Goal: Task Accomplishment & Management: Manage account settings

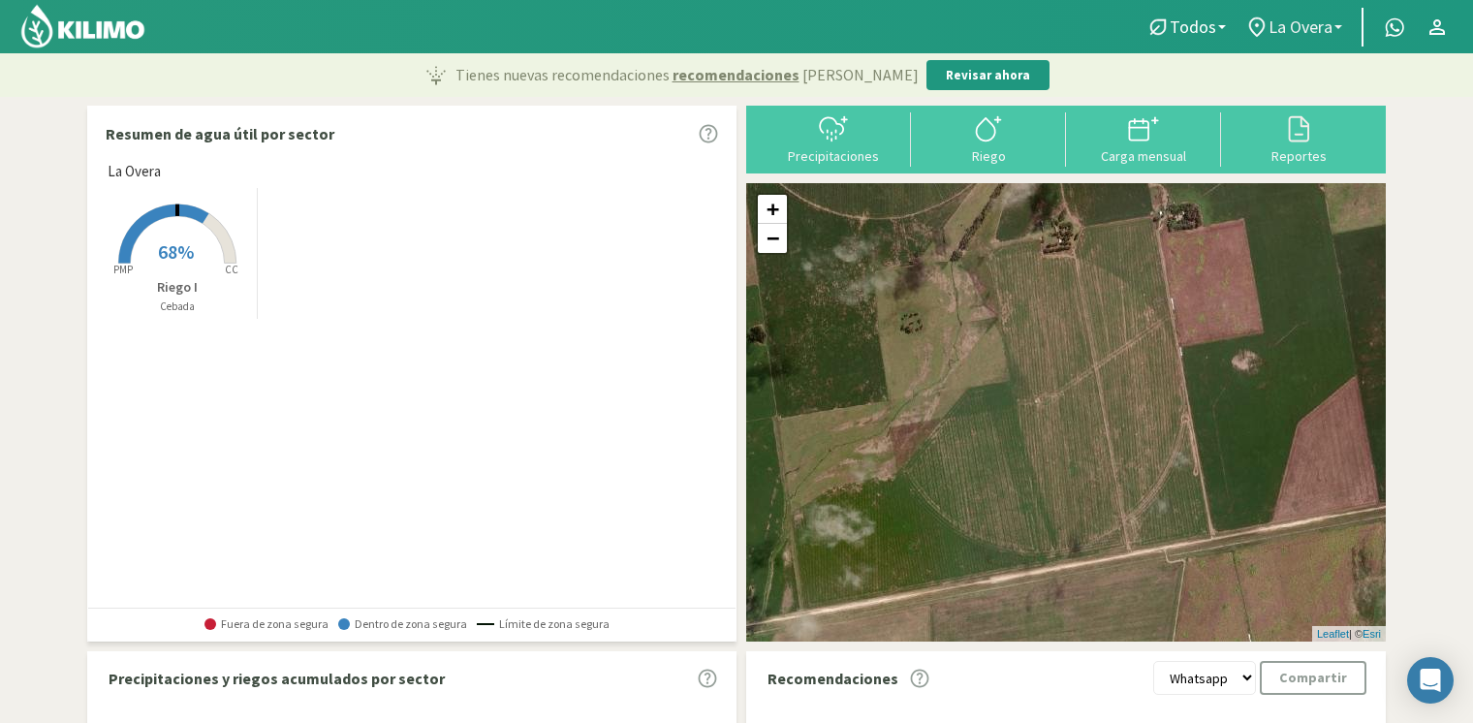
drag, startPoint x: 1318, startPoint y: 13, endPoint x: 1311, endPoint y: 33, distance: 21.4
click at [1318, 14] on link "La Overa" at bounding box center [1293, 27] width 116 height 37
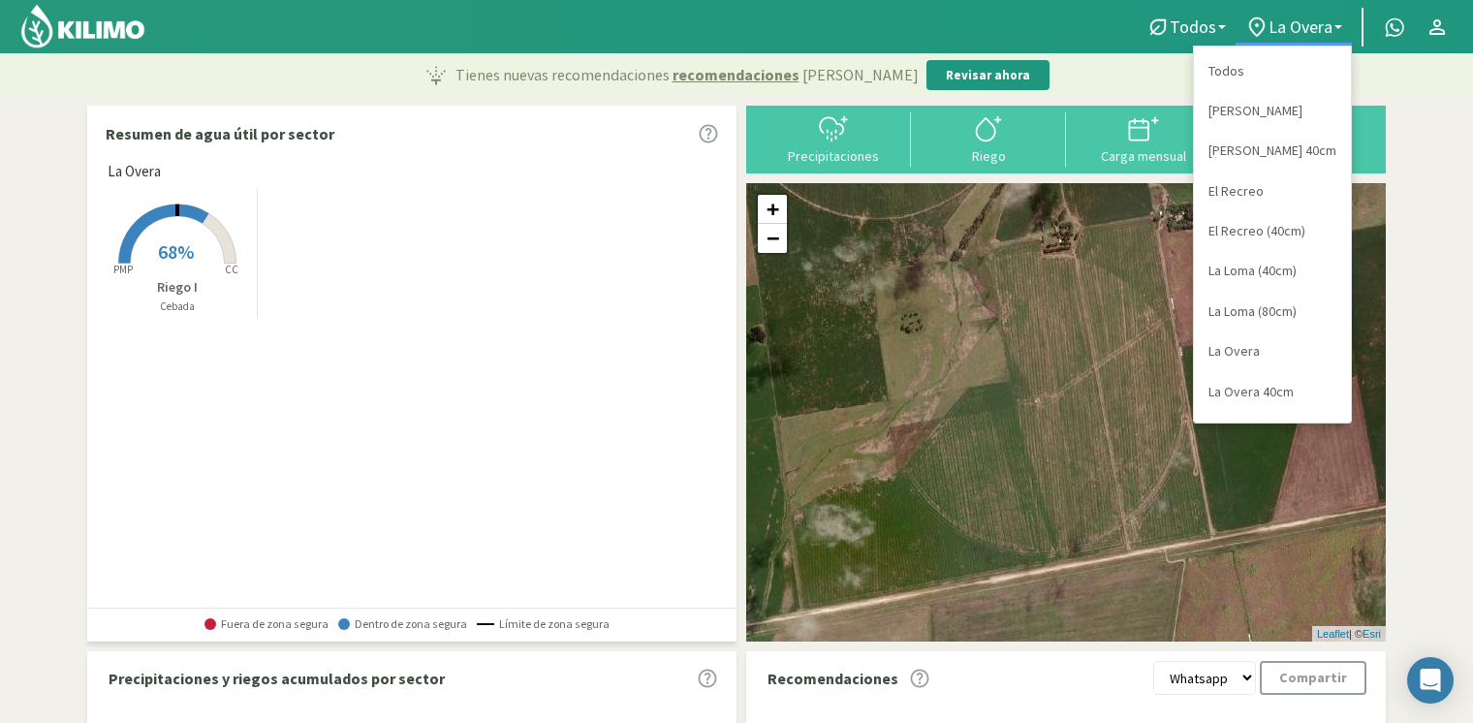
click at [1239, 72] on link "Todos" at bounding box center [1272, 71] width 157 height 40
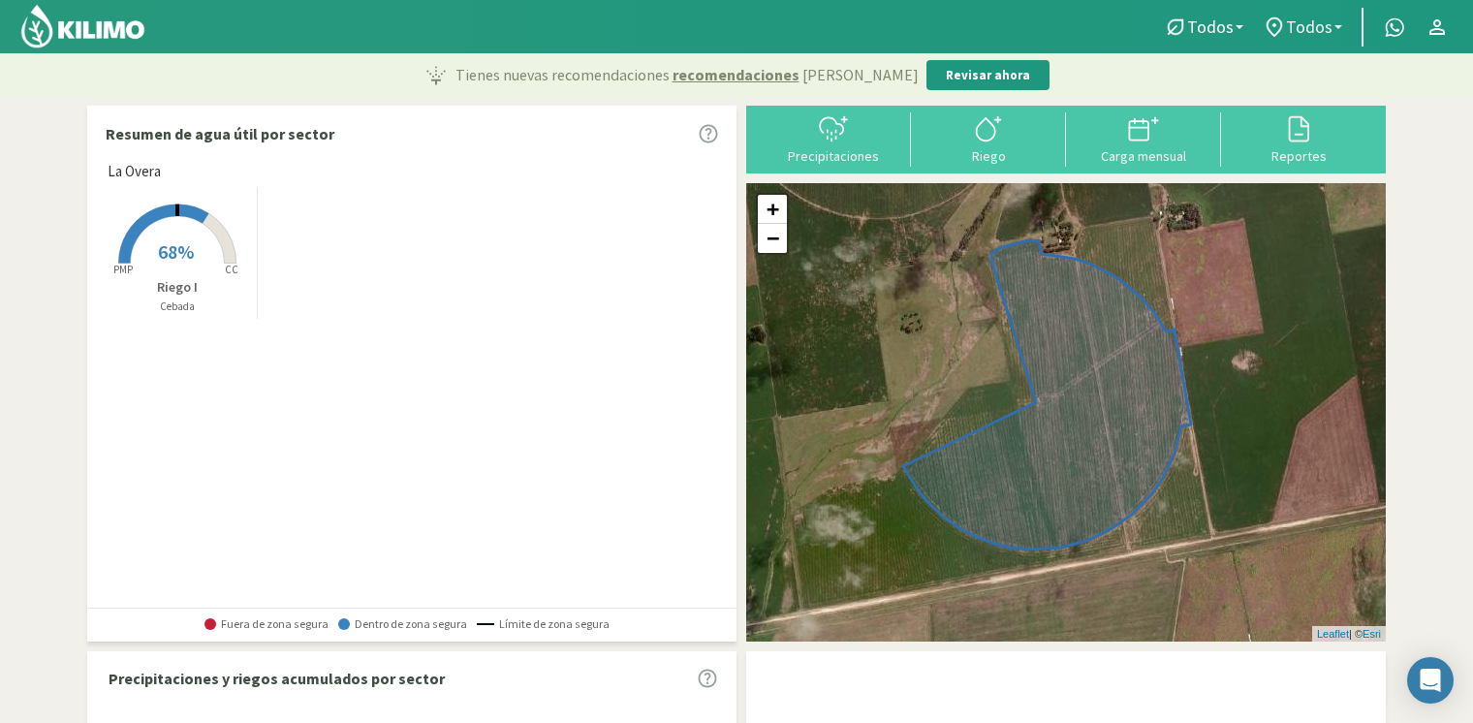
click at [1295, 25] on span "Todos" at bounding box center [1309, 26] width 47 height 20
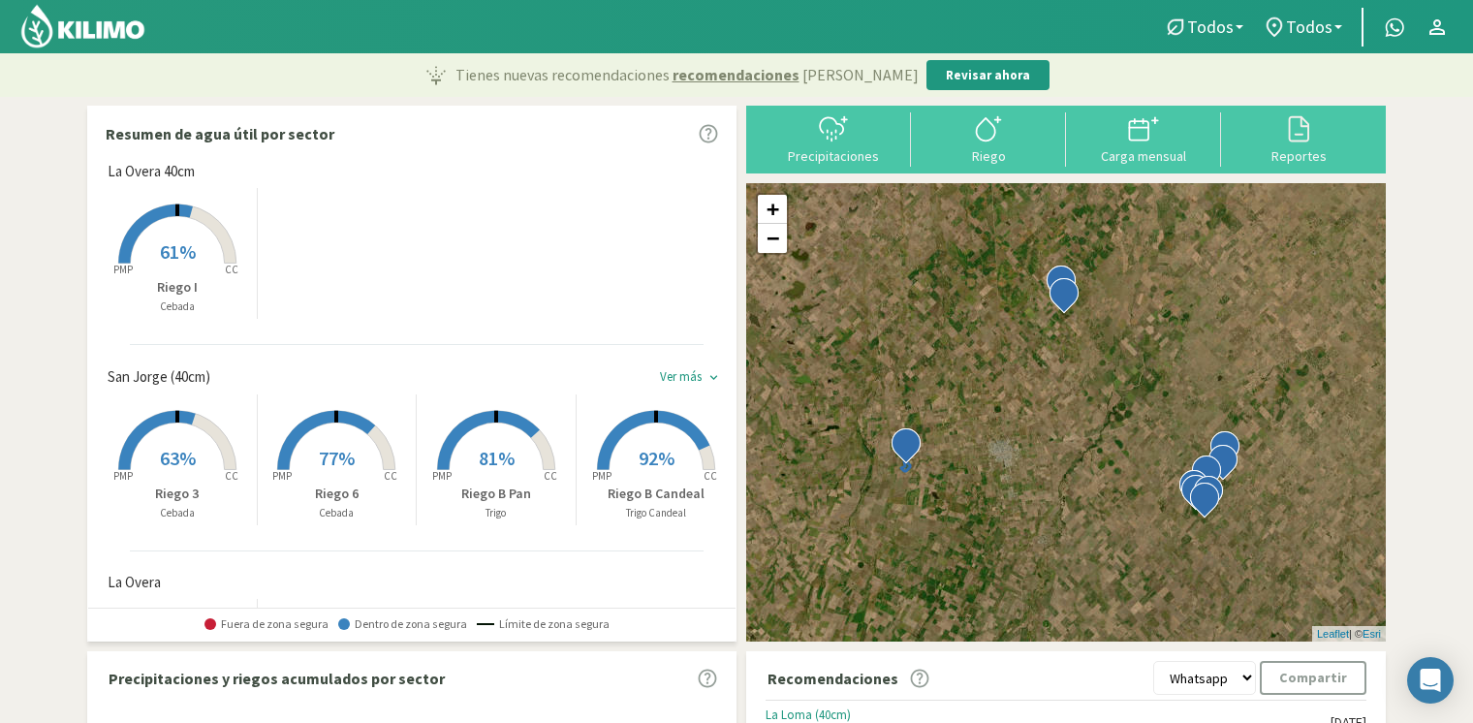
click at [413, 264] on div "Created with Highcharts 9.2.2 PMP CC 61% Riego I Cebada" at bounding box center [417, 253] width 638 height 141
click at [1286, 32] on icon at bounding box center [1274, 27] width 23 height 23
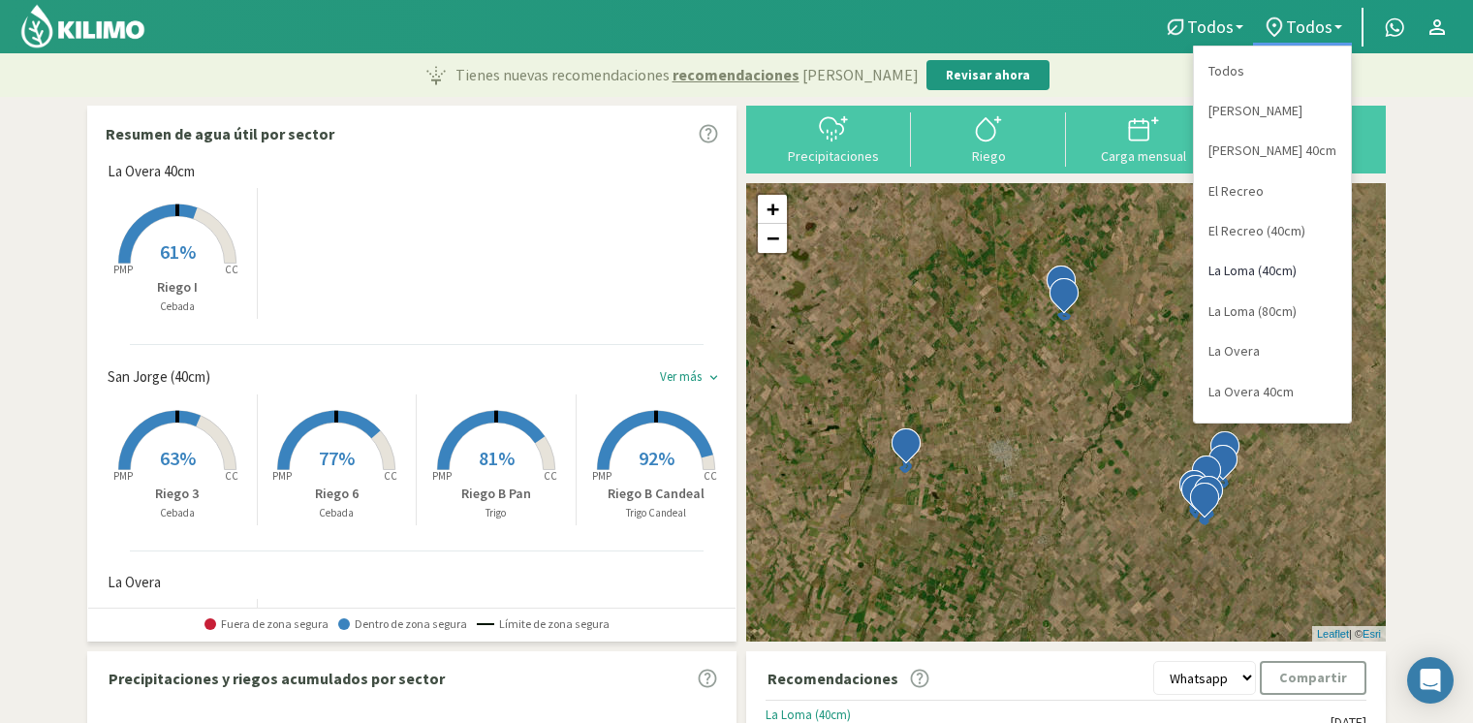
click at [1248, 271] on link "La Loma (40cm)" at bounding box center [1272, 271] width 157 height 40
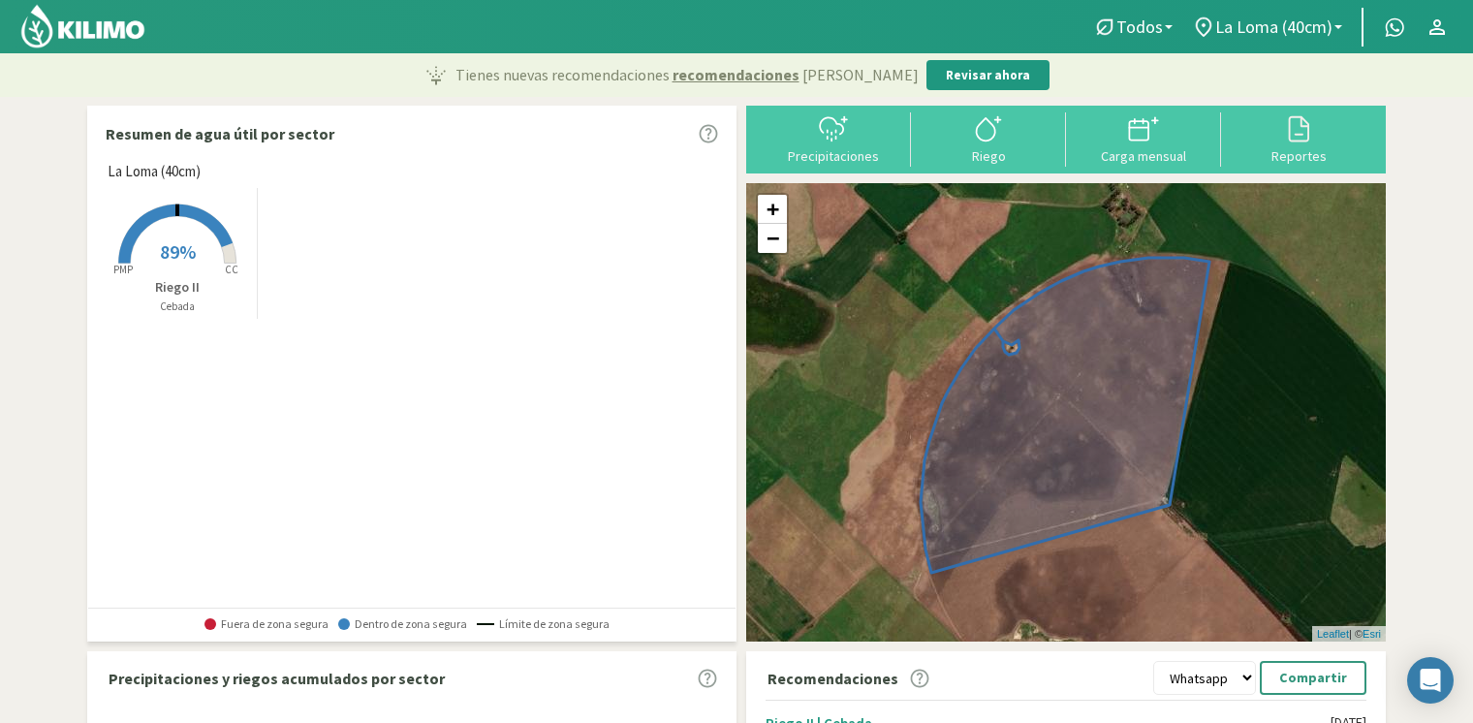
click at [157, 248] on rect at bounding box center [177, 265] width 155 height 155
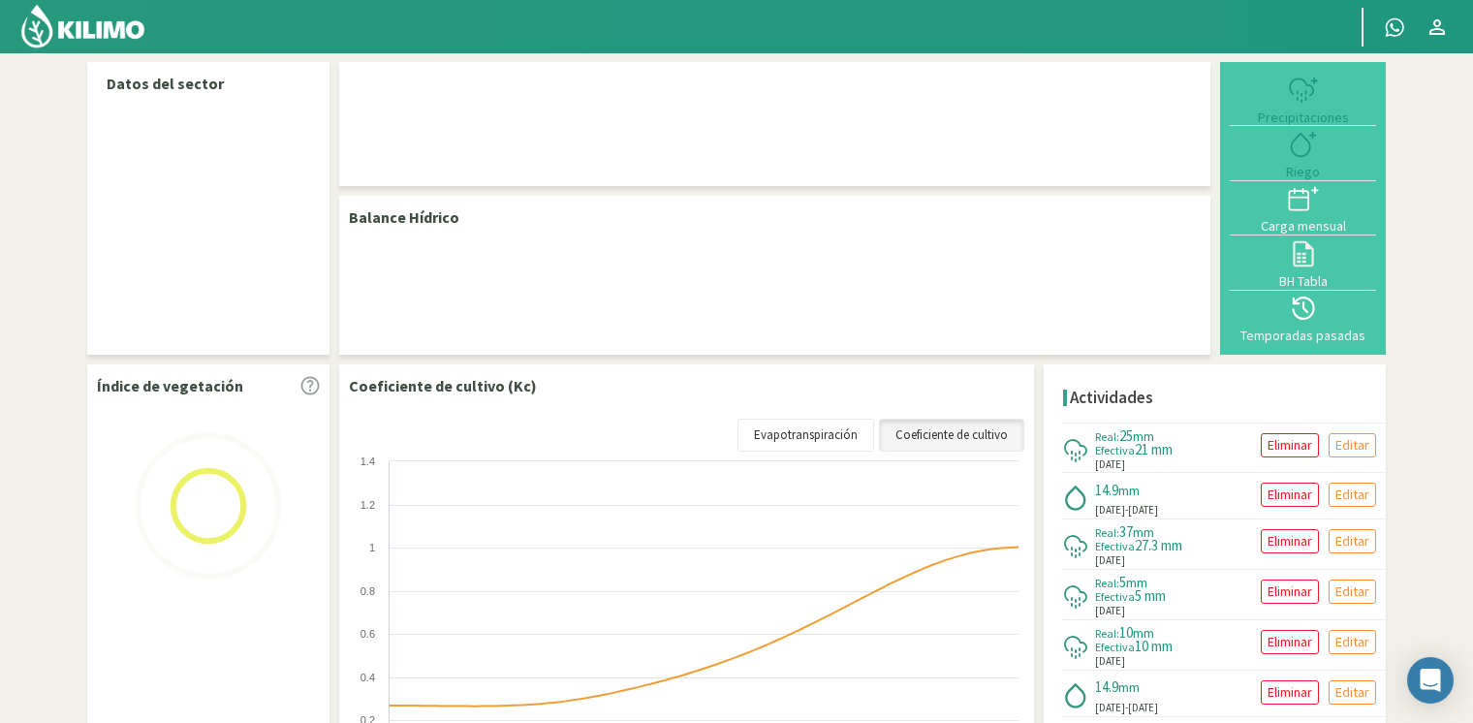
select select "4: Object"
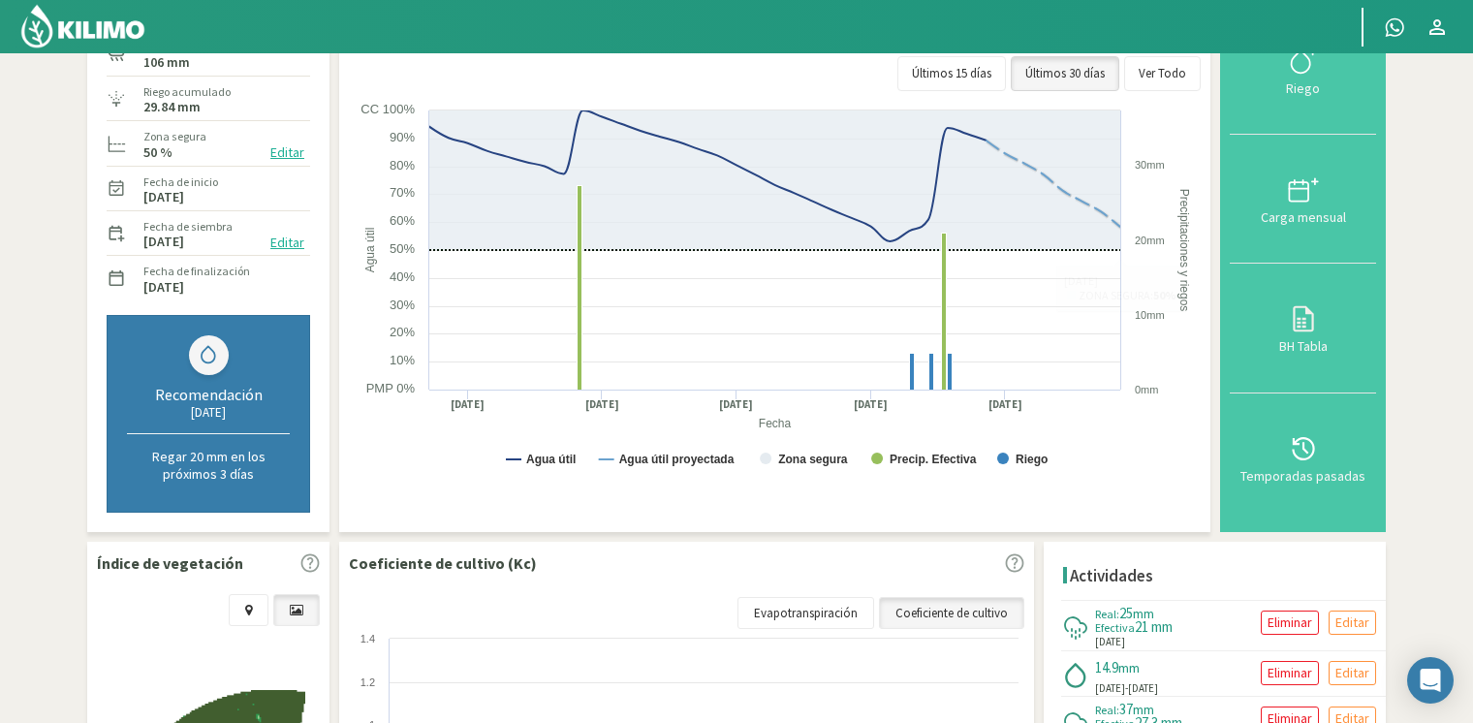
scroll to position [291, 0]
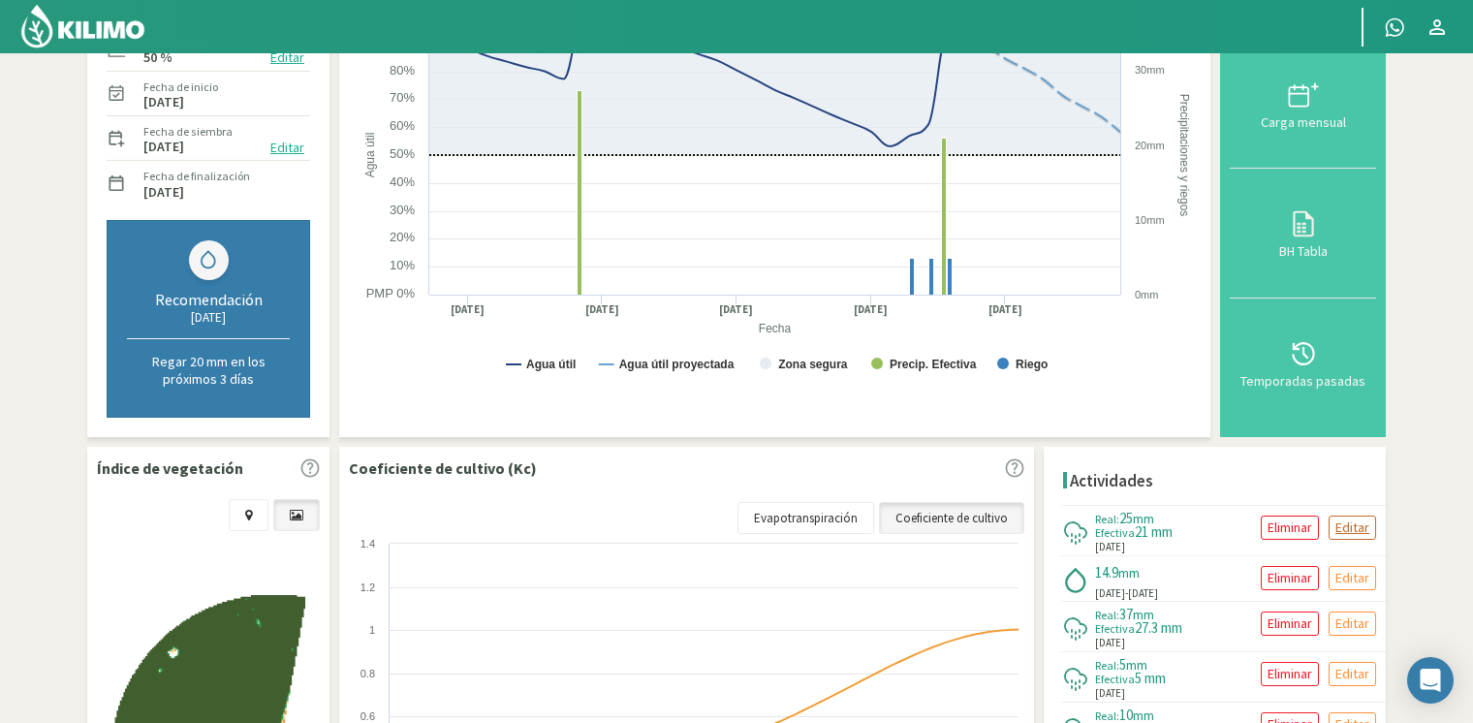
click at [1343, 517] on p "Editar" at bounding box center [1352, 527] width 34 height 22
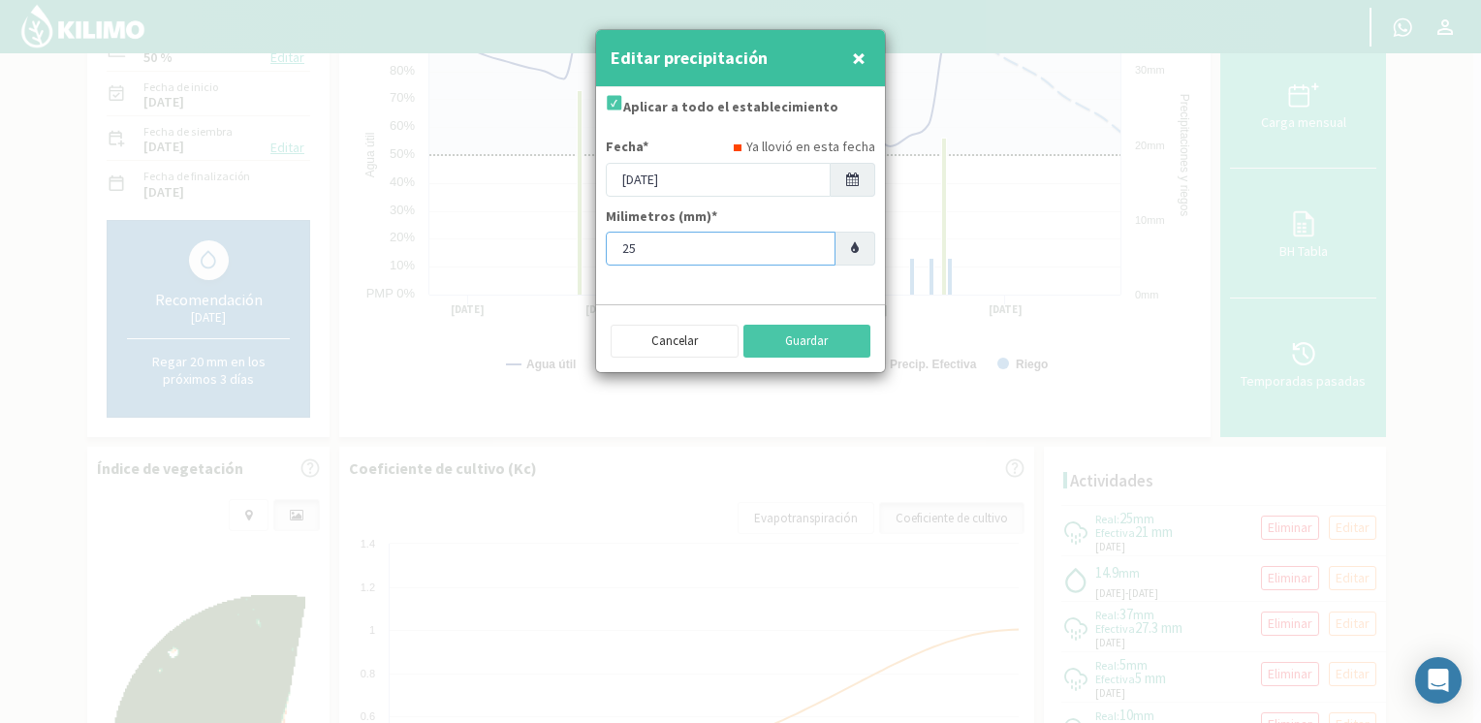
drag, startPoint x: 649, startPoint y: 247, endPoint x: 607, endPoint y: 259, distance: 44.2
click at [607, 259] on input "25" at bounding box center [721, 249] width 230 height 34
type input "33"
click at [841, 339] on button "Guardar" at bounding box center [807, 341] width 128 height 33
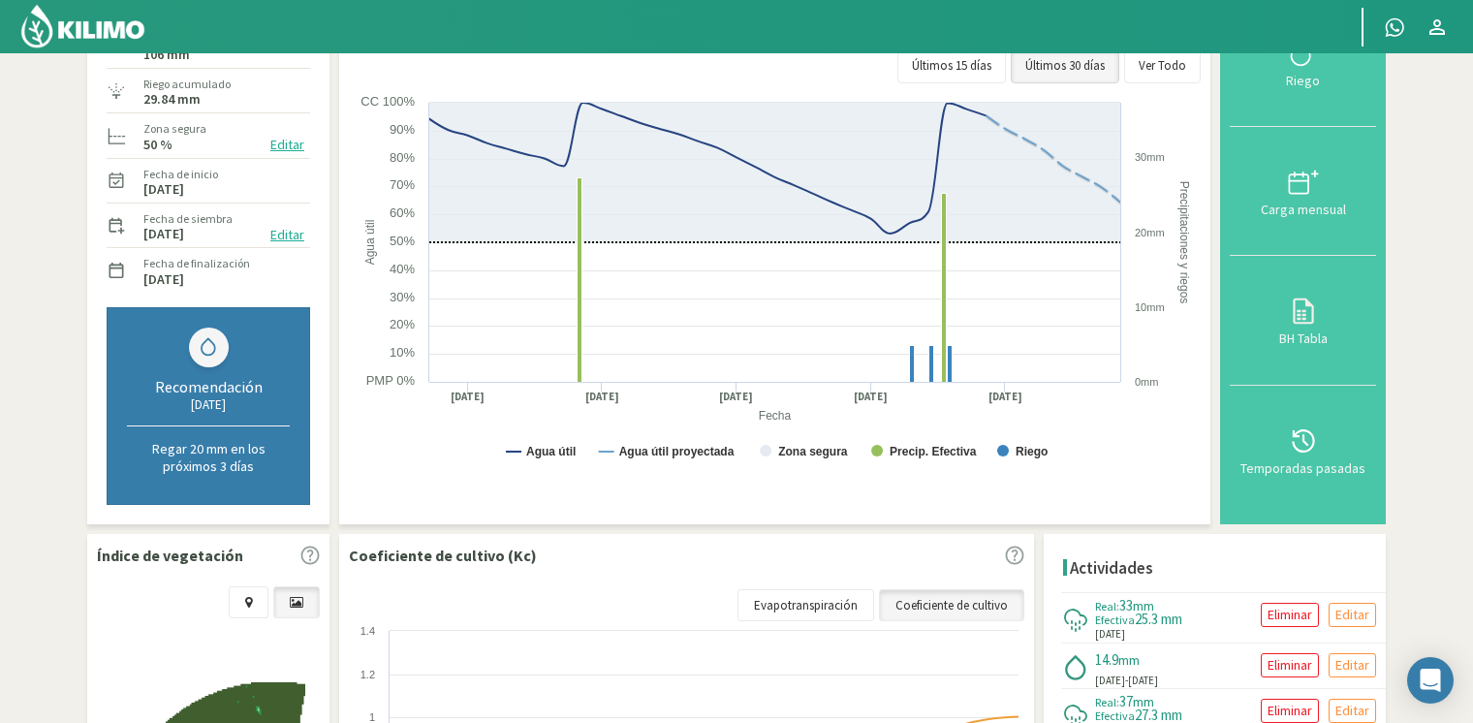
scroll to position [0, 0]
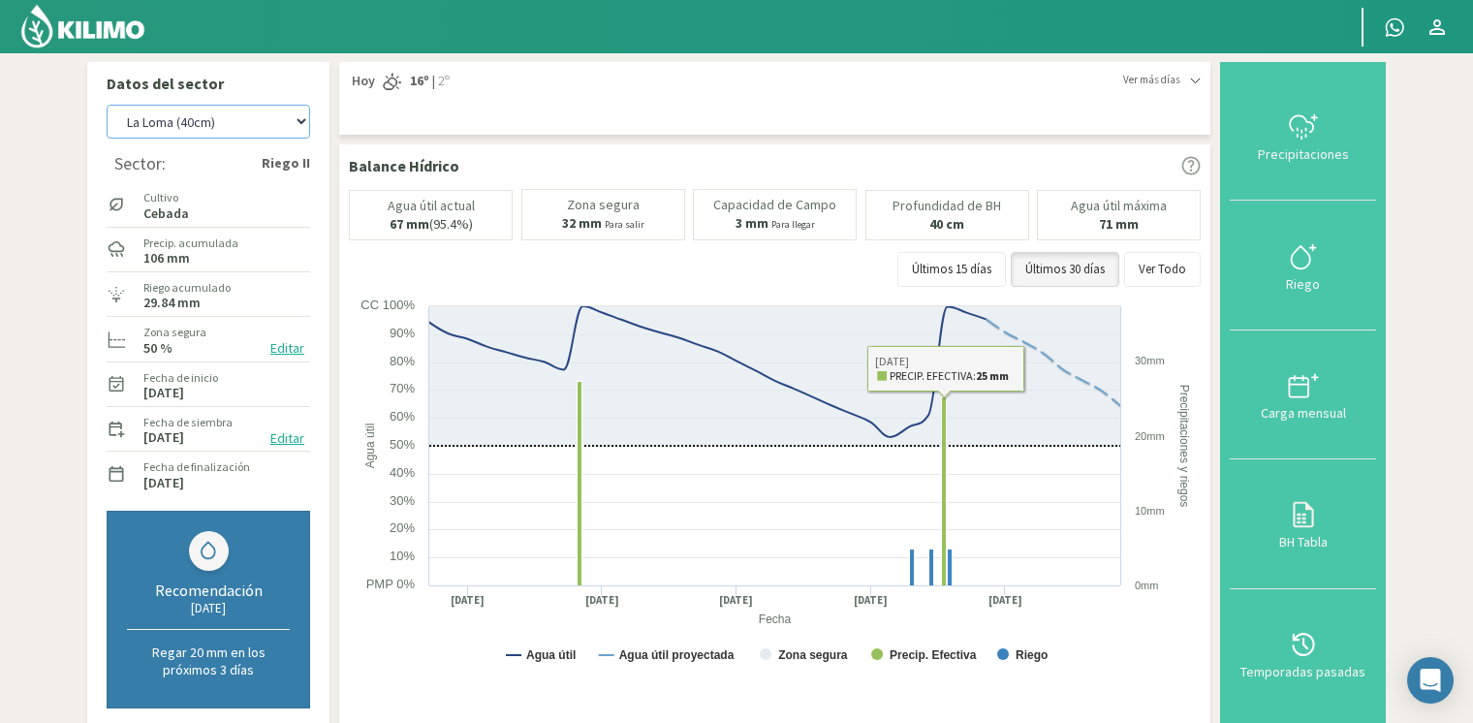
click at [146, 122] on select "[PERSON_NAME] [PERSON_NAME] 40cm El Recreo El Recreo (40cm) La Loma (40cm) [GEO…" at bounding box center [208, 122] width 203 height 34
click at [107, 105] on select "[PERSON_NAME] [PERSON_NAME] 40cm El Recreo El Recreo (40cm) La Loma (40cm) [GEO…" at bounding box center [208, 122] width 203 height 34
select select "15: Object"
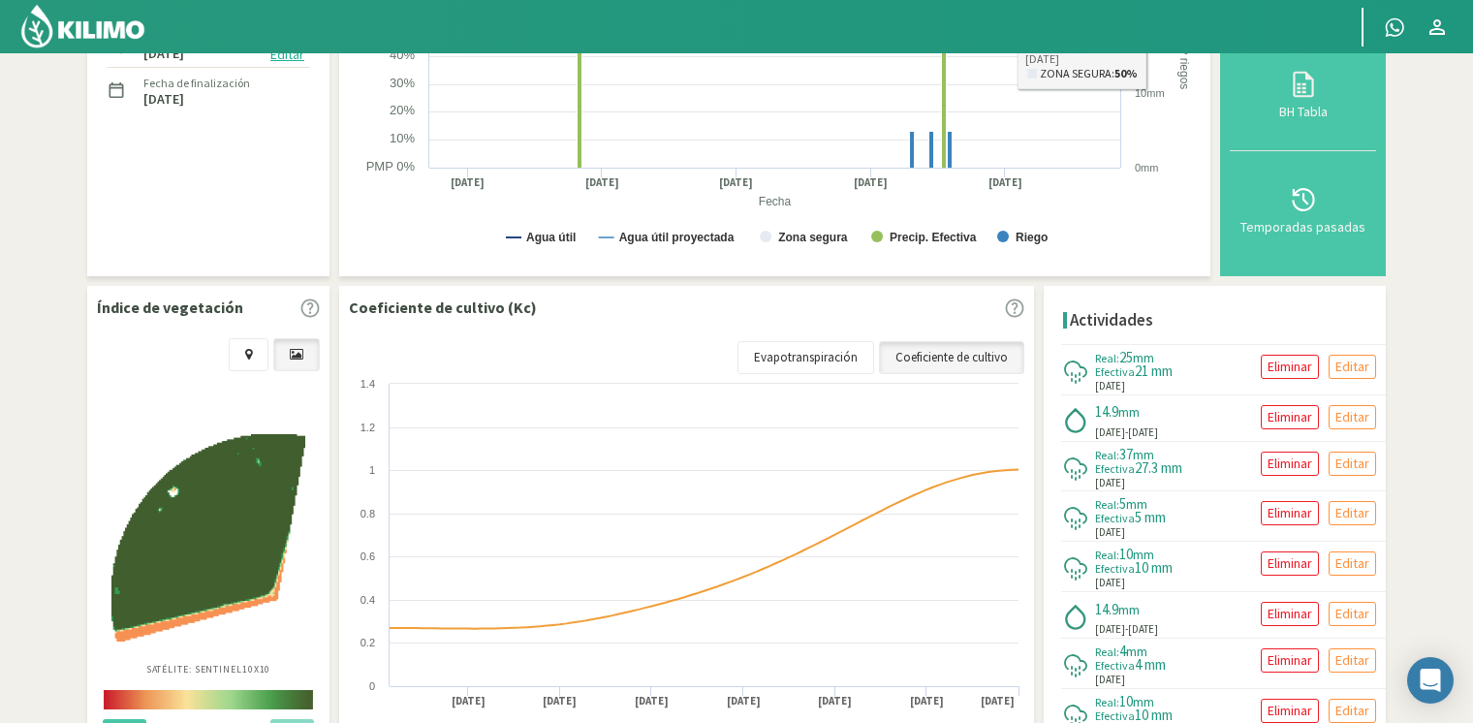
scroll to position [388, 0]
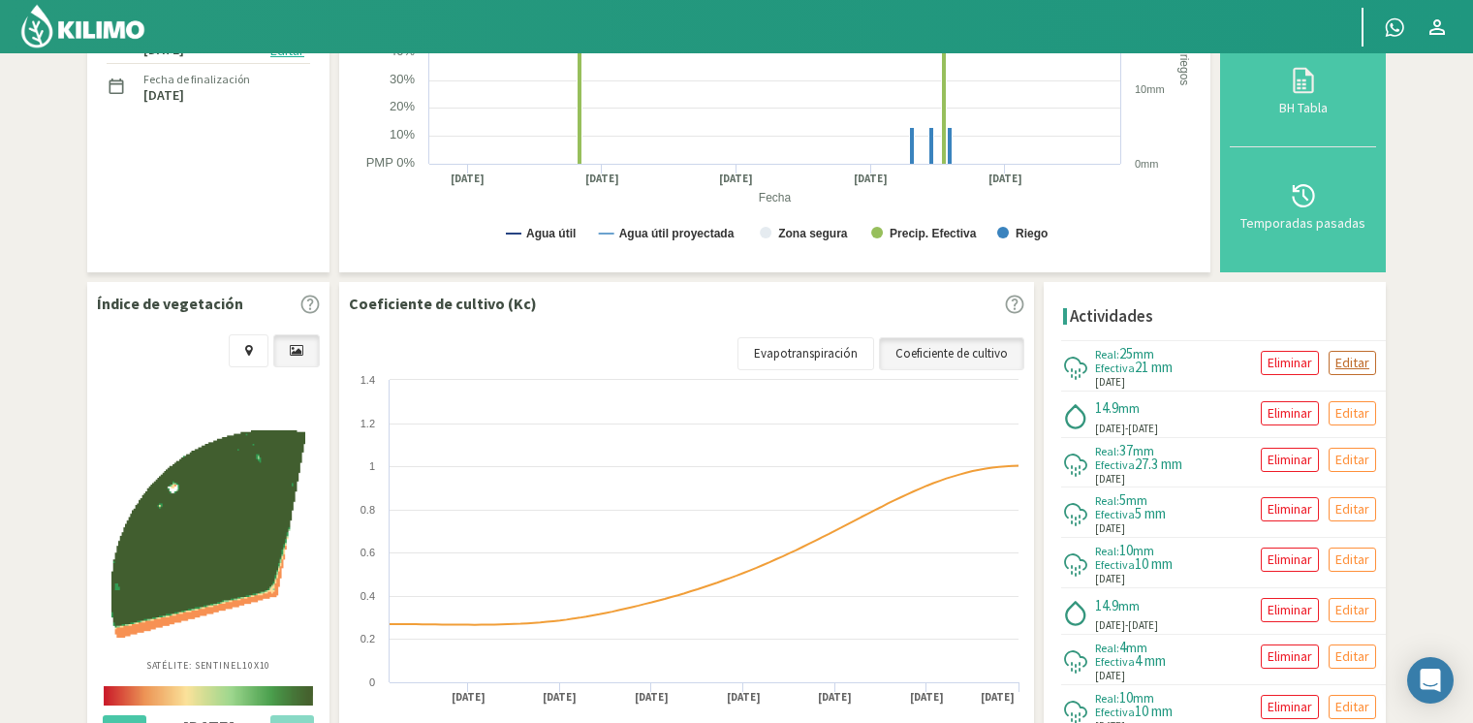
click at [1335, 365] on p "Editar" at bounding box center [1352, 363] width 34 height 22
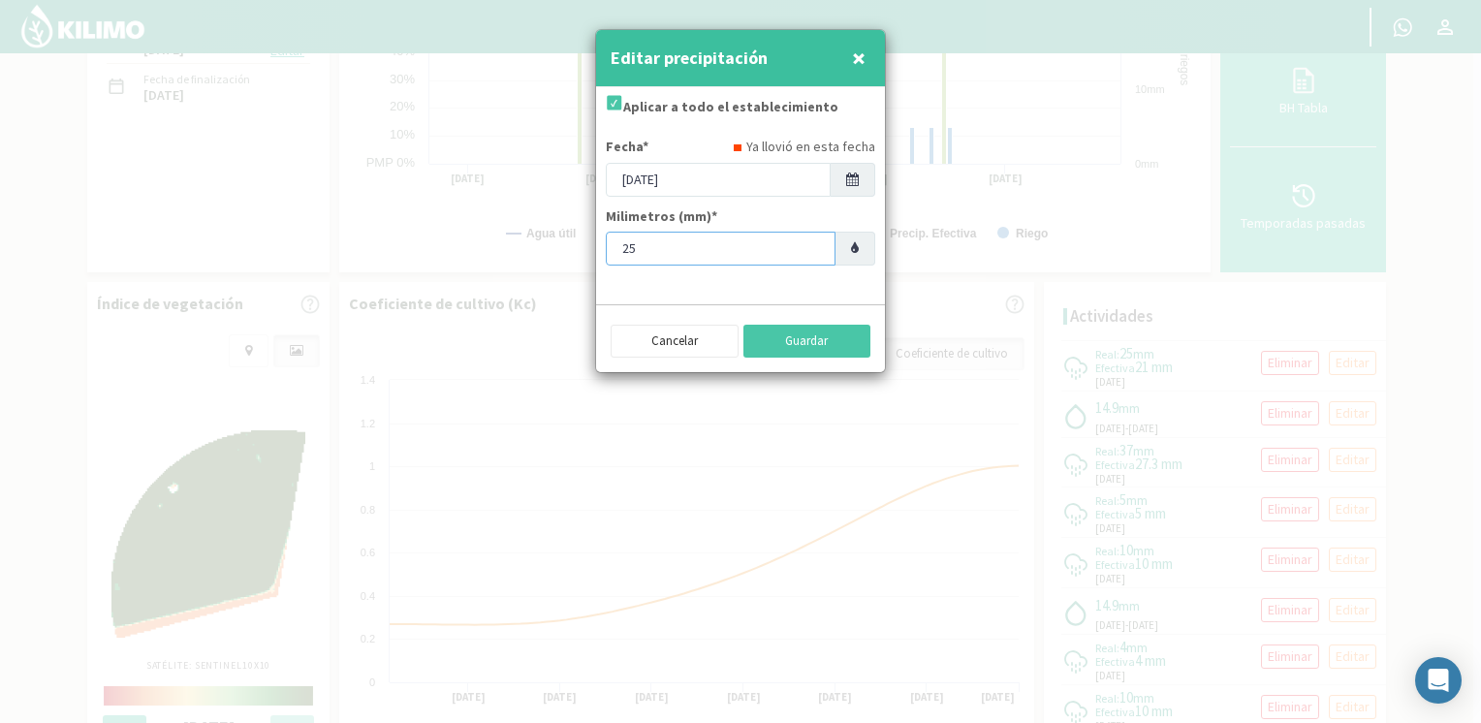
drag, startPoint x: 663, startPoint y: 235, endPoint x: 589, endPoint y: 238, distance: 73.7
click at [589, 238] on div "Editar precipitación × Aplicar a todo el establecimiento Fecha* Ya llovió en es…" at bounding box center [740, 361] width 1481 height 723
type input "33"
click at [822, 330] on button "Guardar" at bounding box center [807, 341] width 128 height 33
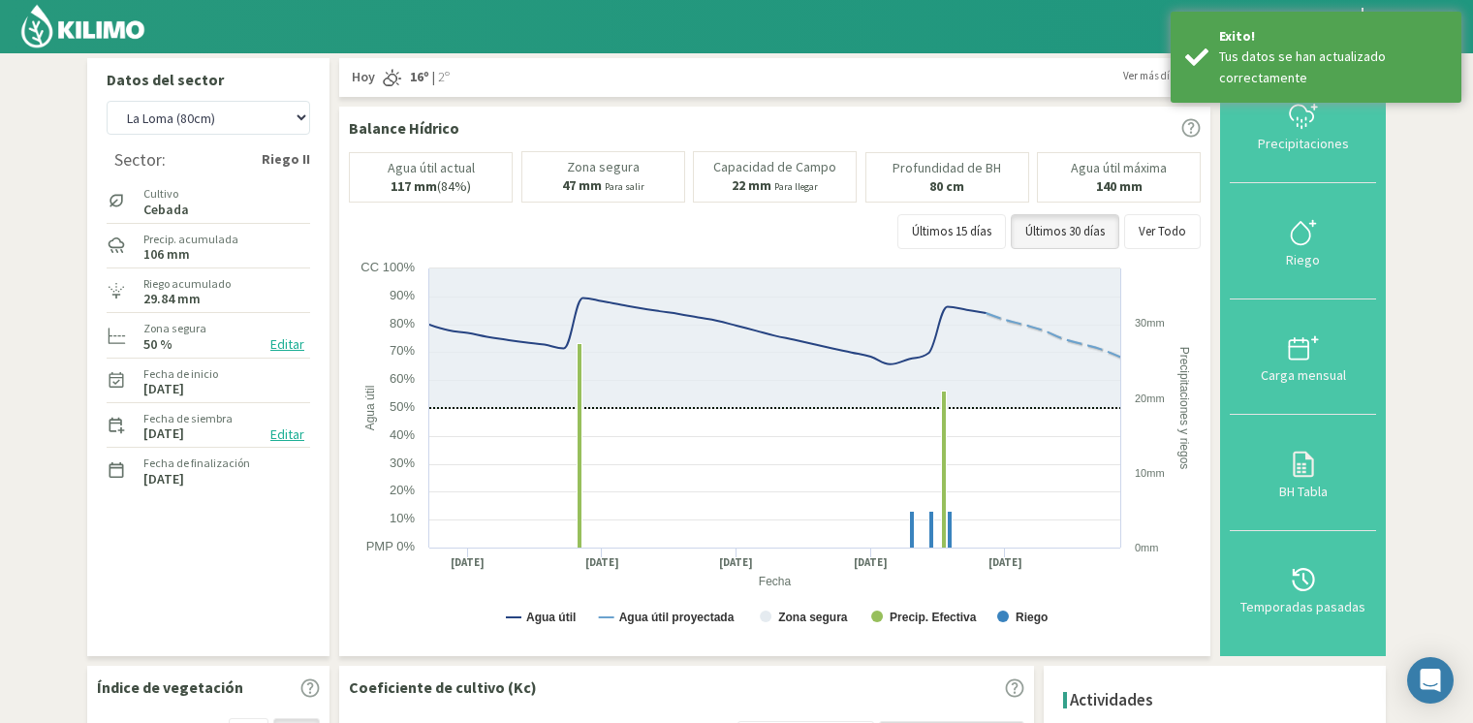
scroll to position [0, 0]
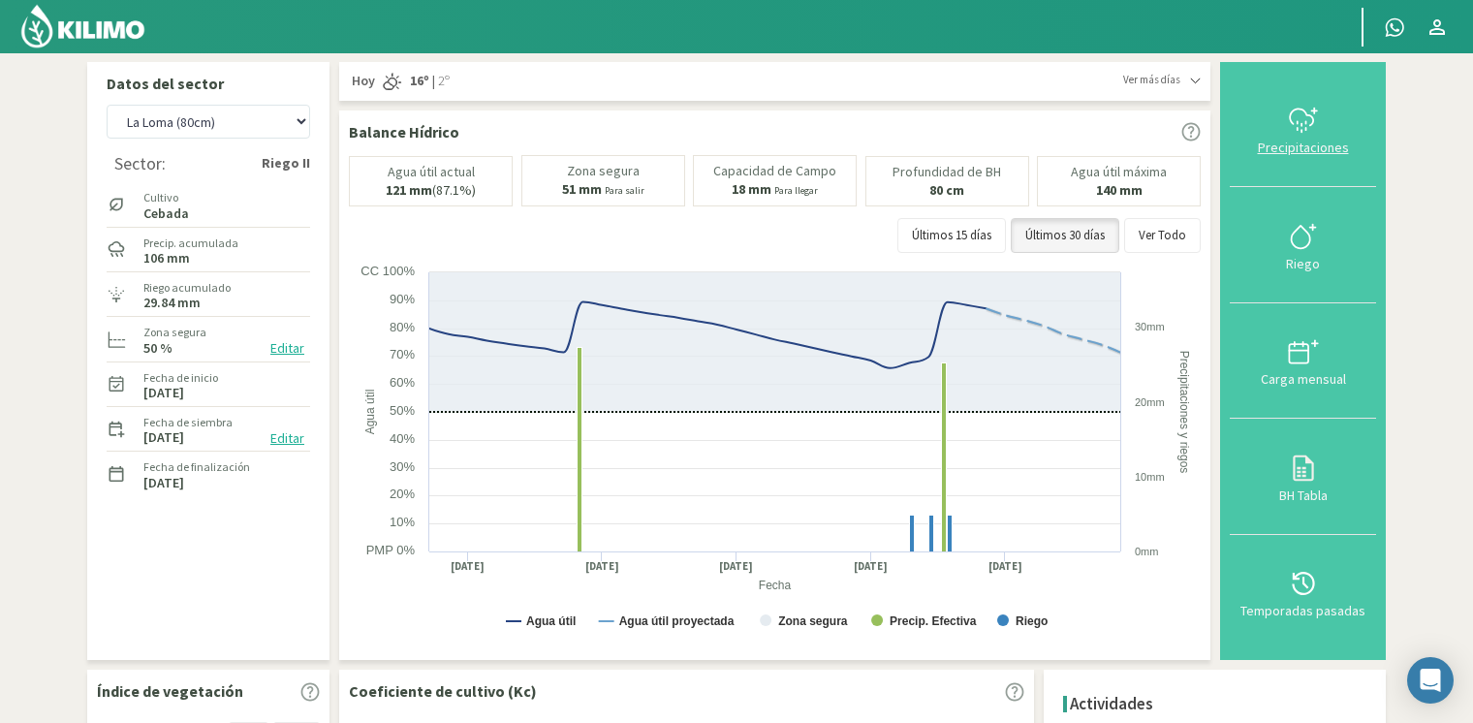
click at [1291, 129] on icon at bounding box center [1303, 120] width 31 height 31
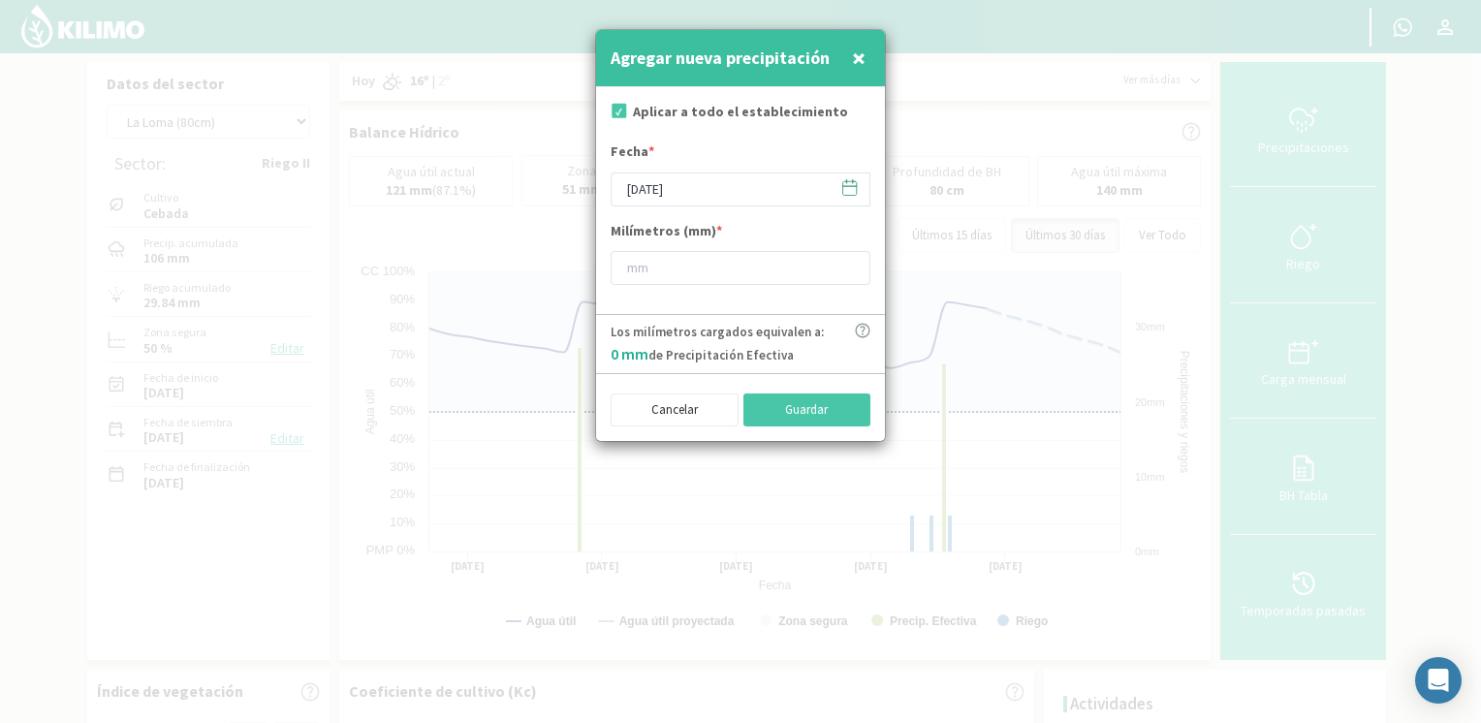
click at [827, 185] on span at bounding box center [840, 187] width 31 height 30
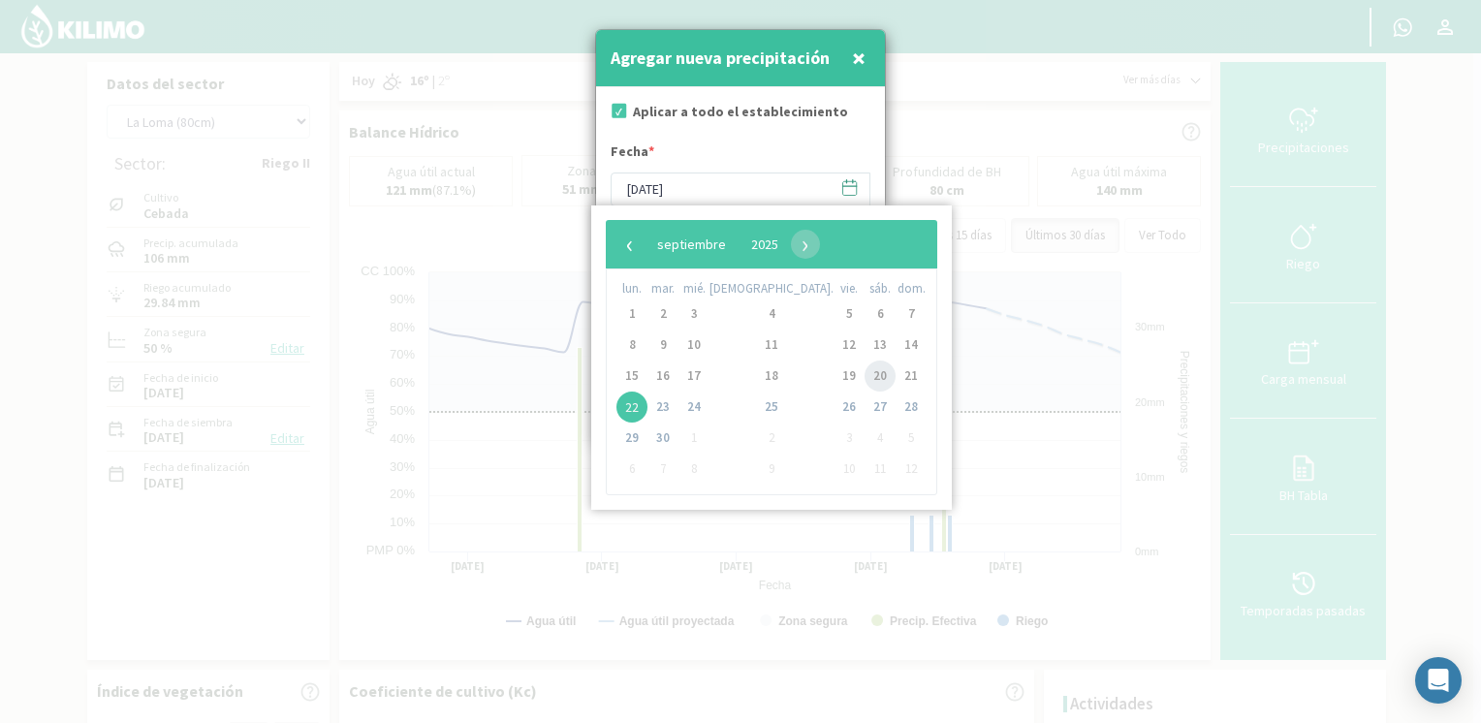
click at [864, 381] on span "20" at bounding box center [879, 375] width 31 height 31
type input "[DATE]"
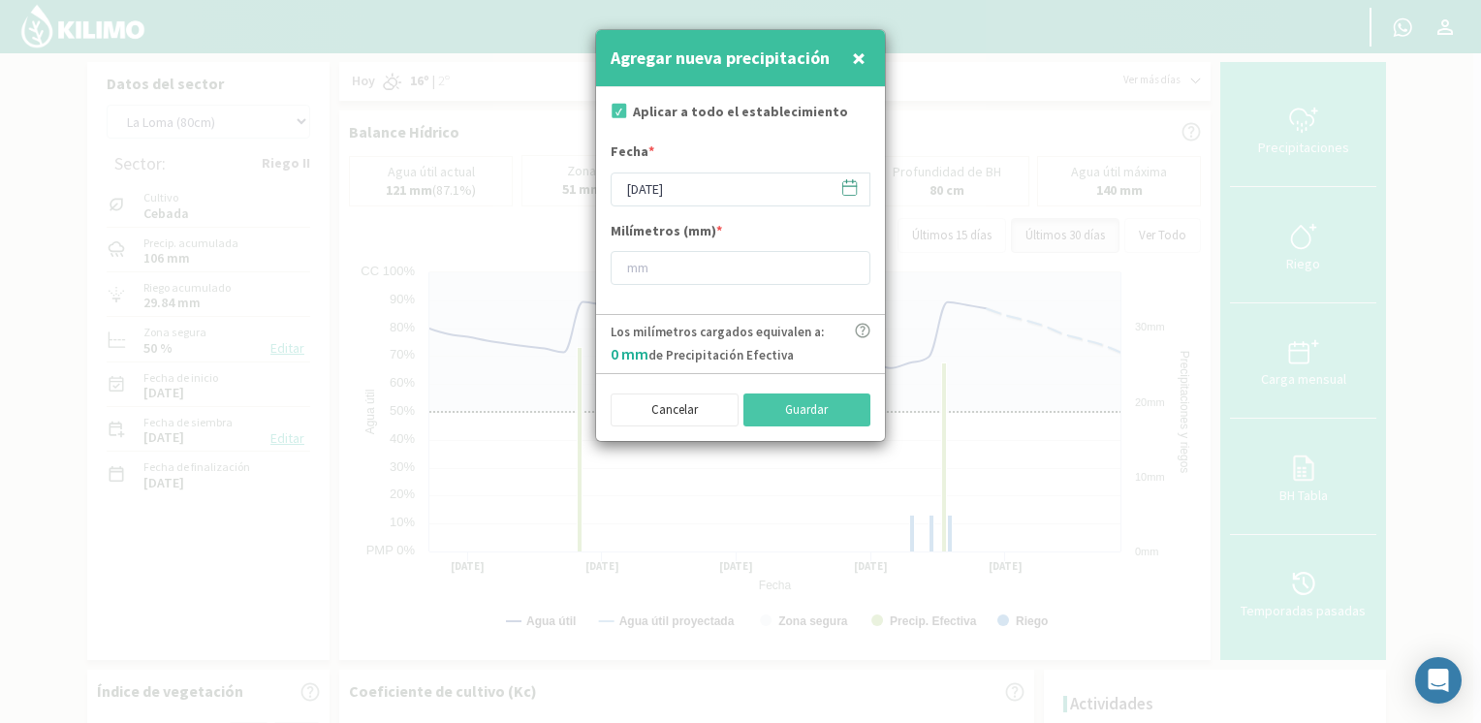
click at [713, 249] on div "Milímetros (mm) *" at bounding box center [740, 253] width 260 height 64
click at [705, 262] on input "number" at bounding box center [740, 268] width 260 height 34
type input "55"
click at [806, 417] on button "Guardar" at bounding box center [807, 409] width 128 height 33
type input "[DATE]"
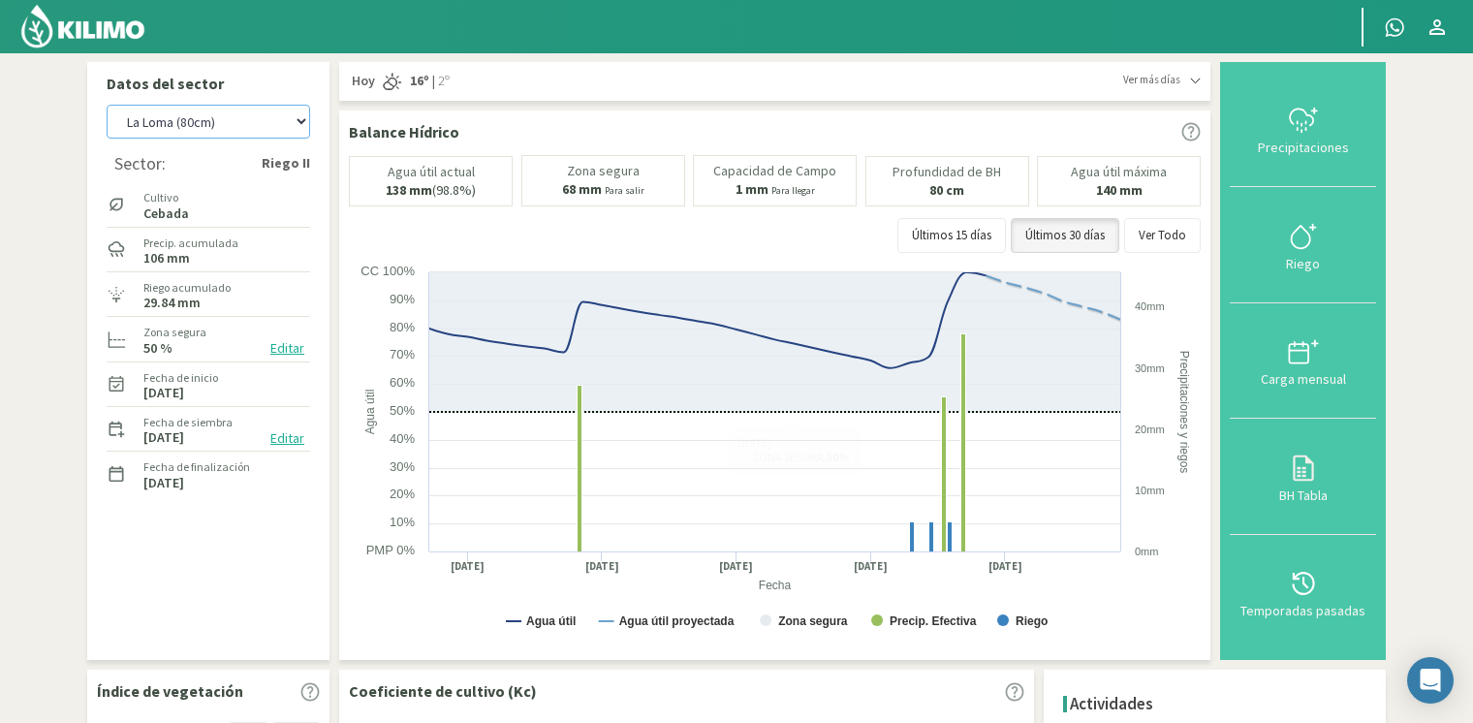
click at [266, 118] on select "[PERSON_NAME] [PERSON_NAME] 40cm El Recreo El Recreo (40cm) La Loma (40cm) [GEO…" at bounding box center [208, 122] width 203 height 34
click at [107, 105] on select "[PERSON_NAME] [PERSON_NAME] 40cm El Recreo El Recreo (40cm) La Loma (40cm) [GEO…" at bounding box center [208, 122] width 203 height 34
select select "24: Object"
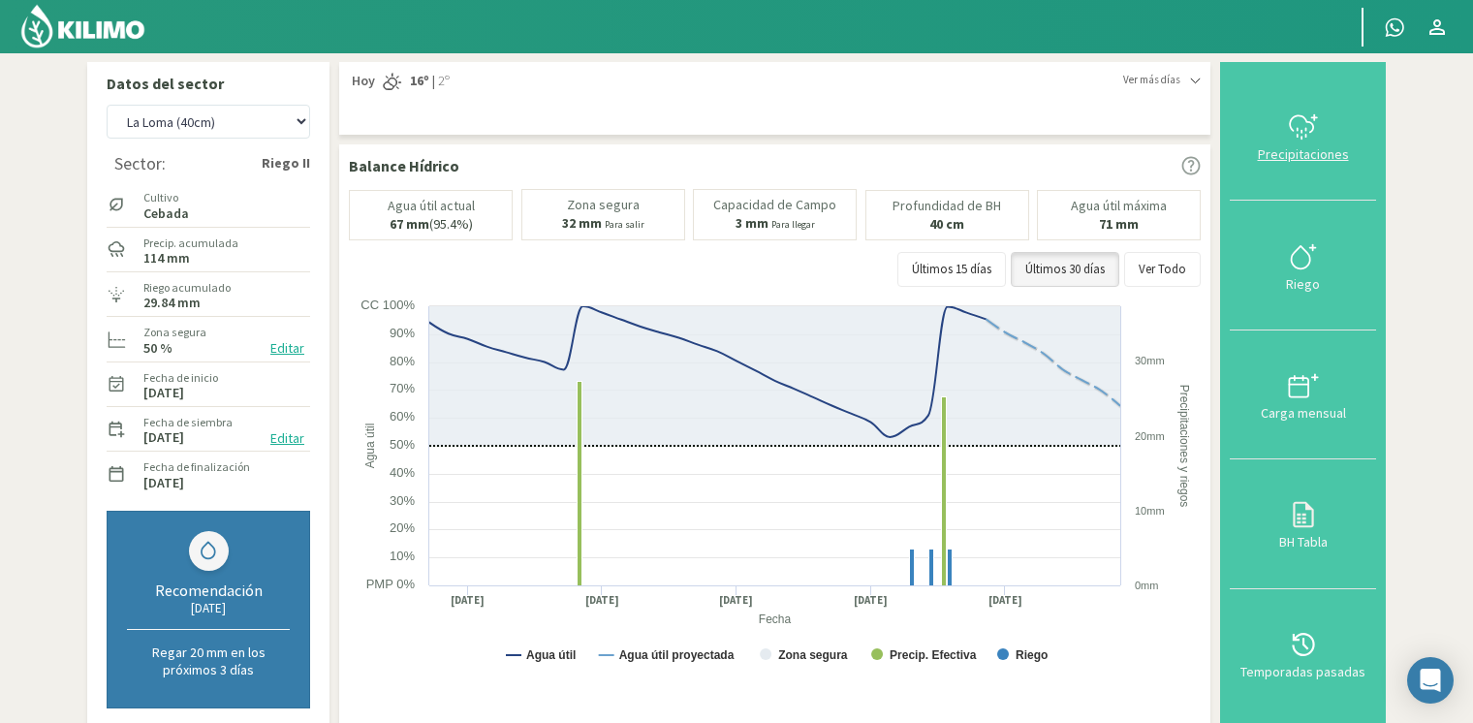
click at [1284, 138] on div at bounding box center [1302, 126] width 135 height 31
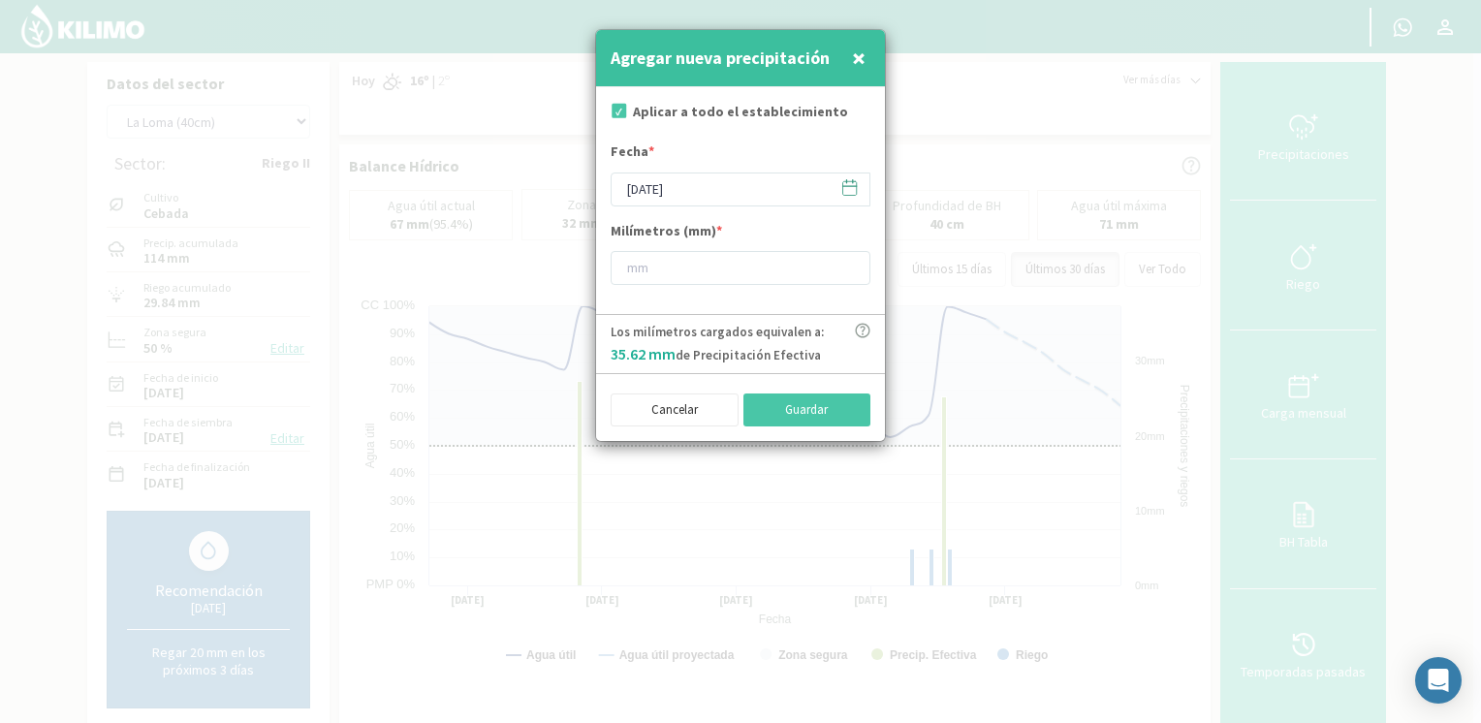
drag, startPoint x: 1023, startPoint y: 240, endPoint x: 1017, endPoint y: 260, distance: 20.2
click at [1023, 241] on div at bounding box center [740, 361] width 1481 height 723
click at [657, 403] on button "Cancelar" at bounding box center [674, 409] width 128 height 33
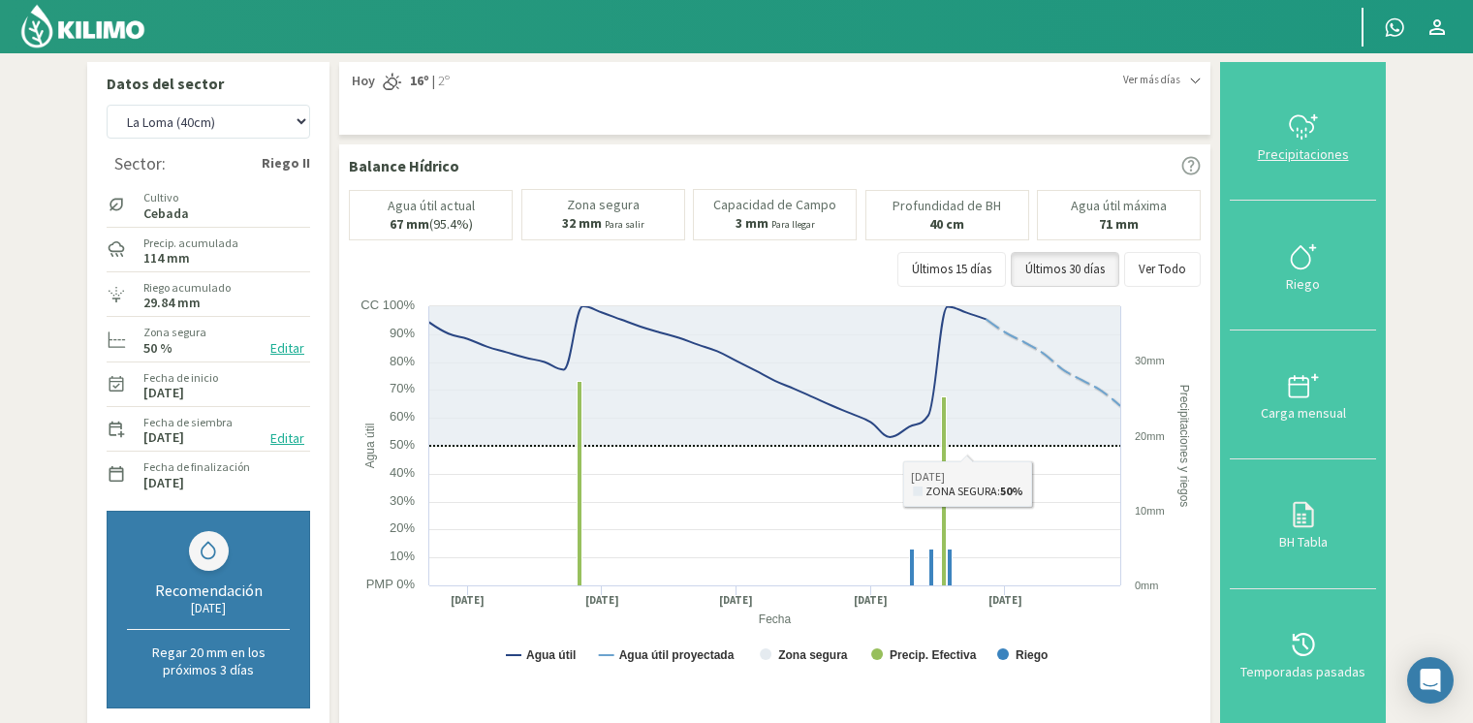
click at [1310, 139] on icon at bounding box center [1303, 126] width 31 height 31
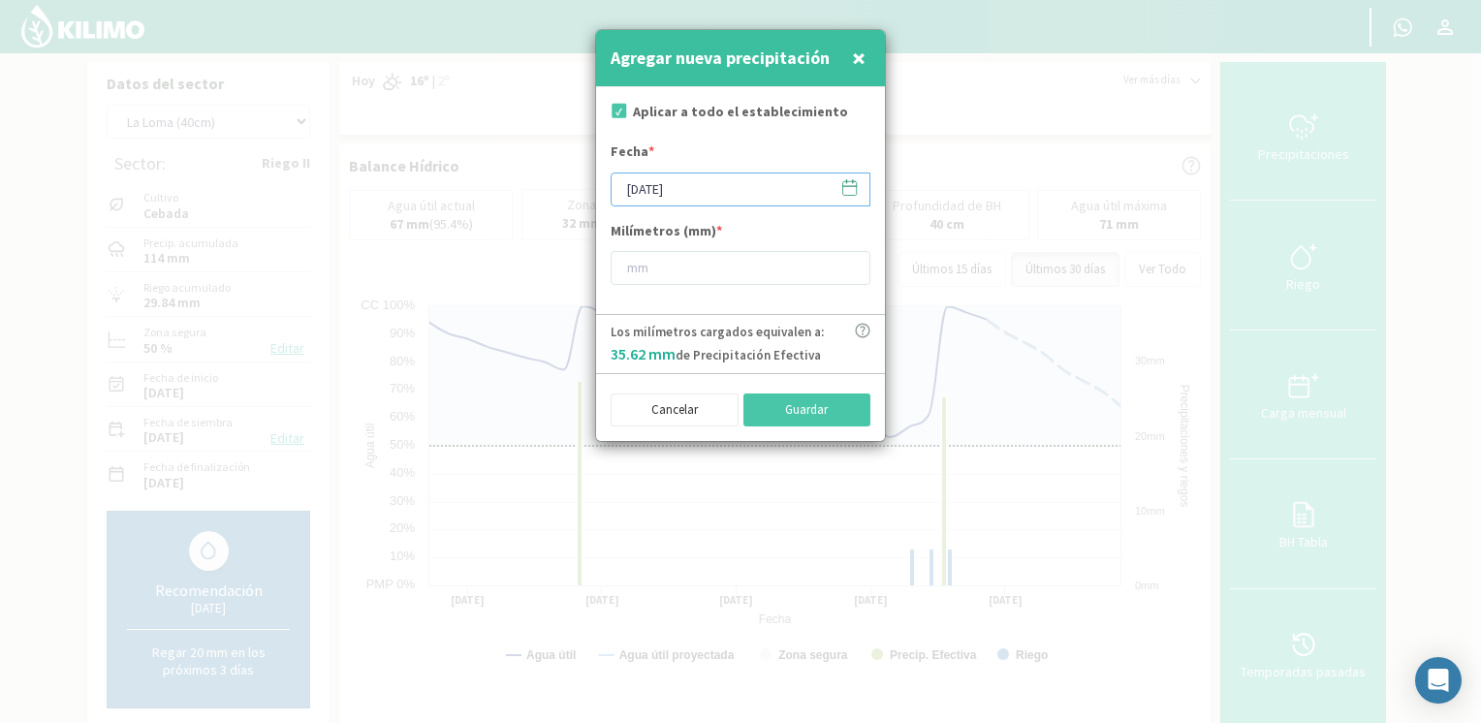
click at [858, 184] on div "[DATE]" at bounding box center [740, 189] width 260 height 34
click at [853, 186] on icon at bounding box center [850, 186] width 14 height 0
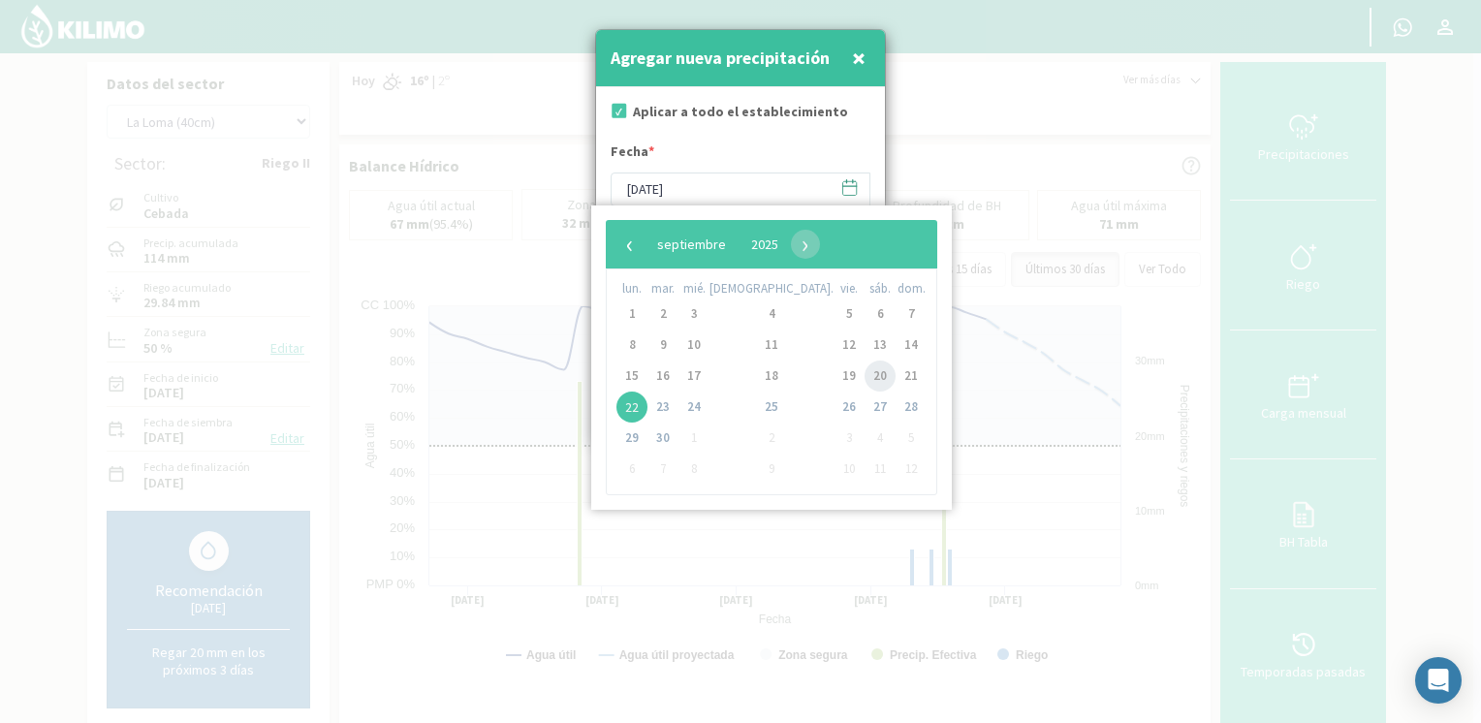
click at [864, 378] on span "20" at bounding box center [879, 375] width 31 height 31
type input "[DATE]"
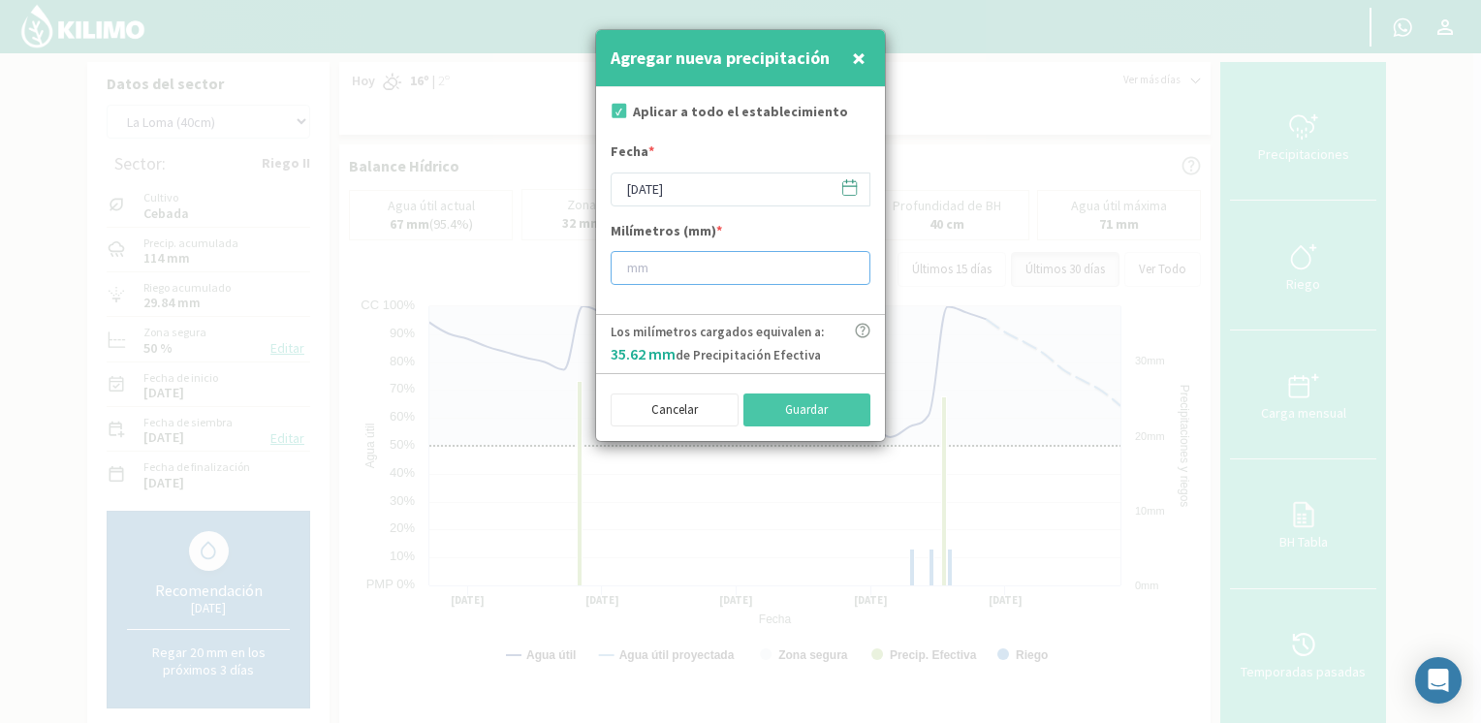
click at [730, 260] on input "number" at bounding box center [740, 268] width 260 height 34
type input "55"
click at [797, 401] on button "Guardar" at bounding box center [807, 409] width 128 height 33
type input "[DATE]"
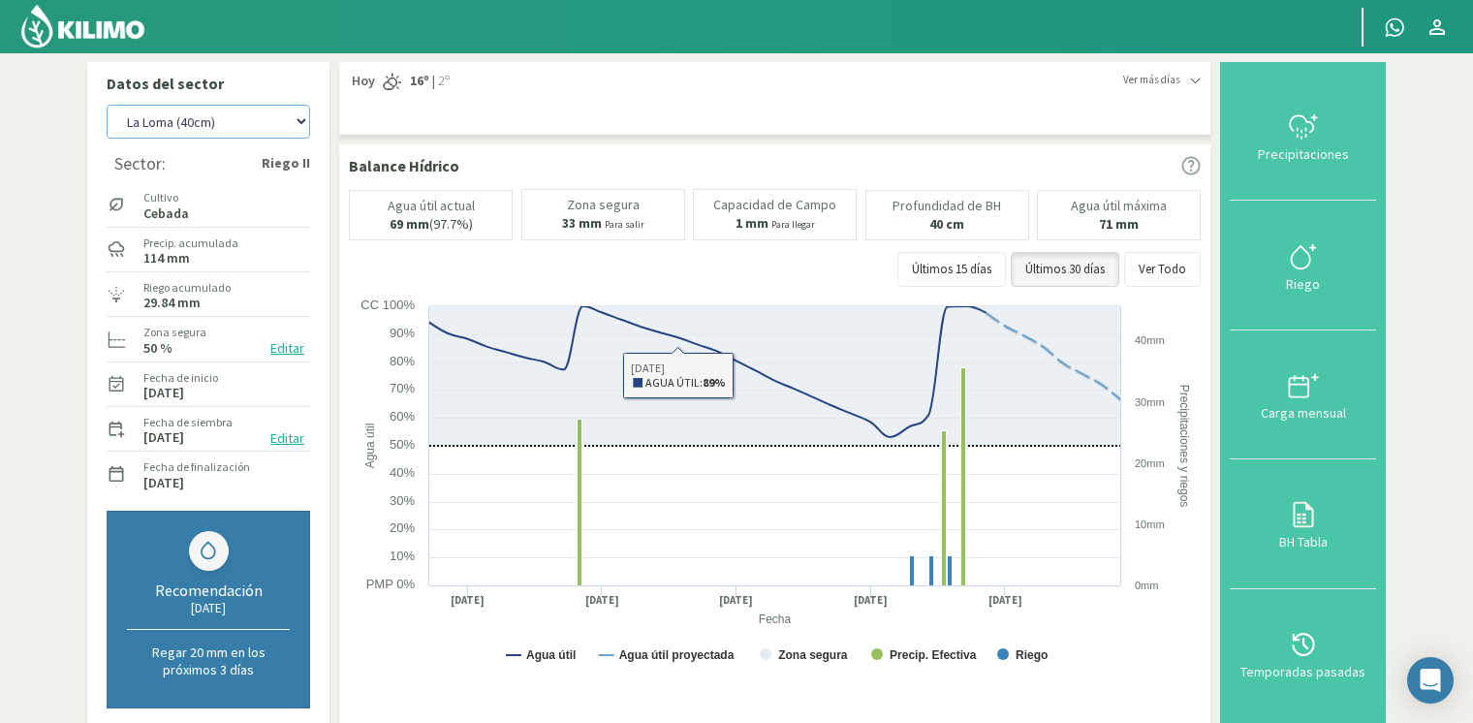
click at [167, 126] on select "[PERSON_NAME] [PERSON_NAME] 40cm El Recreo El Recreo (40cm) La Loma (40cm) [GEO…" at bounding box center [208, 122] width 203 height 34
click at [107, 105] on select "[PERSON_NAME] [PERSON_NAME] 40cm El Recreo El Recreo (40cm) La Loma (40cm) [GEO…" at bounding box center [208, 122] width 203 height 34
select select "30: Object"
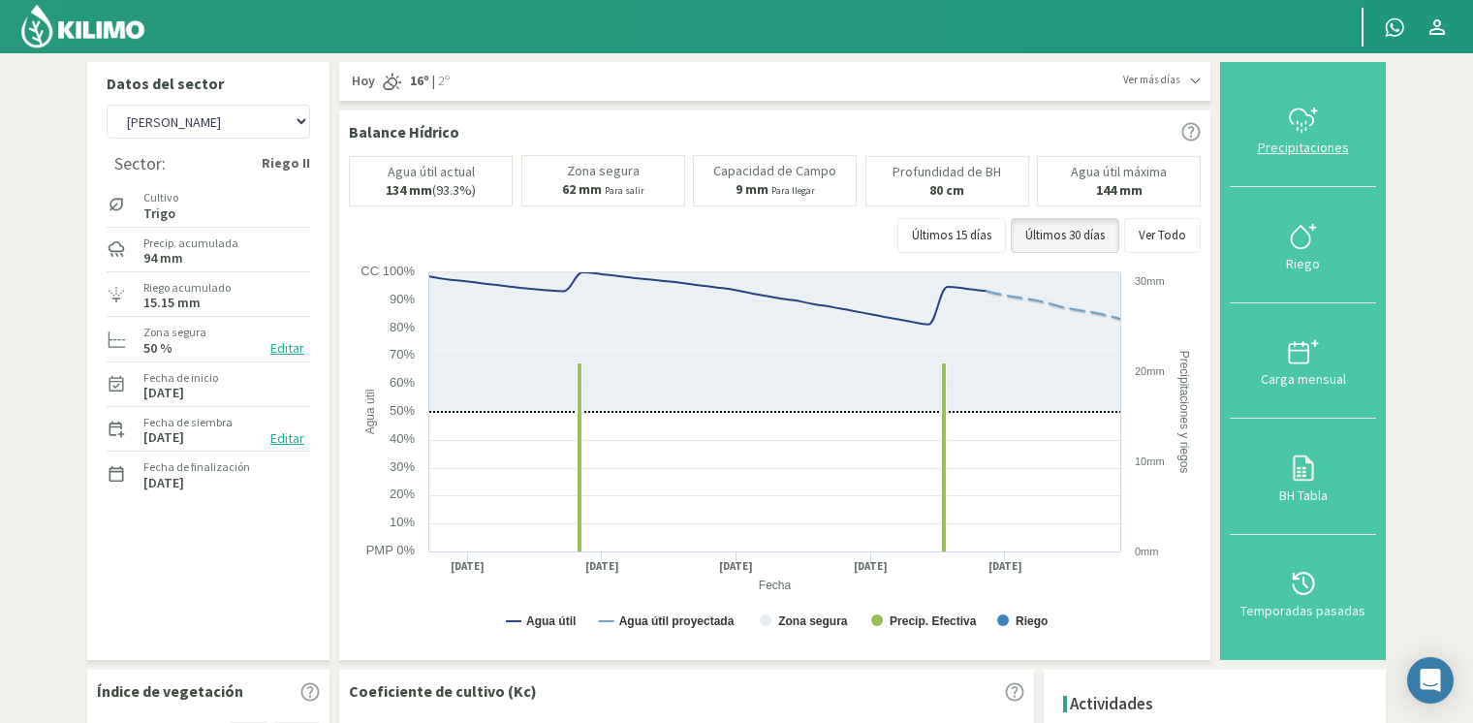
click at [1314, 149] on div "Precipitaciones" at bounding box center [1302, 148] width 135 height 14
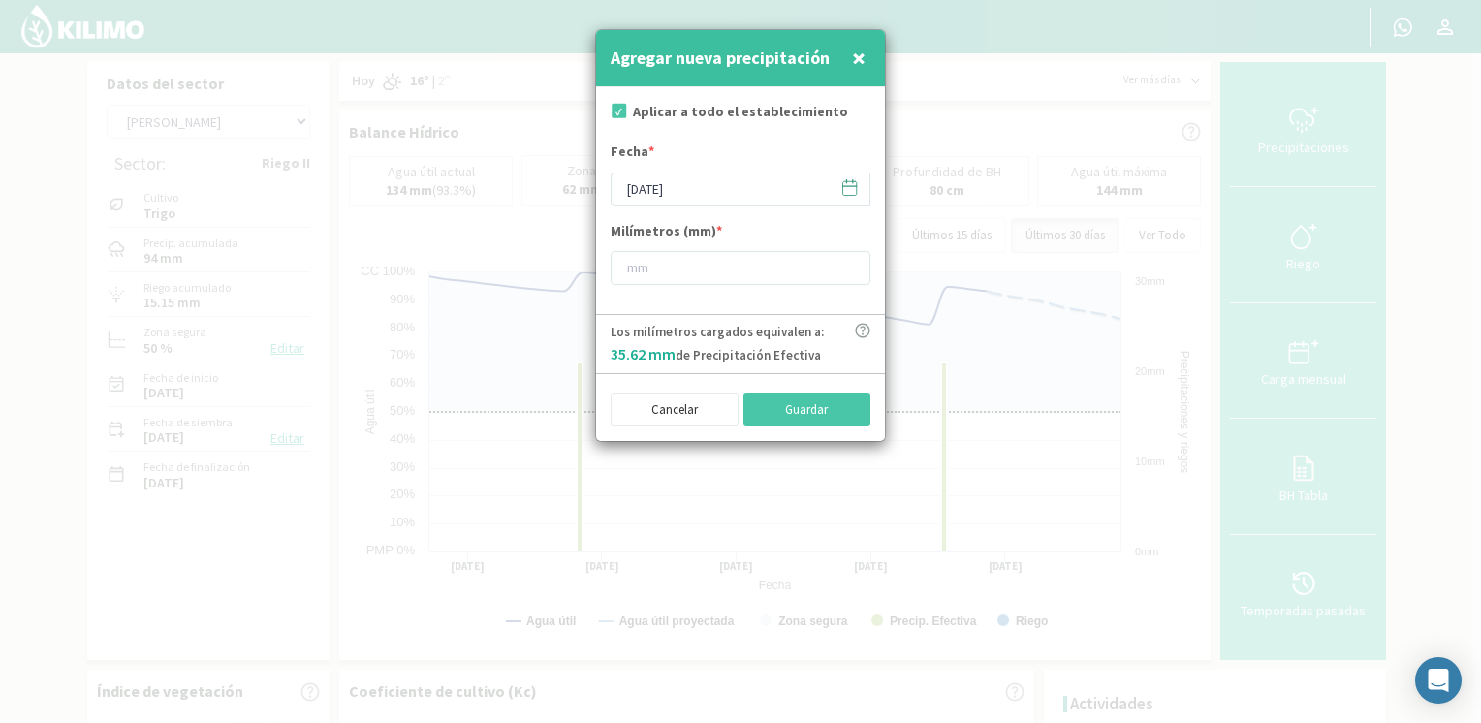
click at [853, 186] on icon at bounding box center [850, 186] width 14 height 0
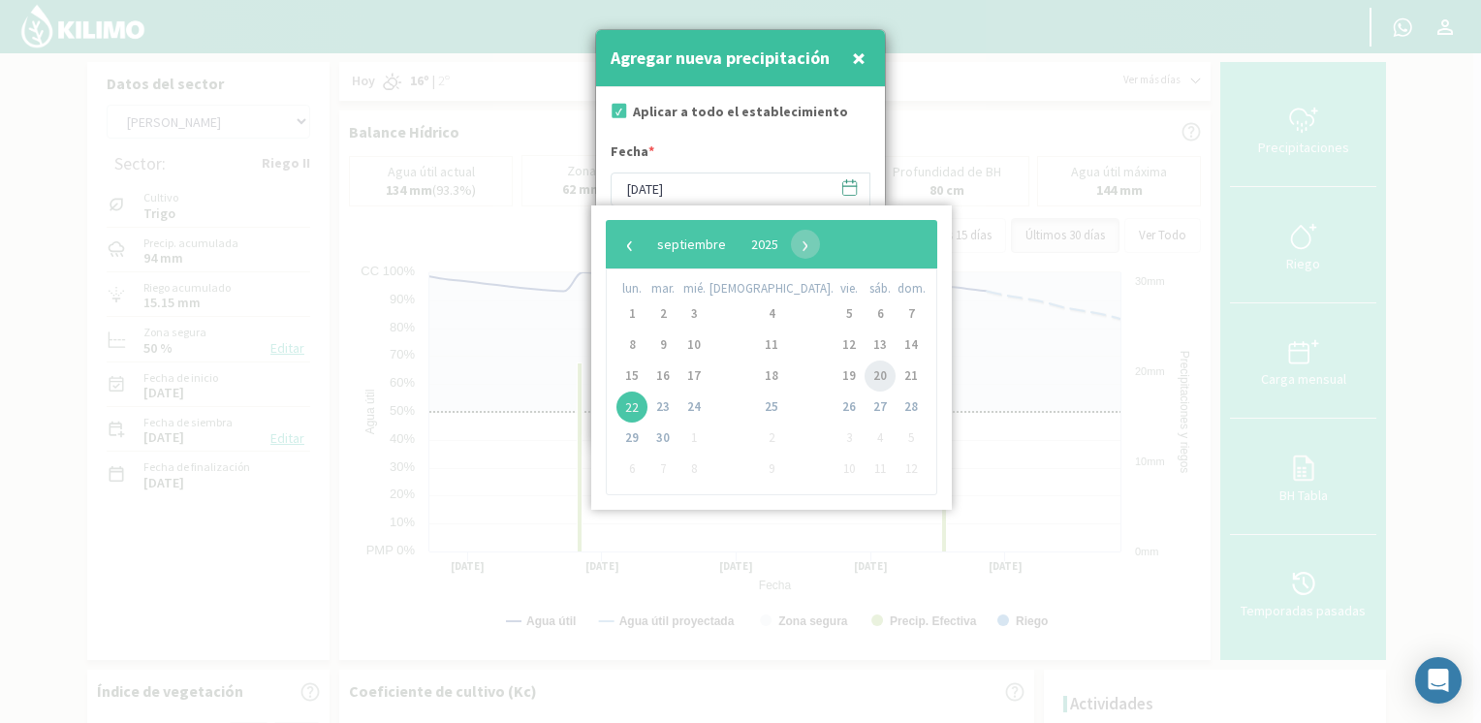
click at [864, 375] on span "20" at bounding box center [879, 375] width 31 height 31
type input "[DATE]"
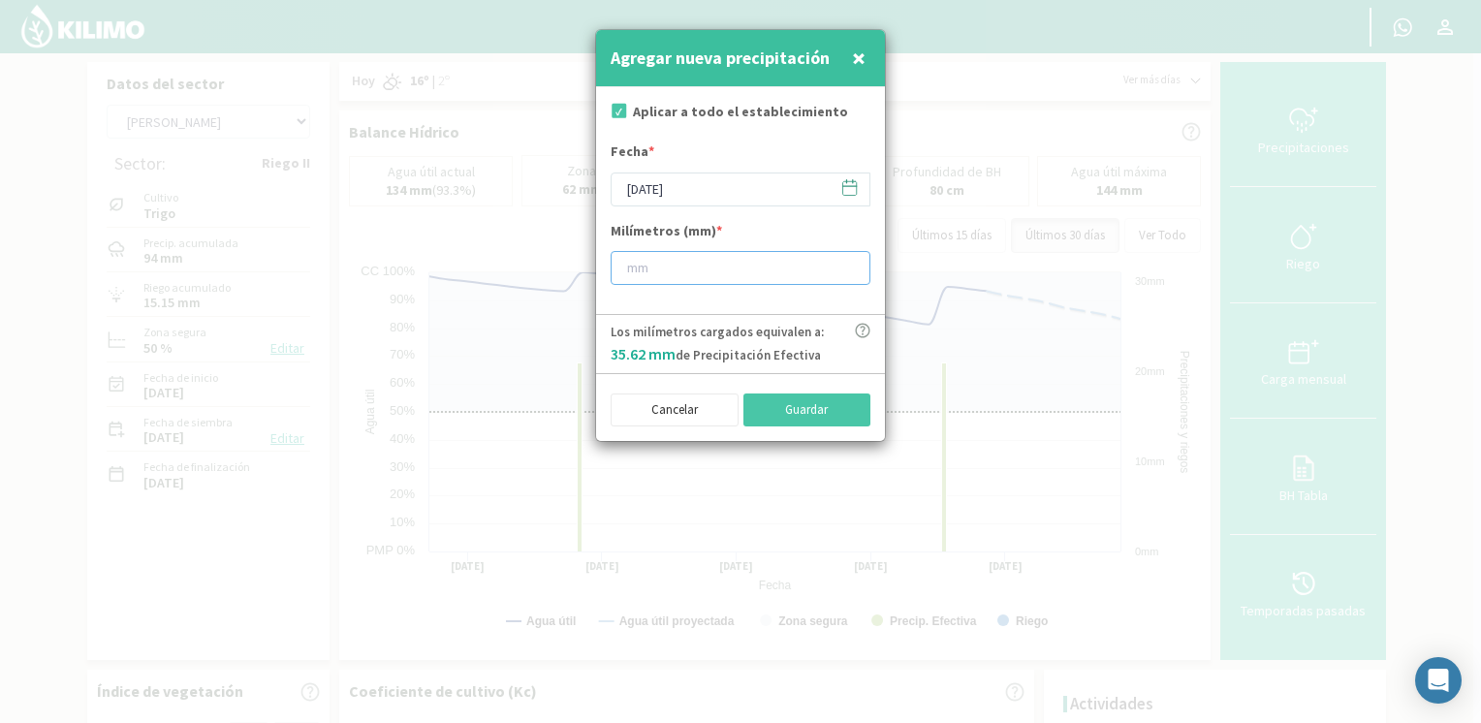
click at [693, 257] on input "number" at bounding box center [740, 268] width 260 height 34
type input "50"
click at [782, 417] on button "Guardar" at bounding box center [807, 409] width 128 height 33
type input "[DATE]"
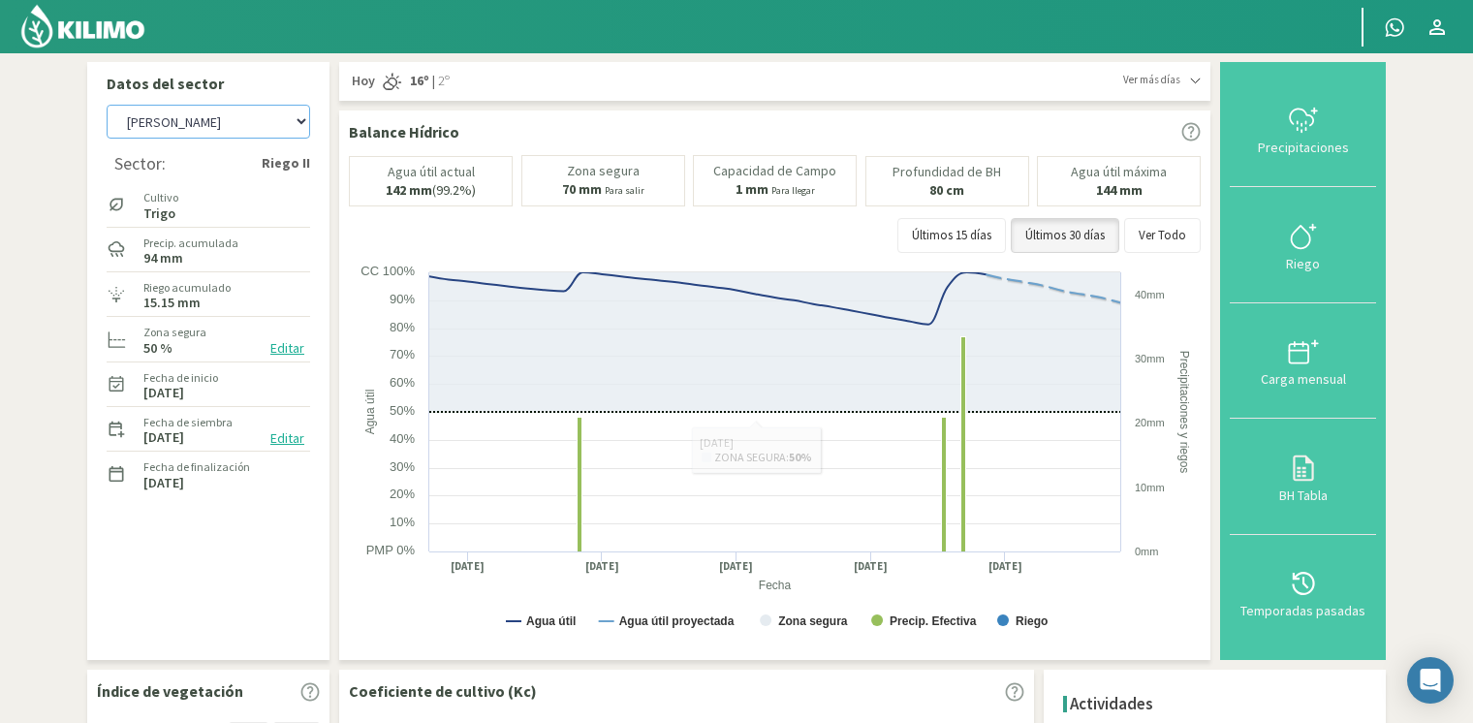
click at [271, 122] on select "[PERSON_NAME] [PERSON_NAME] 40cm El Recreo El Recreo (40cm) La Loma (40cm) [GEO…" at bounding box center [208, 122] width 203 height 34
click at [107, 105] on select "[PERSON_NAME] [PERSON_NAME] 40cm El Recreo El Recreo (40cm) La Loma (40cm) [GEO…" at bounding box center [208, 122] width 203 height 34
select select "41: Object"
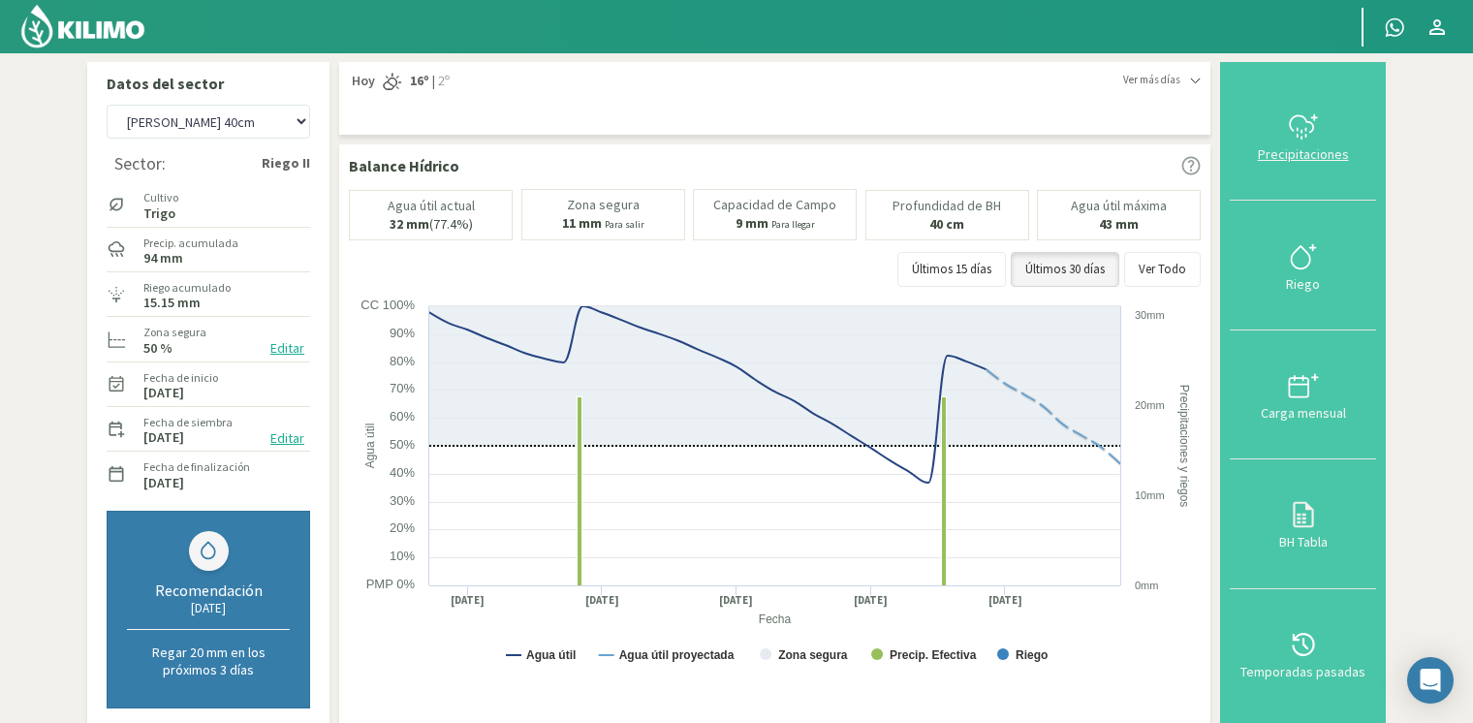
click at [1298, 147] on div "Precipitaciones" at bounding box center [1302, 154] width 135 height 14
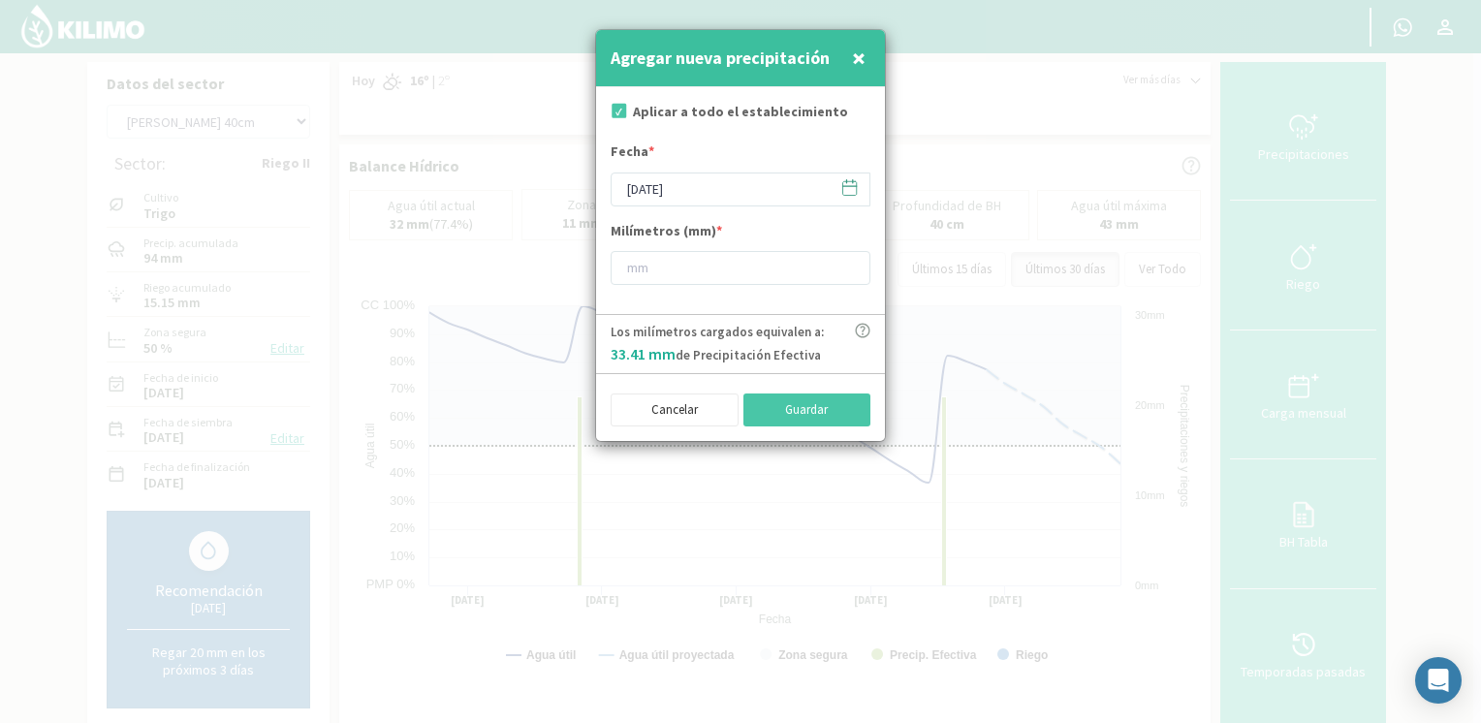
click at [849, 192] on icon at bounding box center [849, 187] width 18 height 18
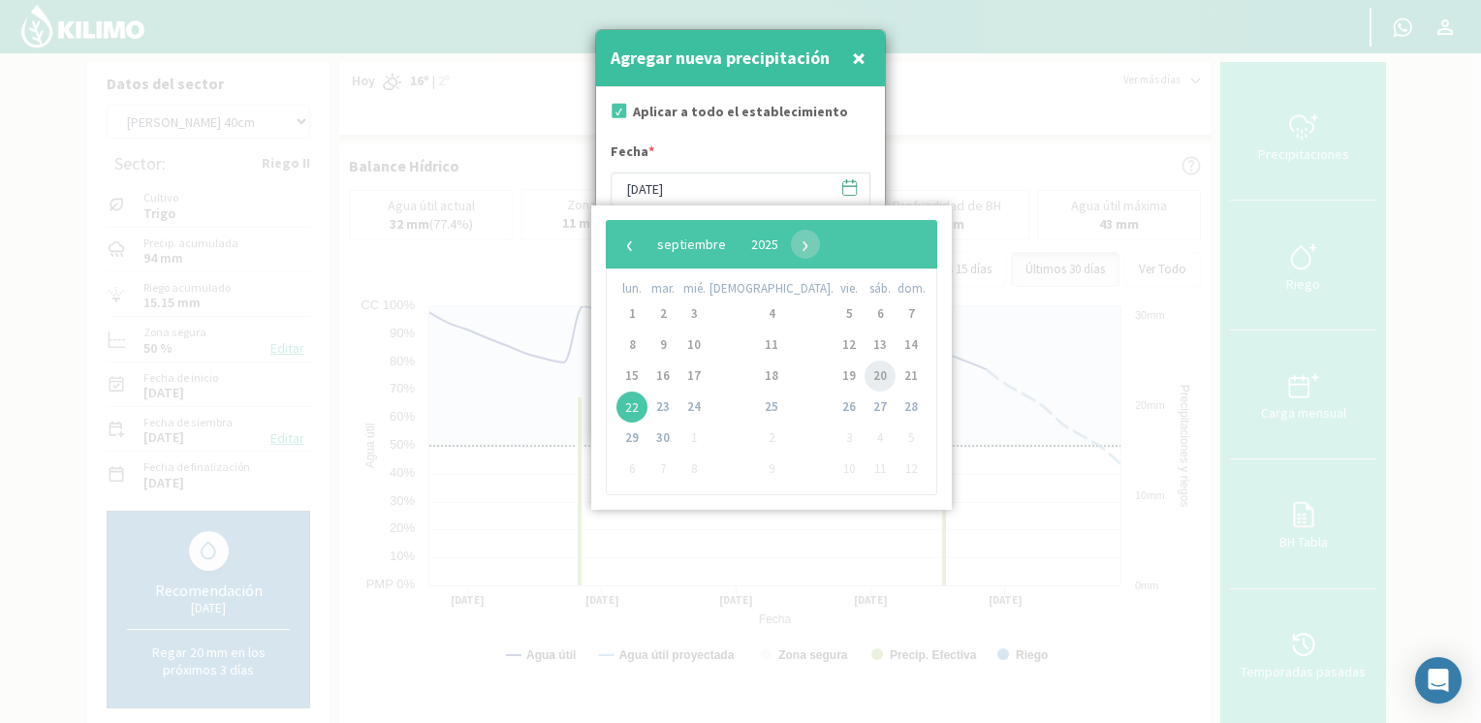
click at [864, 367] on span "20" at bounding box center [879, 375] width 31 height 31
type input "[DATE]"
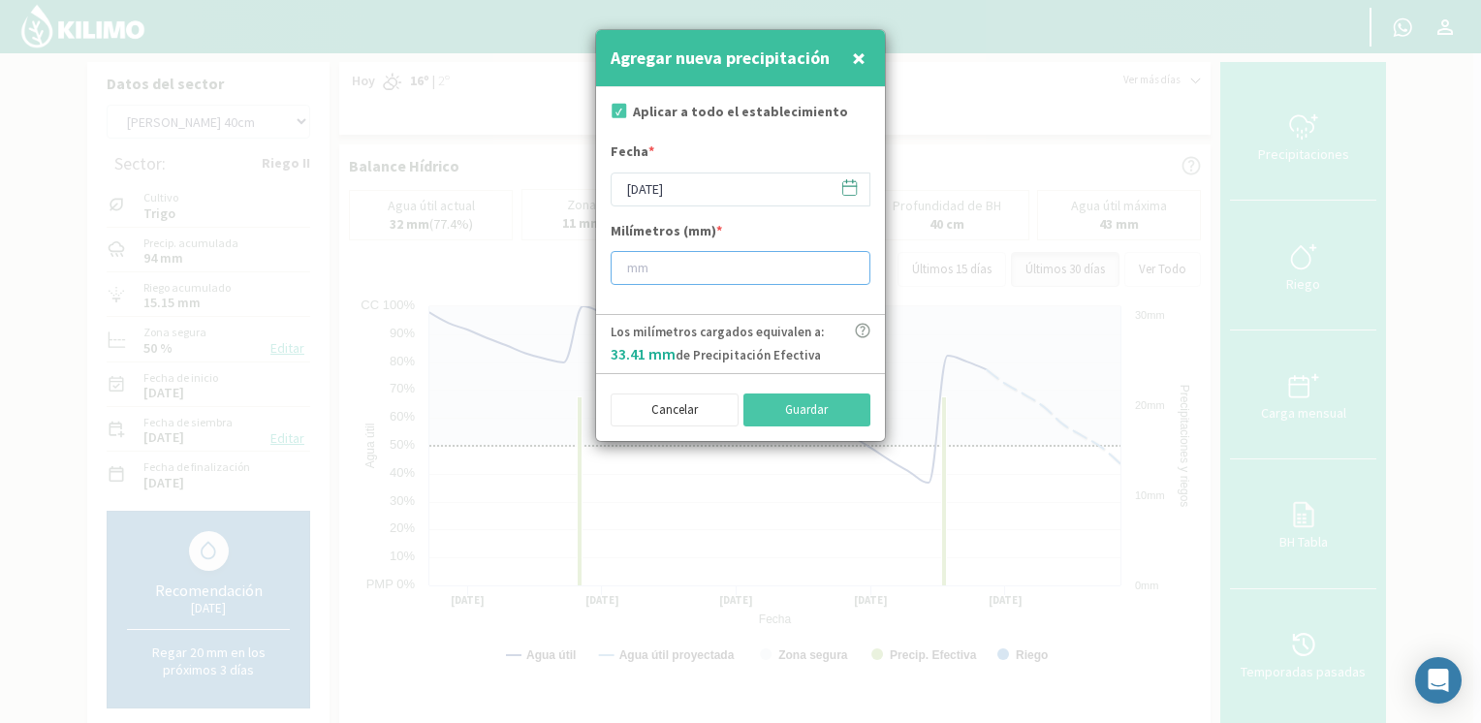
click at [699, 263] on input "number" at bounding box center [740, 268] width 260 height 34
type input "50"
click at [855, 410] on button "Guardar" at bounding box center [807, 409] width 128 height 33
type input "[DATE]"
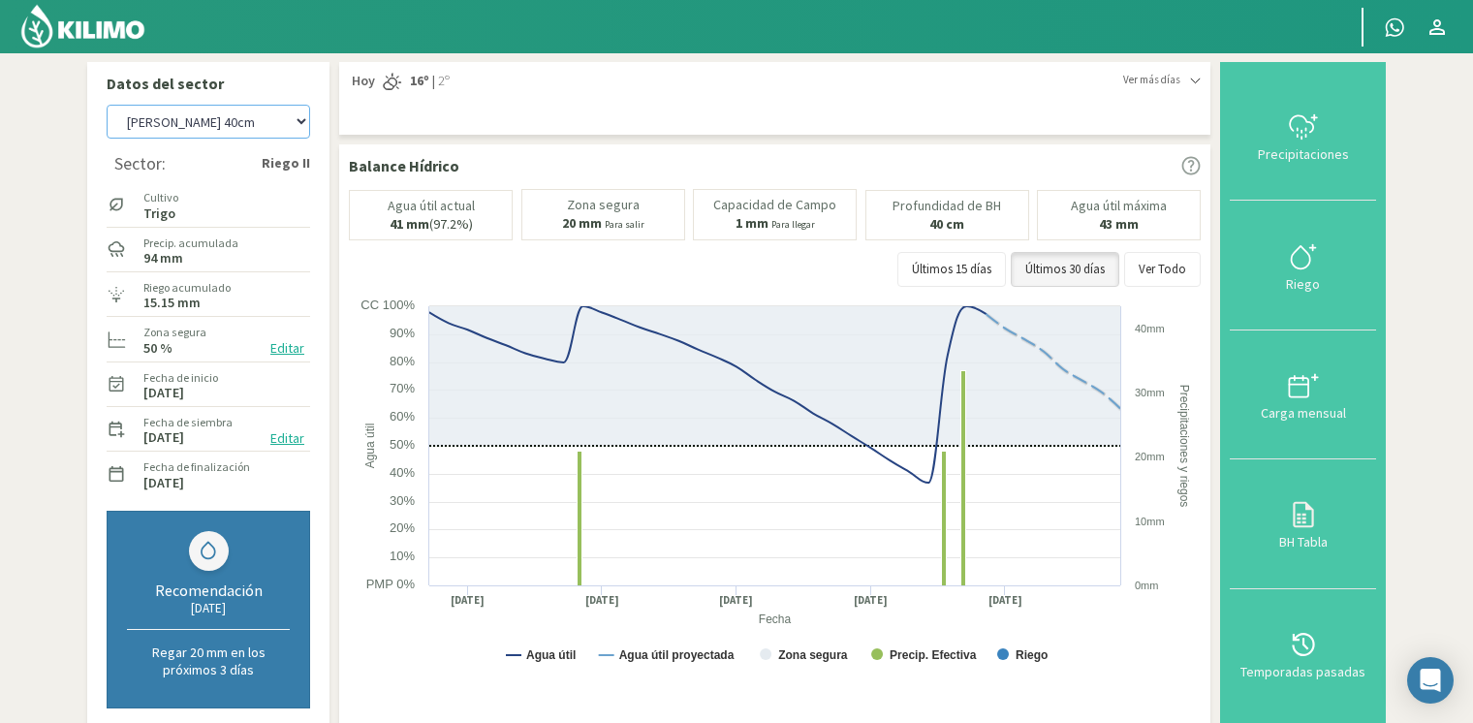
click at [206, 134] on select "[PERSON_NAME] [PERSON_NAME] 40cm El Recreo El Recreo (40cm) La Loma (40cm) [GEO…" at bounding box center [208, 122] width 203 height 34
click at [107, 105] on select "[PERSON_NAME] [PERSON_NAME] 40cm El Recreo El Recreo (40cm) La Loma (40cm) [GEO…" at bounding box center [208, 122] width 203 height 34
select select "53: Object"
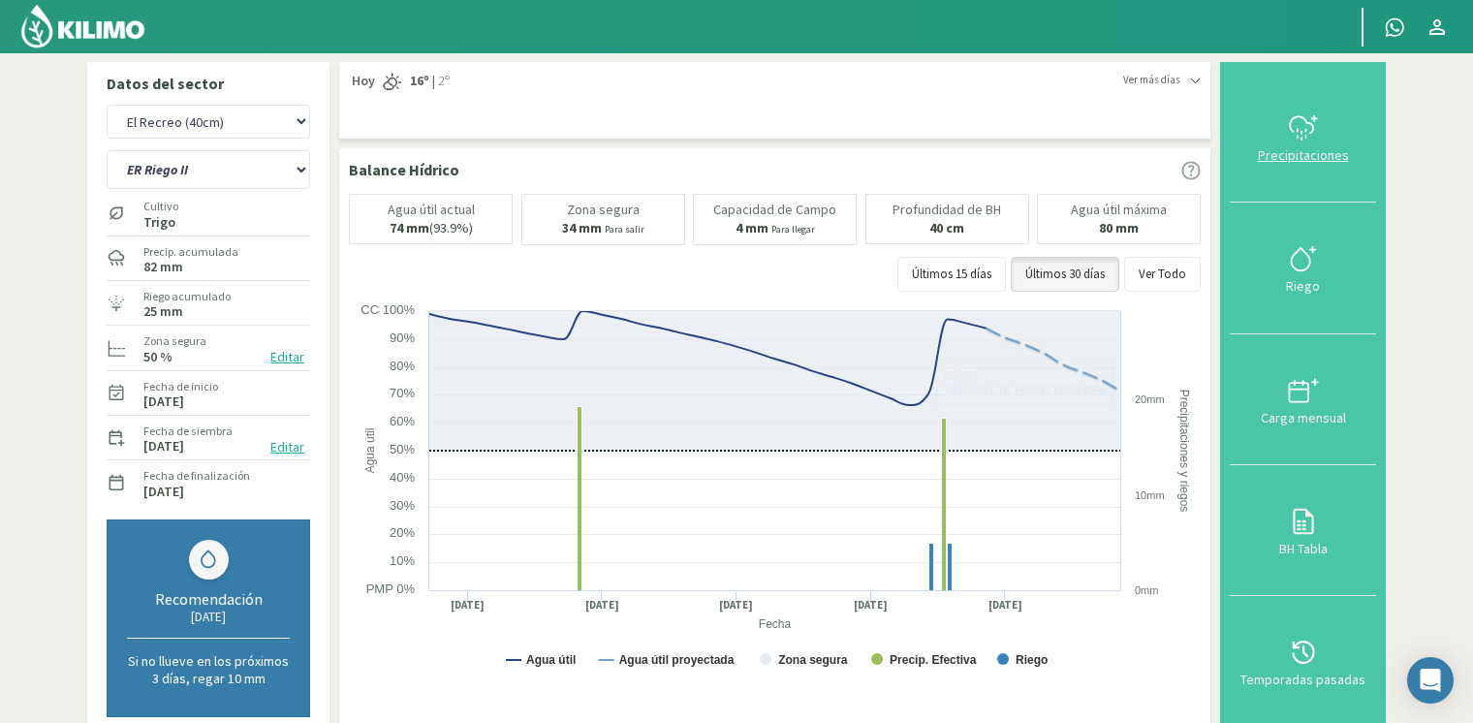
click at [1272, 167] on button "Precipitaciones" at bounding box center [1303, 137] width 146 height 131
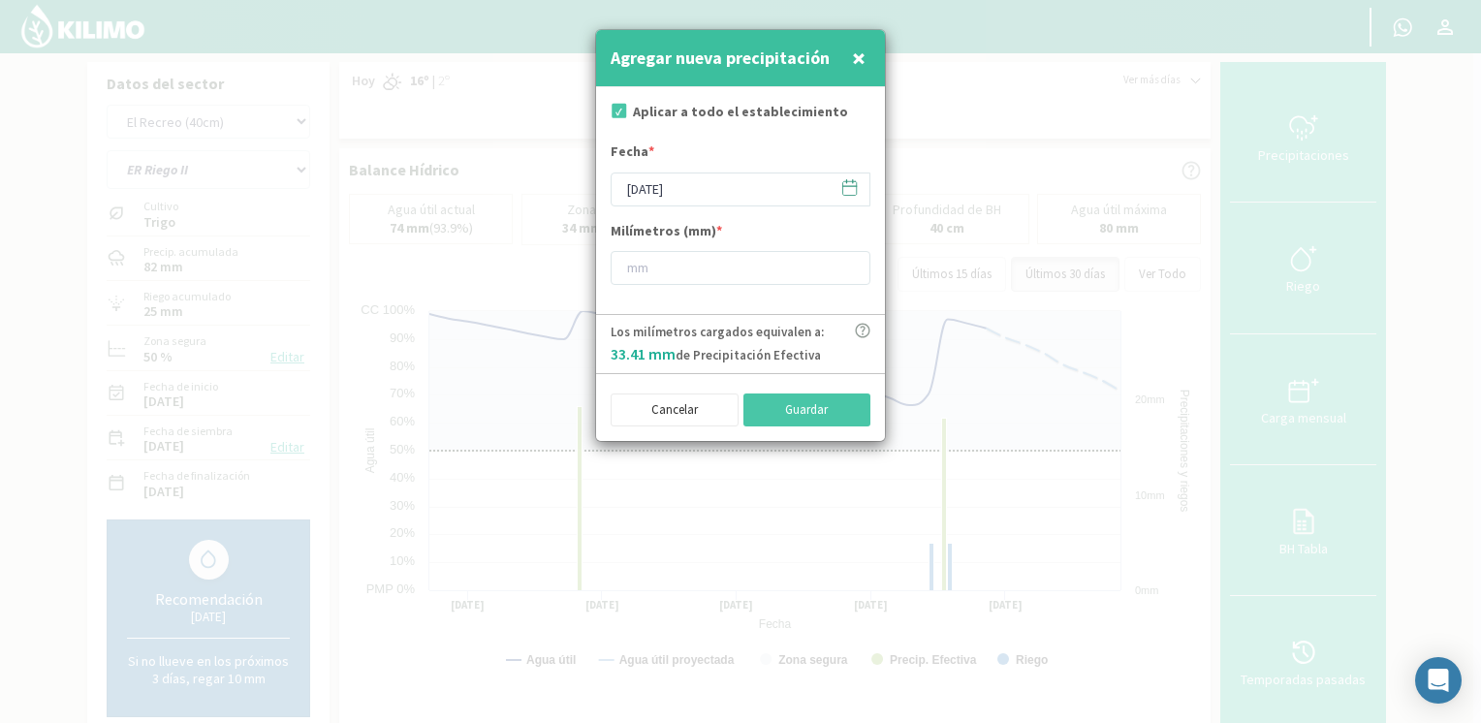
click at [849, 188] on icon at bounding box center [849, 187] width 18 height 18
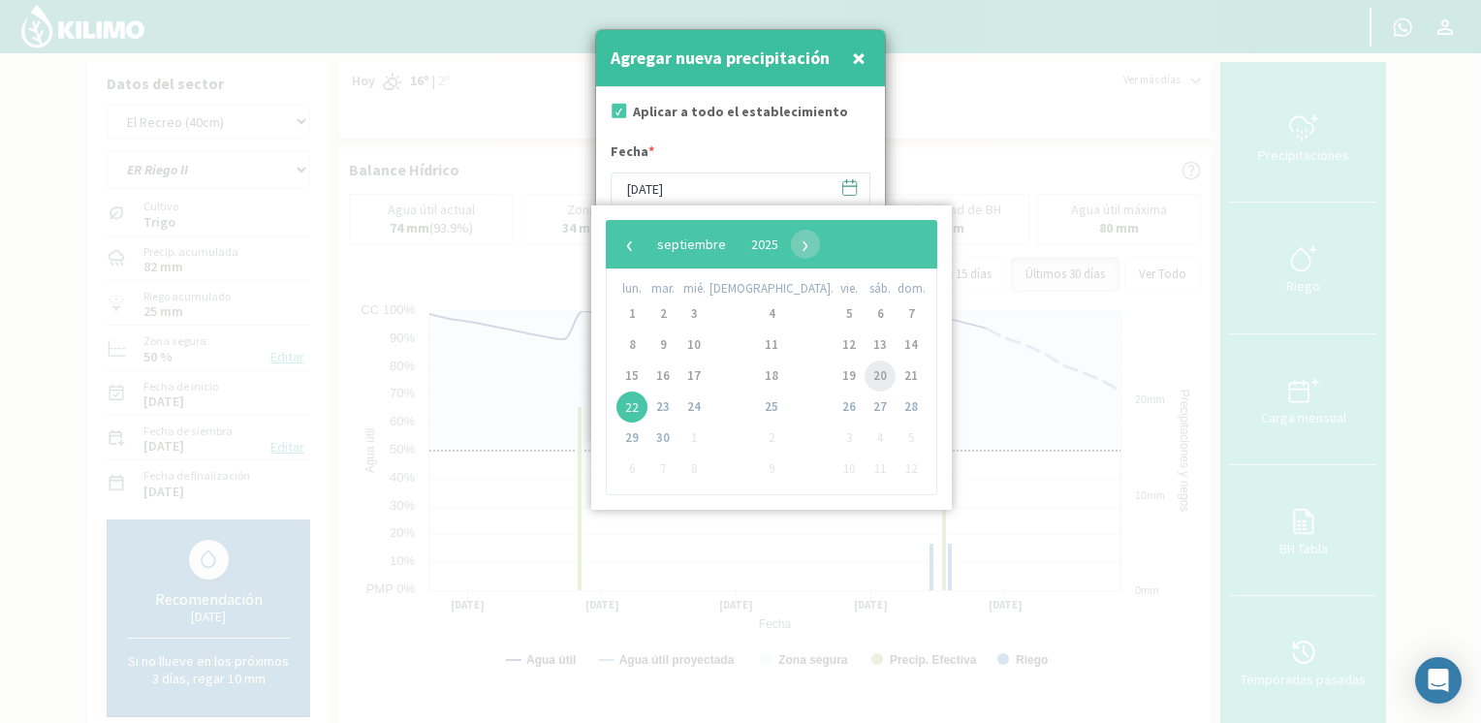
click at [864, 377] on span "20" at bounding box center [879, 375] width 31 height 31
type input "[DATE]"
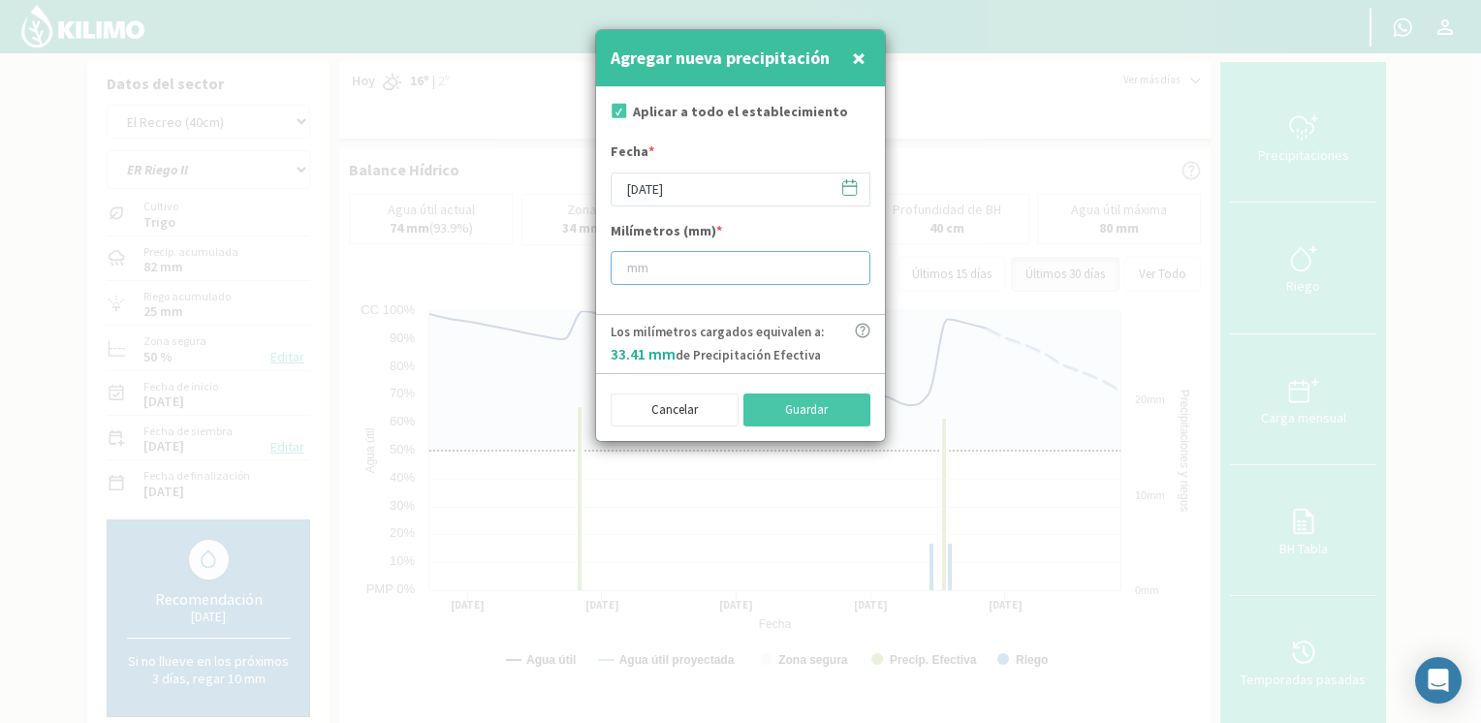
click at [721, 262] on input "number" at bounding box center [740, 268] width 260 height 34
type input "47"
click at [789, 393] on button "Guardar" at bounding box center [807, 409] width 128 height 33
type input "[DATE]"
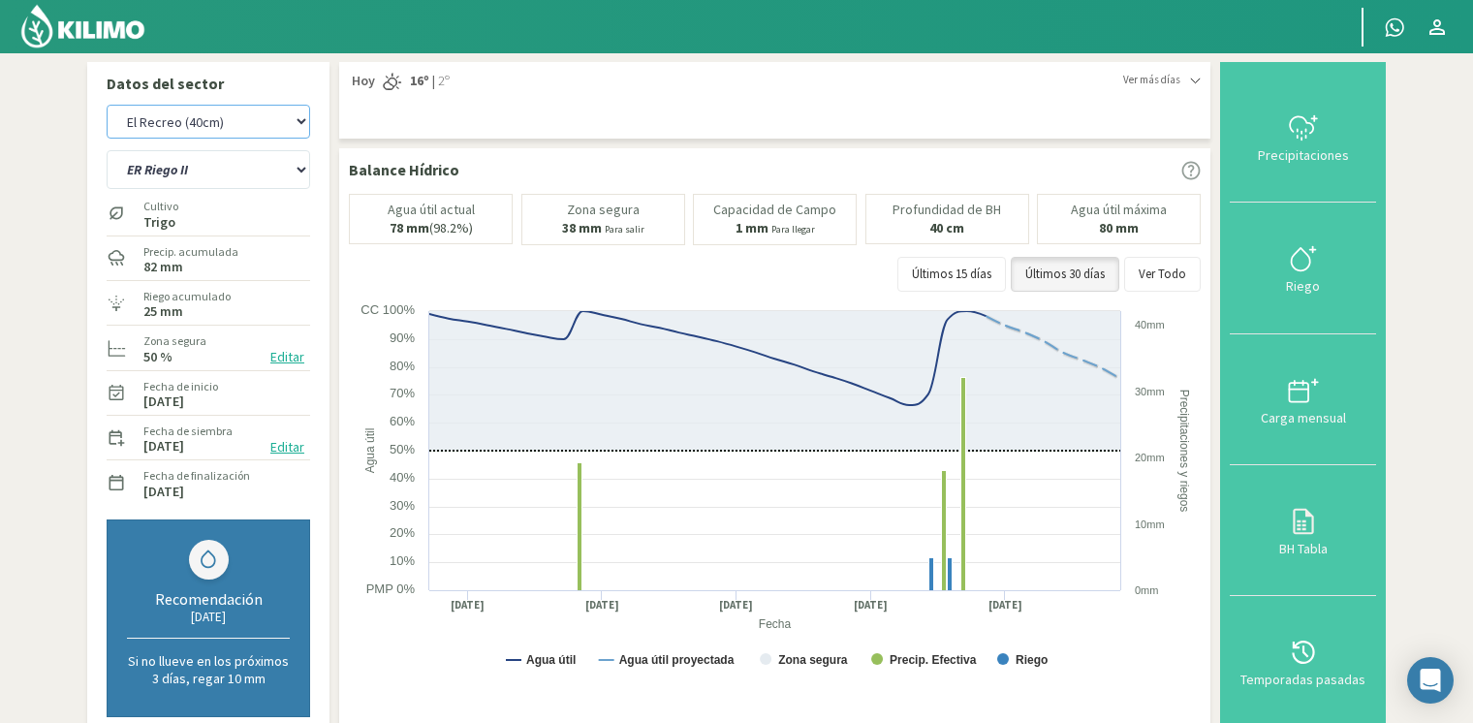
click at [237, 122] on select "[PERSON_NAME] [PERSON_NAME] 40cm El Recreo El Recreo (40cm) La Loma (40cm) [GEO…" at bounding box center [208, 122] width 203 height 34
click at [107, 105] on select "[PERSON_NAME] [PERSON_NAME] 40cm El Recreo El Recreo (40cm) La Loma (40cm) [GEO…" at bounding box center [208, 122] width 203 height 34
select select "62: Object"
select select "2: Object"
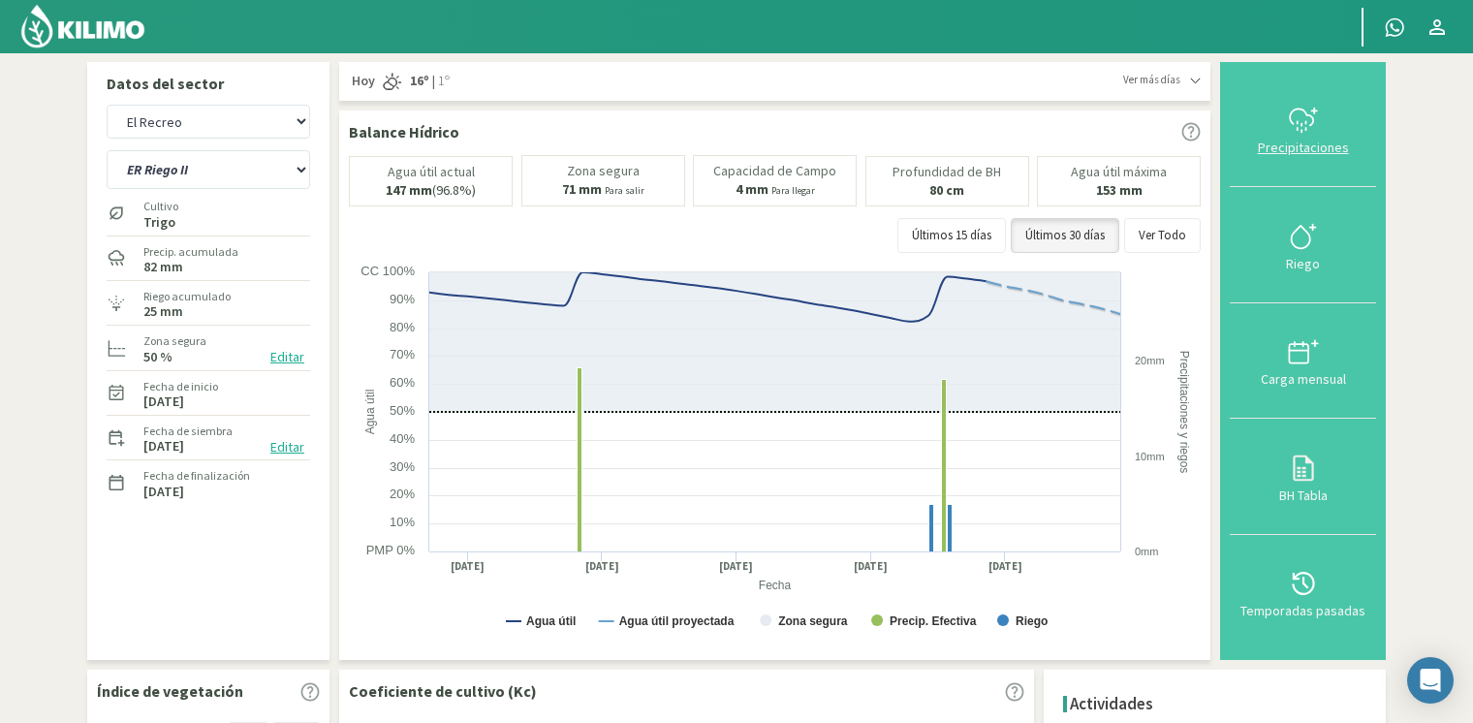
click at [1298, 145] on div "Precipitaciones" at bounding box center [1302, 148] width 135 height 14
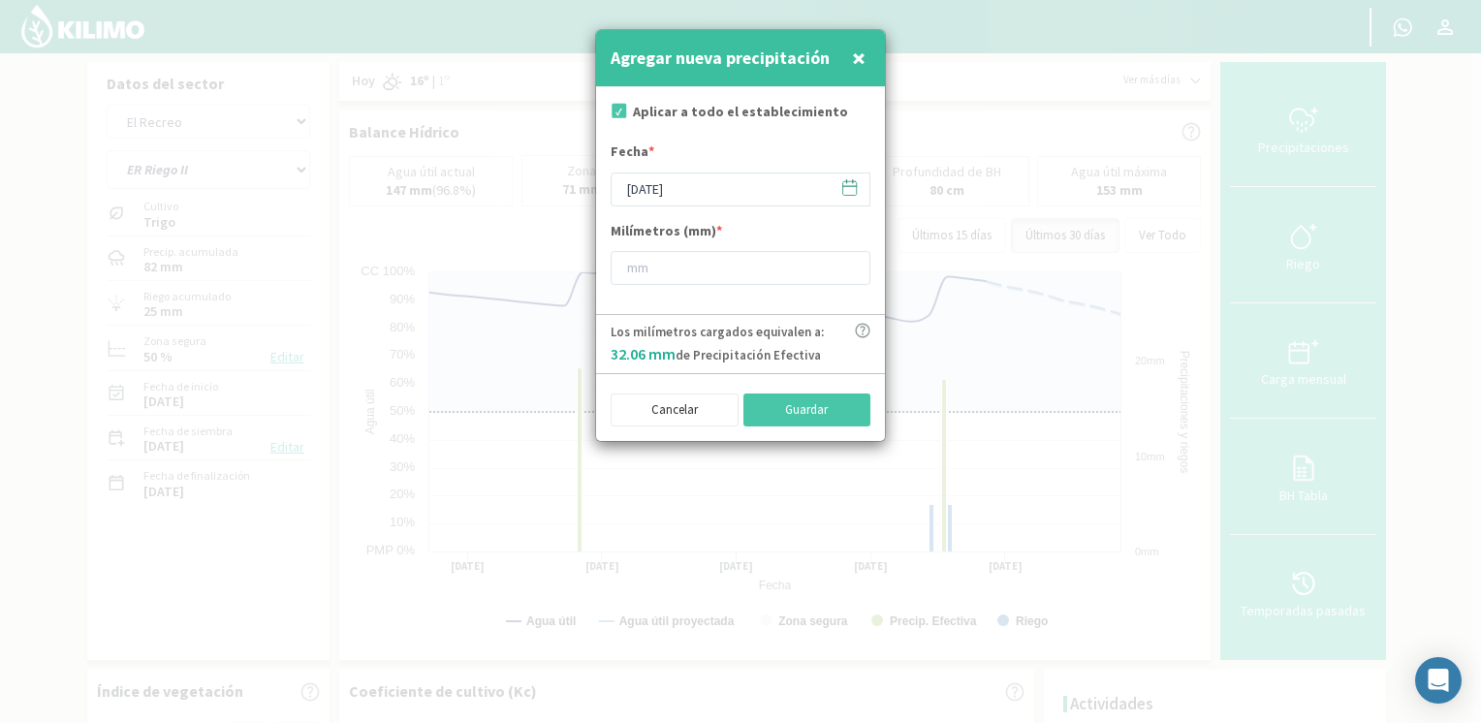
click at [846, 195] on icon at bounding box center [849, 187] width 18 height 18
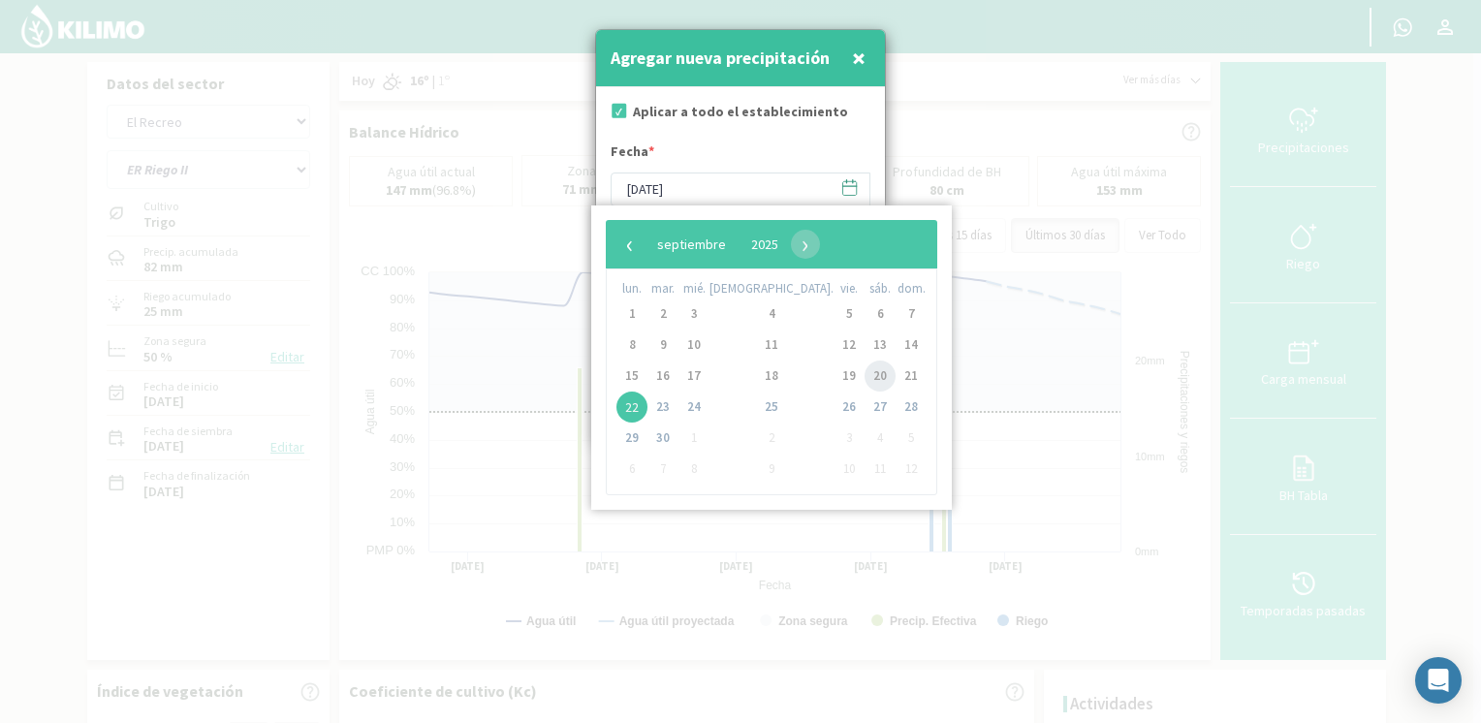
click at [864, 366] on span "20" at bounding box center [879, 375] width 31 height 31
type input "[DATE]"
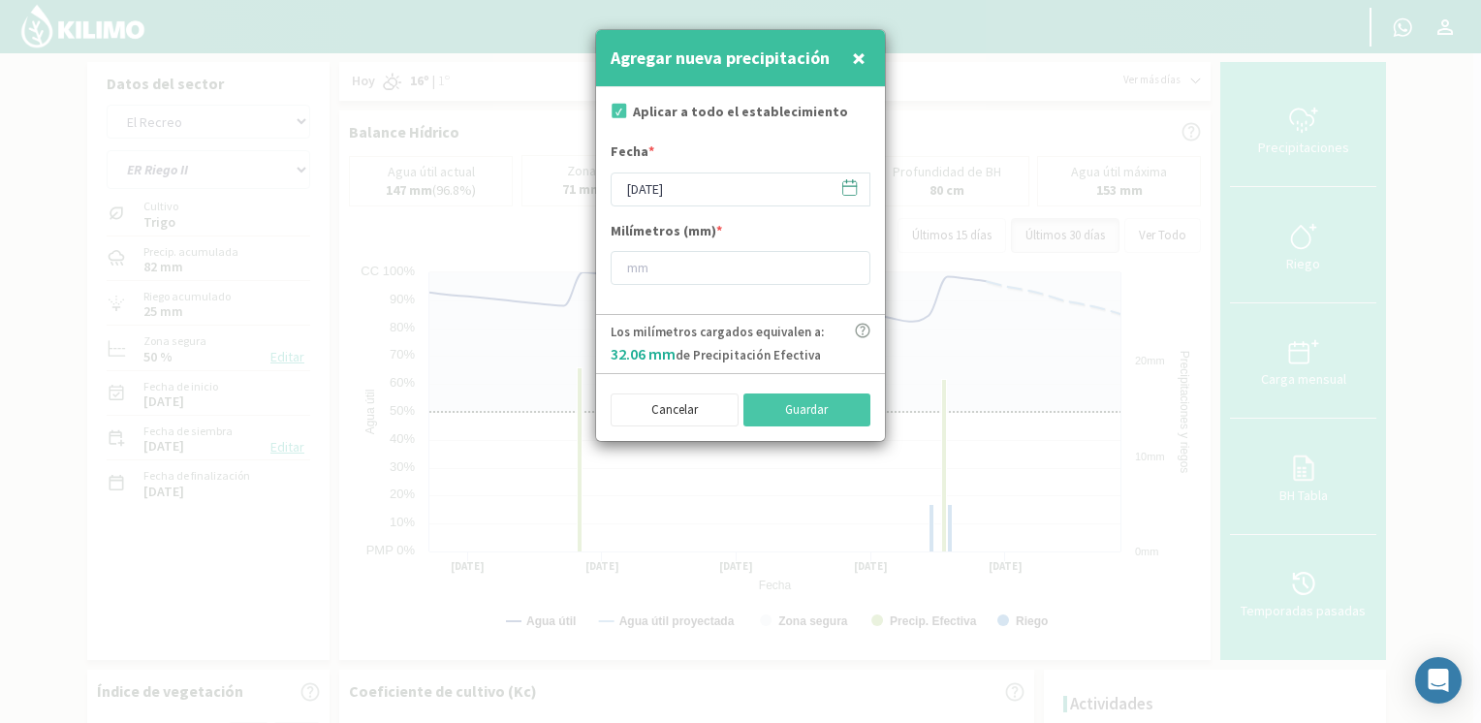
click at [726, 249] on div "Milímetros (mm) *" at bounding box center [740, 253] width 260 height 64
drag, startPoint x: 726, startPoint y: 260, endPoint x: 709, endPoint y: 271, distance: 20.2
click at [719, 264] on input "number" at bounding box center [740, 268] width 260 height 34
type input "47"
click at [828, 402] on button "Guardar" at bounding box center [807, 409] width 128 height 33
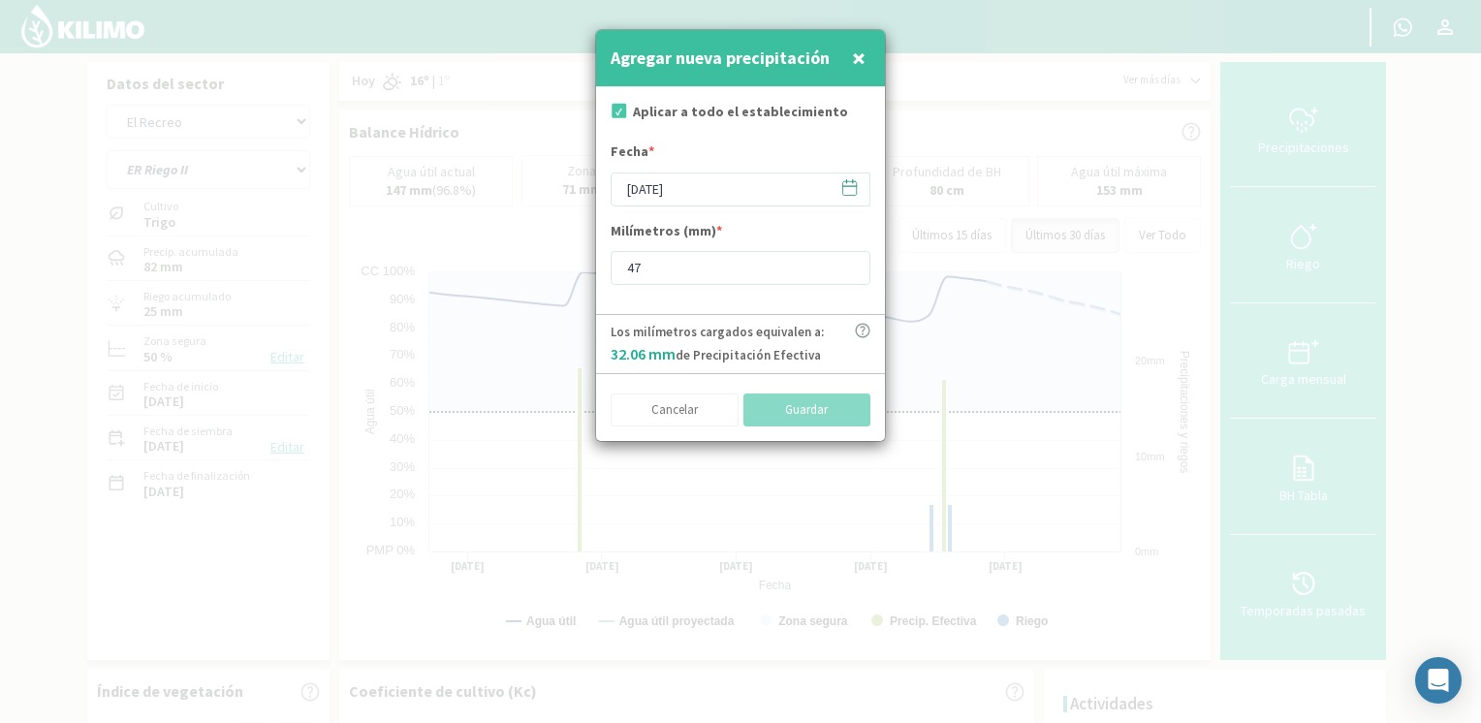
type input "[DATE]"
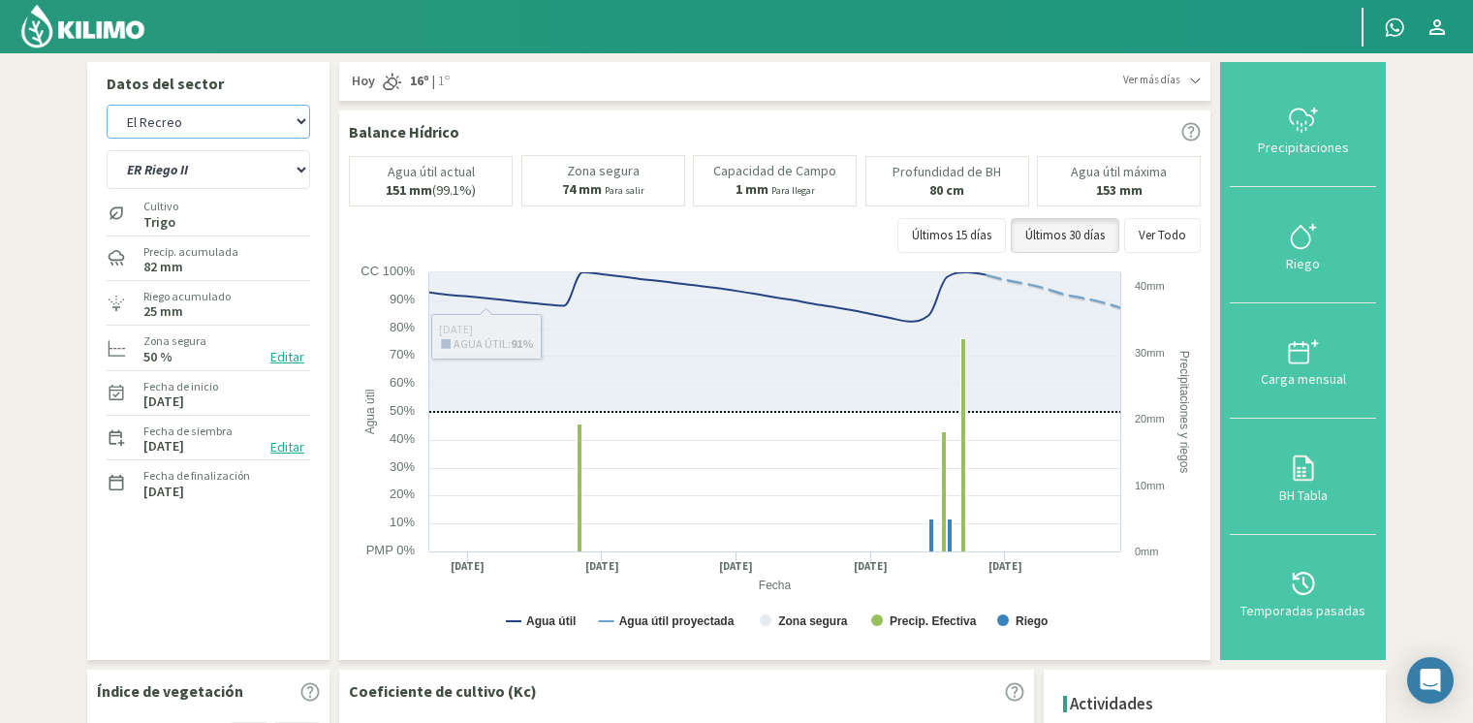
click at [208, 120] on select "[PERSON_NAME] [PERSON_NAME] 40cm El Recreo El Recreo (40cm) La Loma (40cm) [GEO…" at bounding box center [208, 122] width 203 height 34
click at [107, 105] on select "[PERSON_NAME] [PERSON_NAME] 40cm El Recreo El Recreo (40cm) La Loma (40cm) [GEO…" at bounding box center [208, 122] width 203 height 34
select select "78: Object"
select select "4: Object"
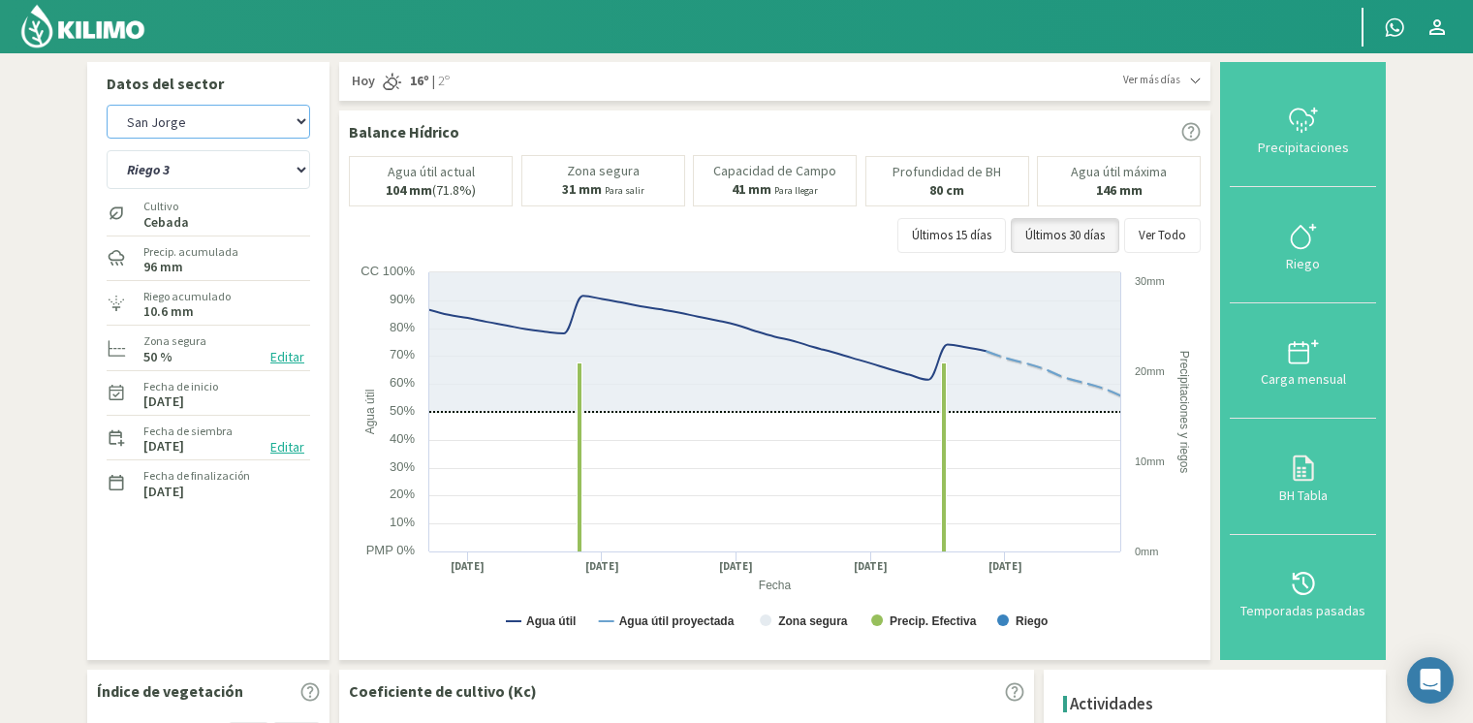
click at [198, 135] on select "[PERSON_NAME] [PERSON_NAME] 40cm El Recreo El Recreo (40cm) La Loma (40cm) [GEO…" at bounding box center [208, 122] width 203 height 34
click at [107, 105] on select "[PERSON_NAME] [PERSON_NAME] 40cm El Recreo El Recreo (40cm) La Loma (40cm) [GEO…" at bounding box center [208, 122] width 203 height 34
select select "89: Object"
select select "9: Object"
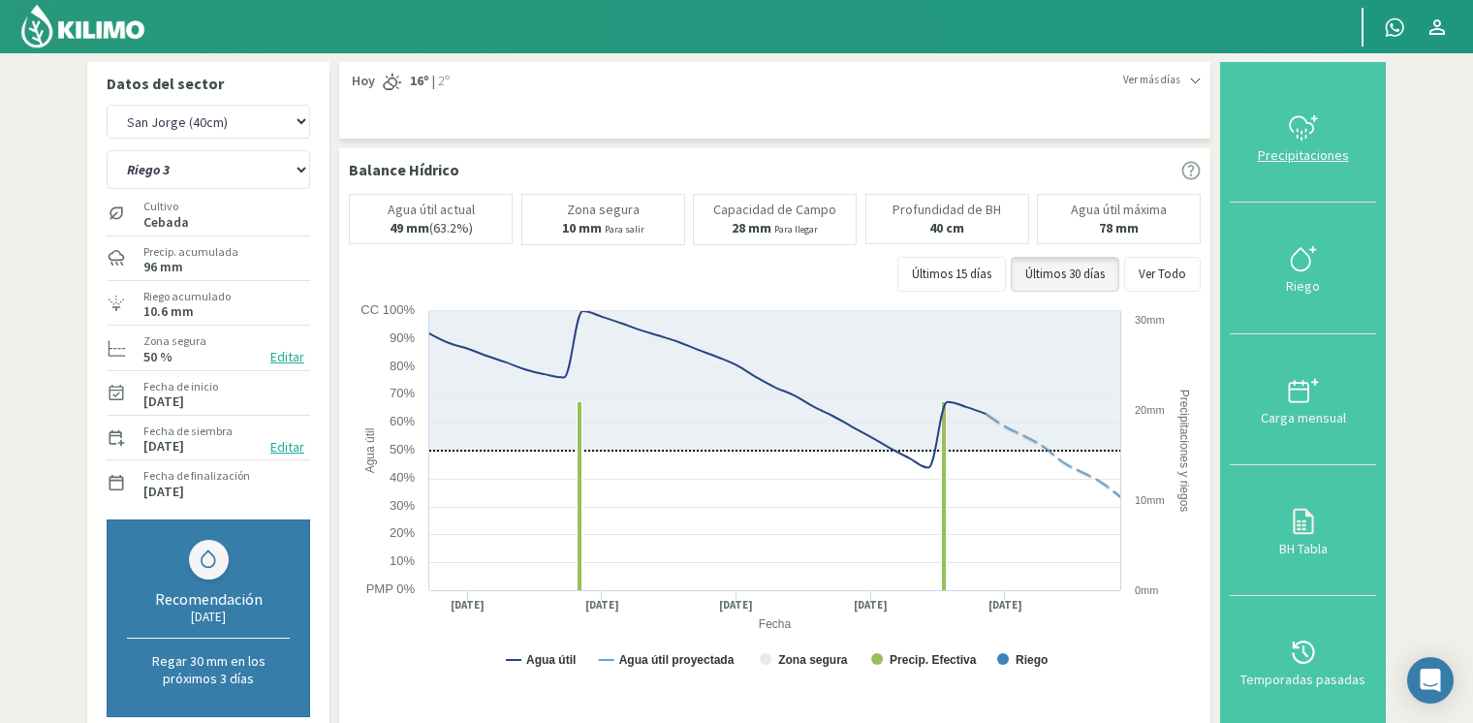
click at [1323, 143] on button "Precipitaciones" at bounding box center [1303, 137] width 146 height 131
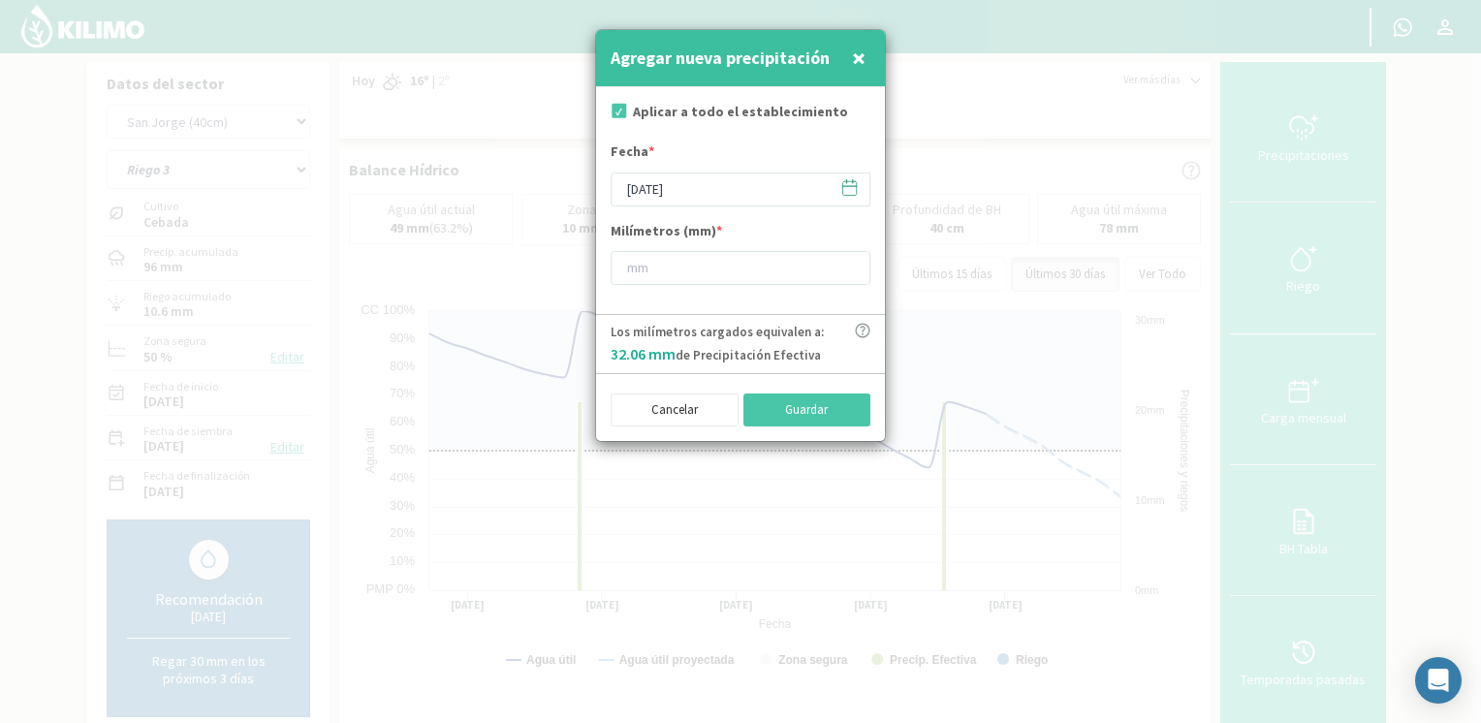
click at [846, 192] on icon at bounding box center [849, 187] width 18 height 18
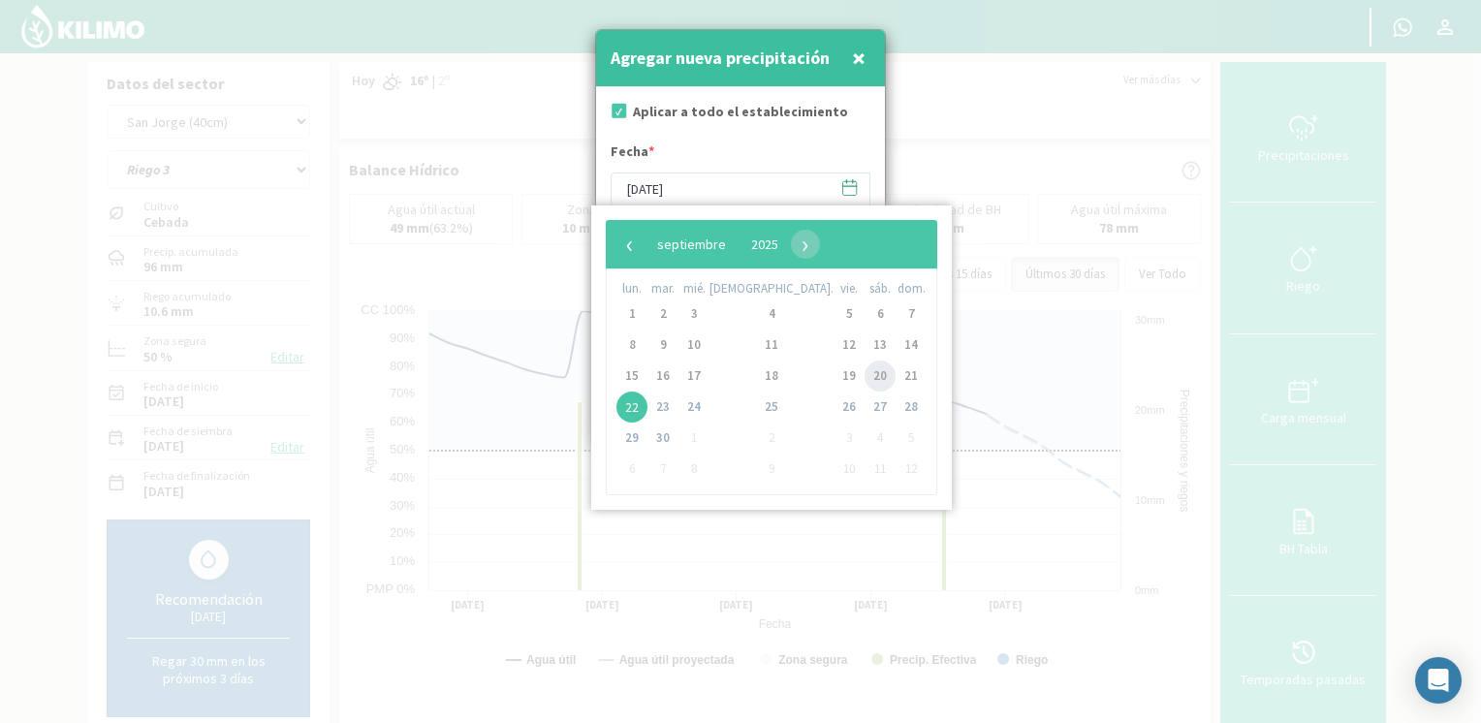
click at [864, 378] on span "20" at bounding box center [879, 375] width 31 height 31
type input "[DATE]"
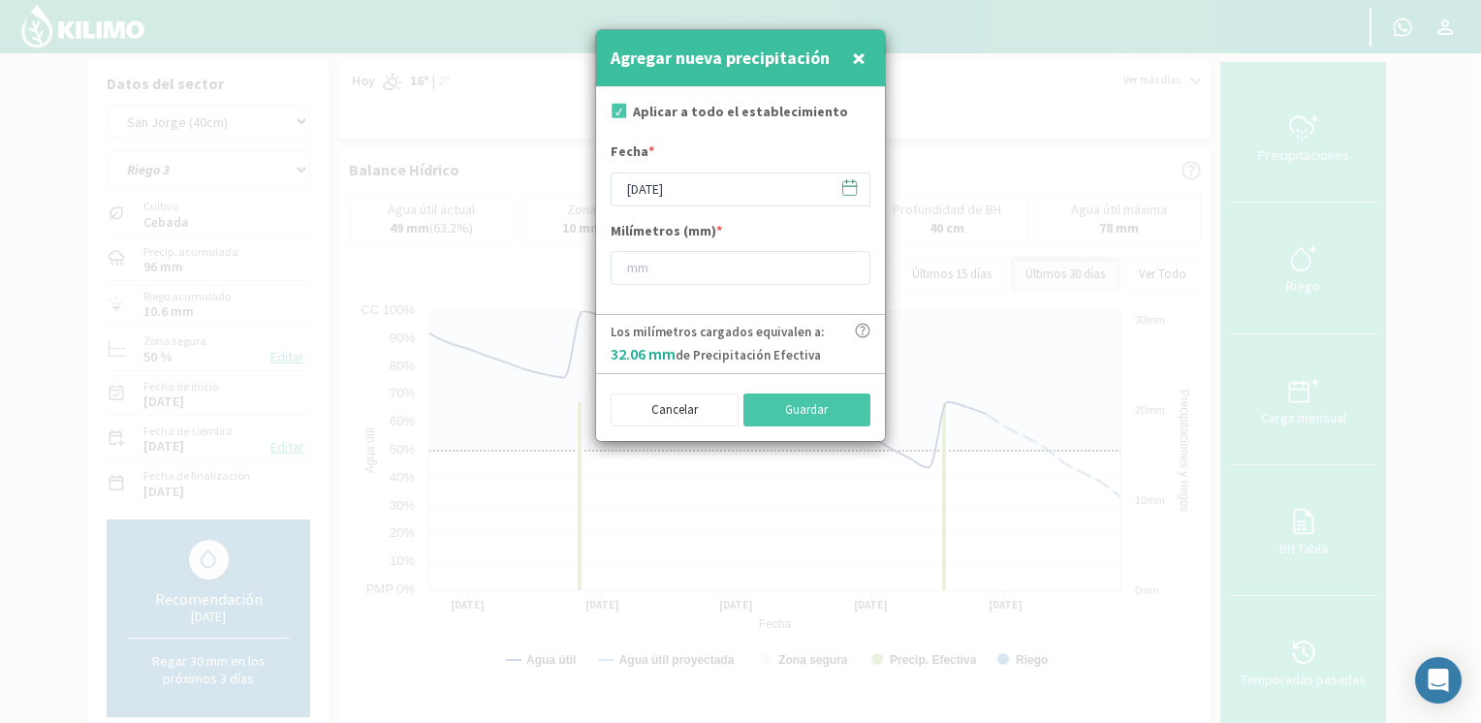
click at [791, 287] on form "Aplicar a todo el establecimiento Fecha * [DATE] Milímetros (mm) *" at bounding box center [740, 200] width 289 height 227
click at [789, 284] on input "number" at bounding box center [740, 268] width 260 height 34
type input "50"
click at [850, 405] on button "Guardar" at bounding box center [807, 409] width 128 height 33
type input "[DATE]"
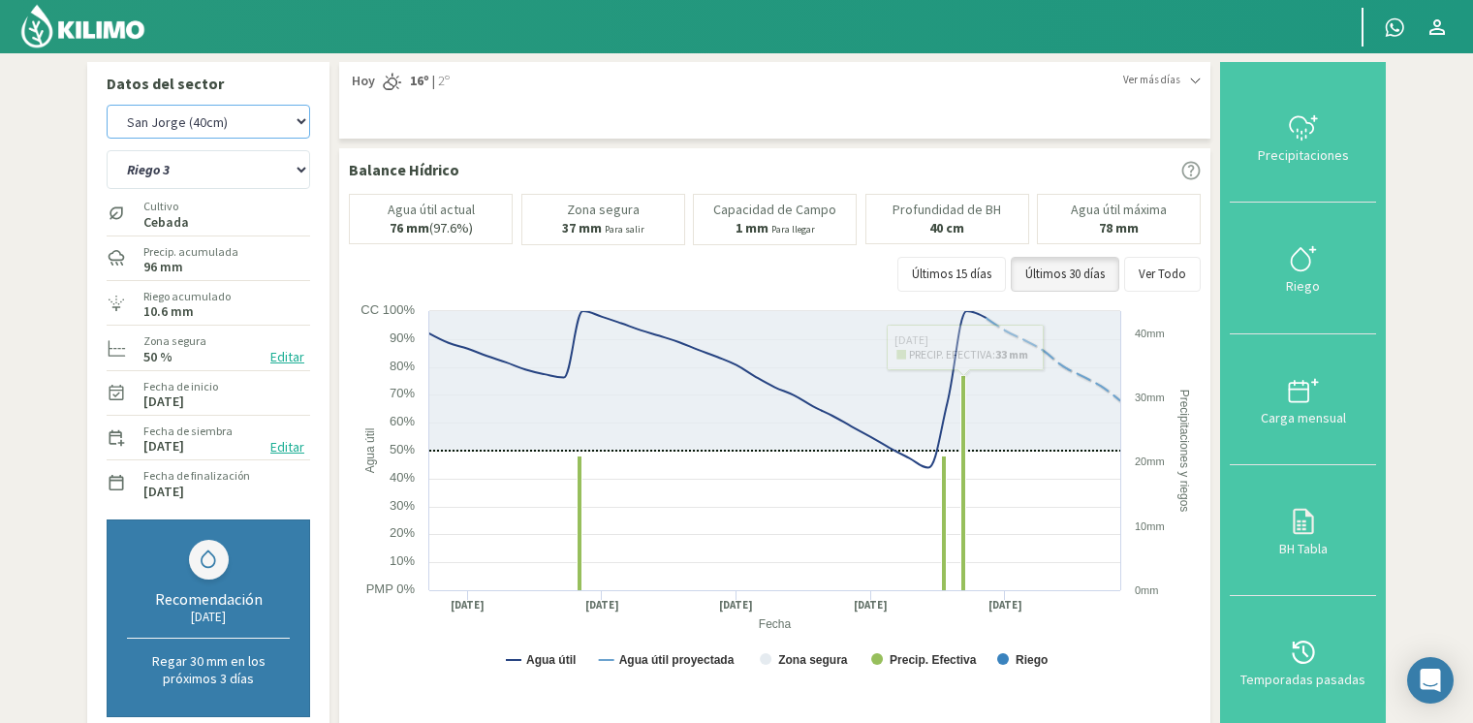
click at [269, 123] on select "[PERSON_NAME] [PERSON_NAME] 40cm El Recreo El Recreo (40cm) La Loma (40cm) [GEO…" at bounding box center [208, 122] width 203 height 34
click at [107, 105] on select "[PERSON_NAME] [PERSON_NAME] 40cm El Recreo El Recreo (40cm) La Loma (40cm) [GEO…" at bounding box center [208, 122] width 203 height 34
select select "98: Object"
select select "14: Object"
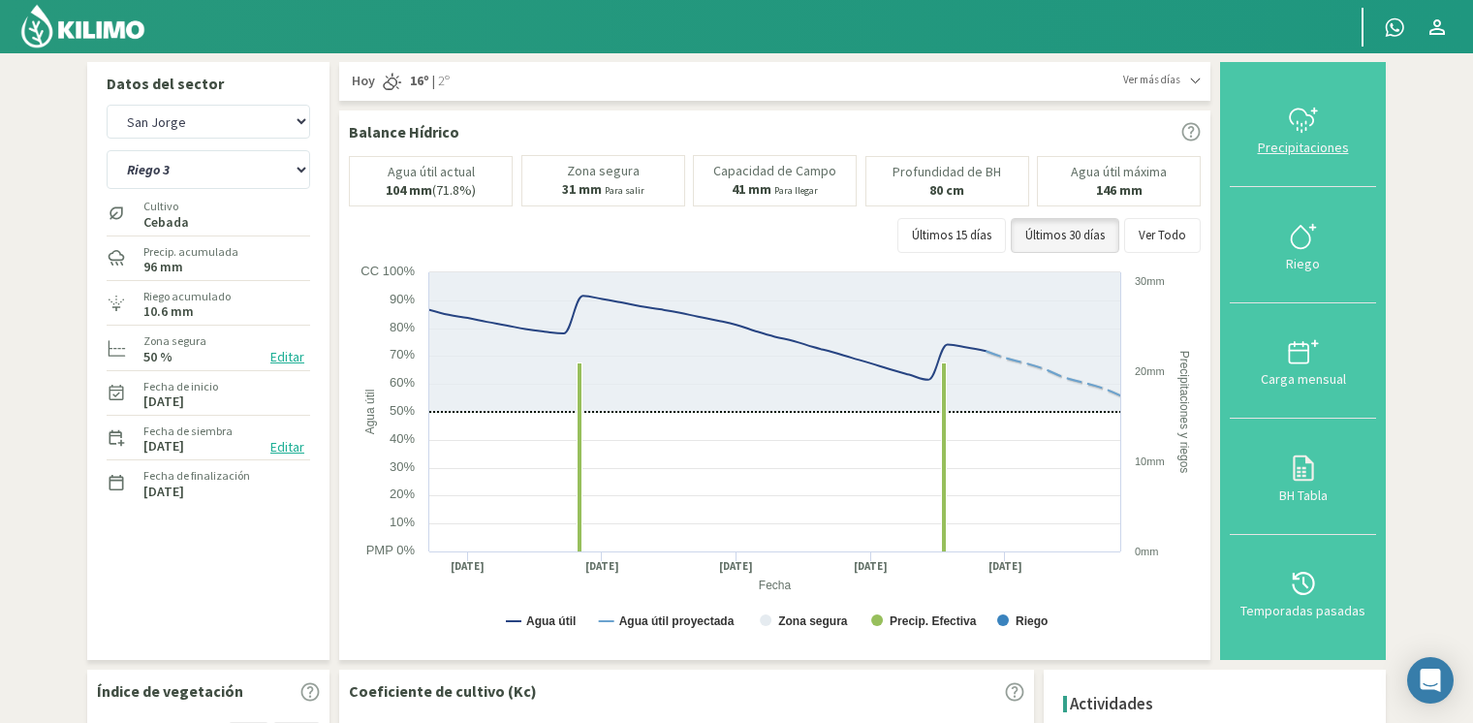
click at [1273, 146] on div "Precipitaciones" at bounding box center [1302, 148] width 135 height 14
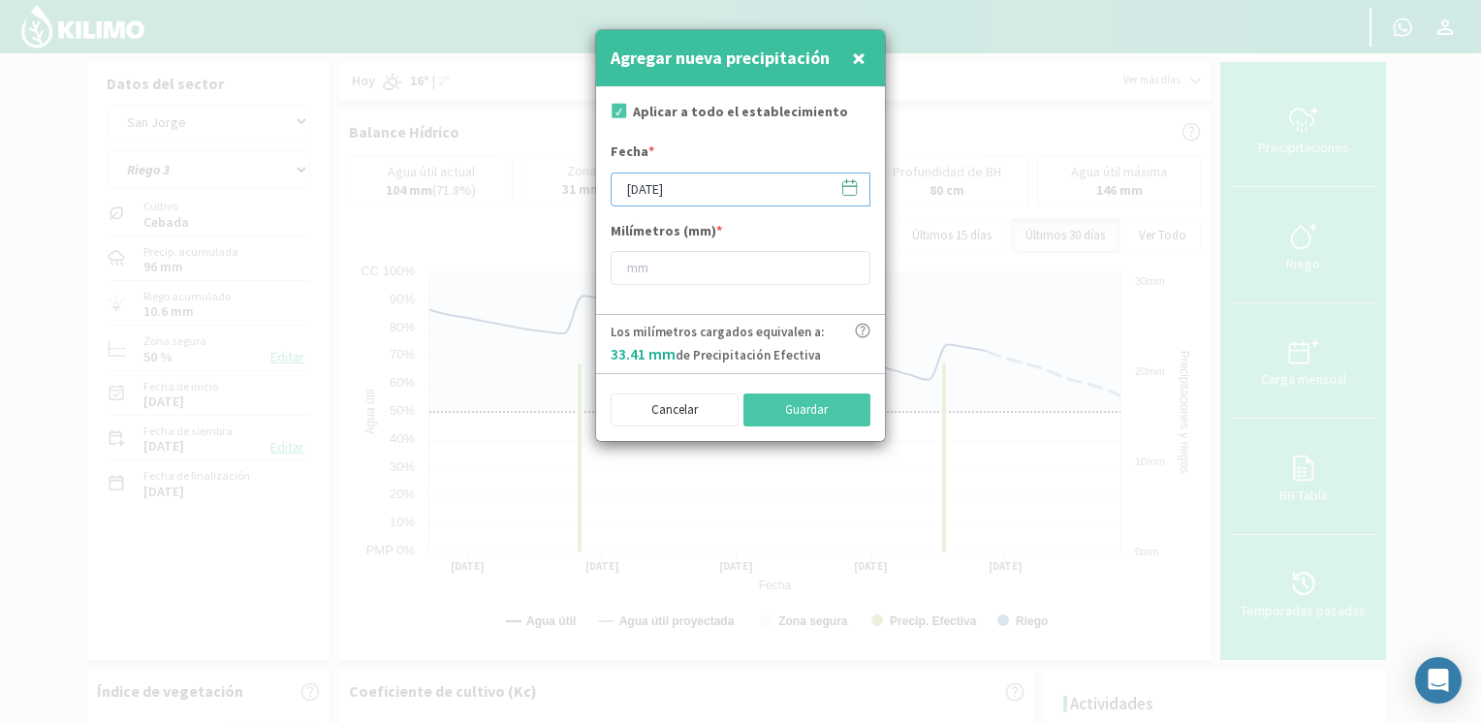
click at [860, 181] on input "[DATE]" at bounding box center [740, 189] width 260 height 34
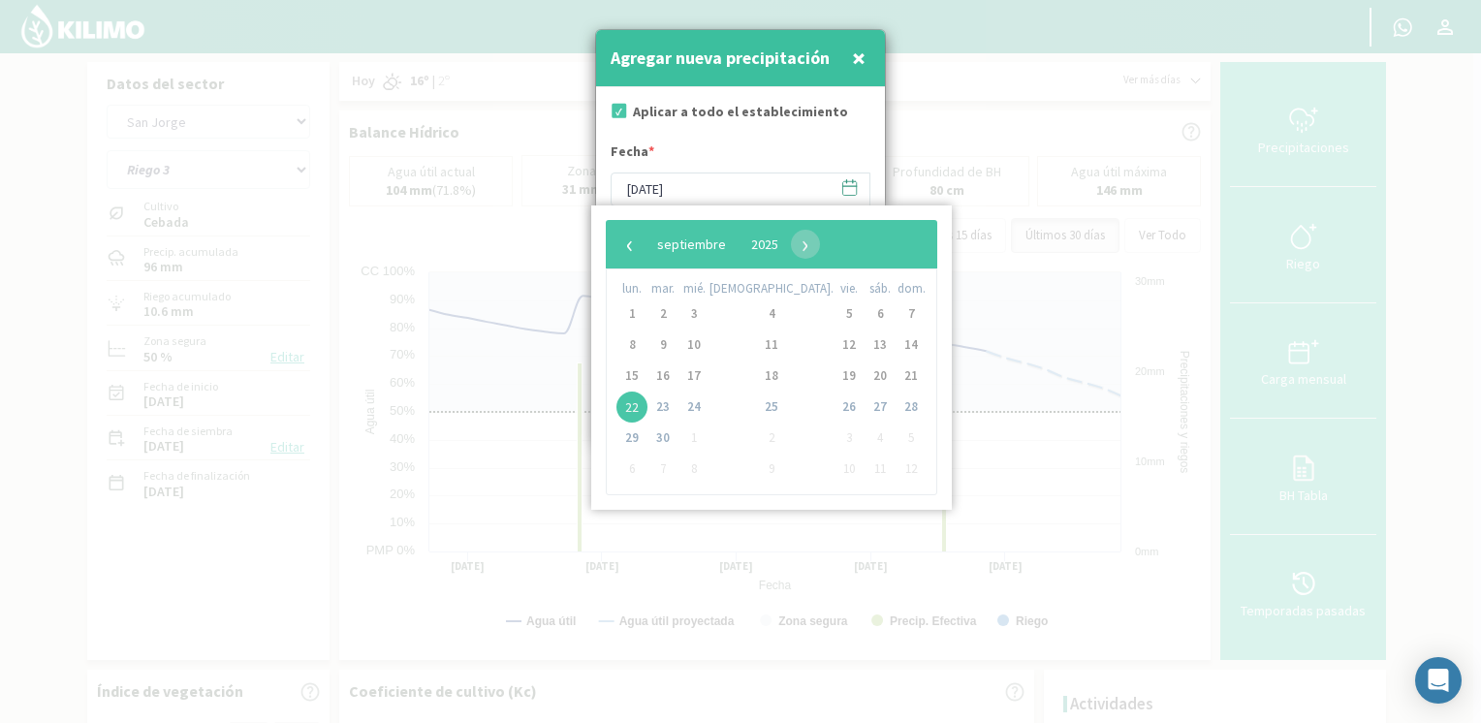
click at [833, 187] on span at bounding box center [840, 187] width 31 height 30
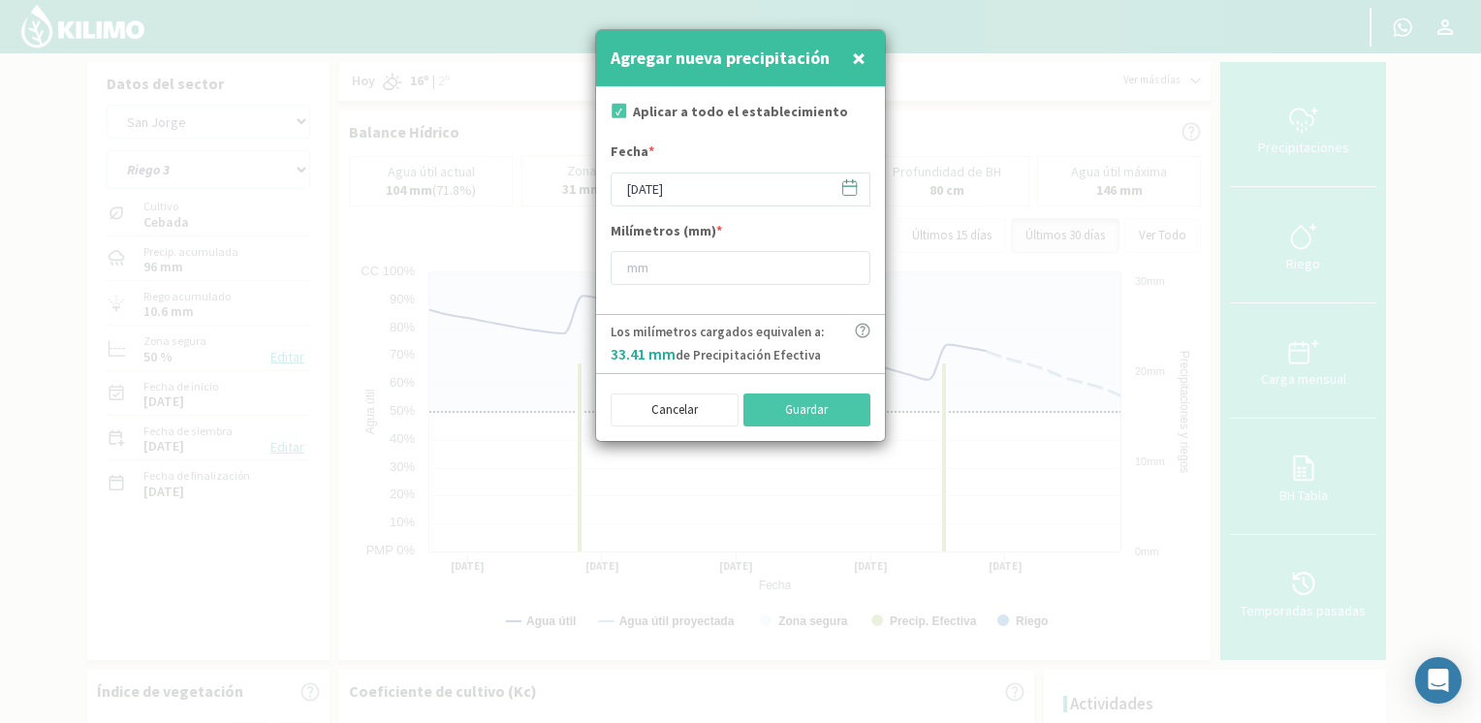
click at [846, 190] on icon at bounding box center [849, 187] width 18 height 18
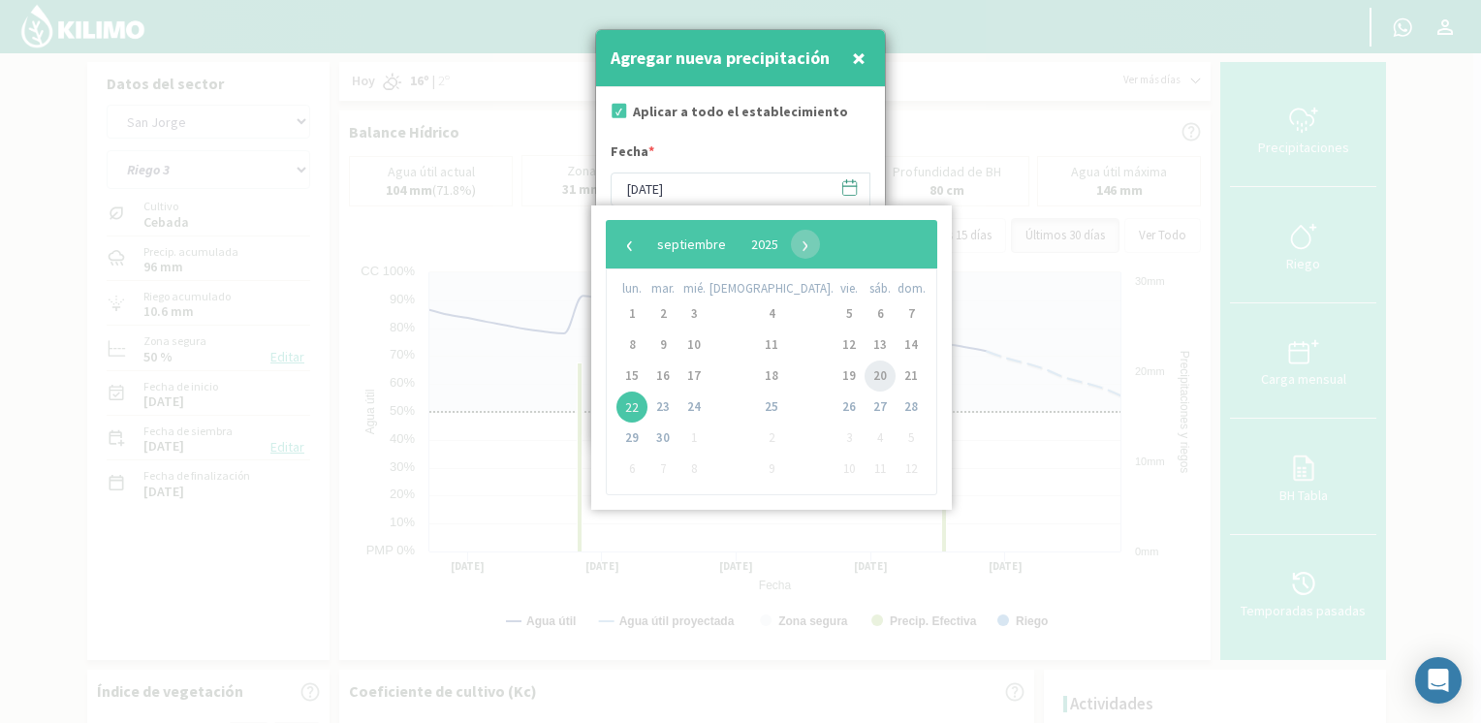
click at [864, 375] on span "20" at bounding box center [879, 375] width 31 height 31
type input "[DATE]"
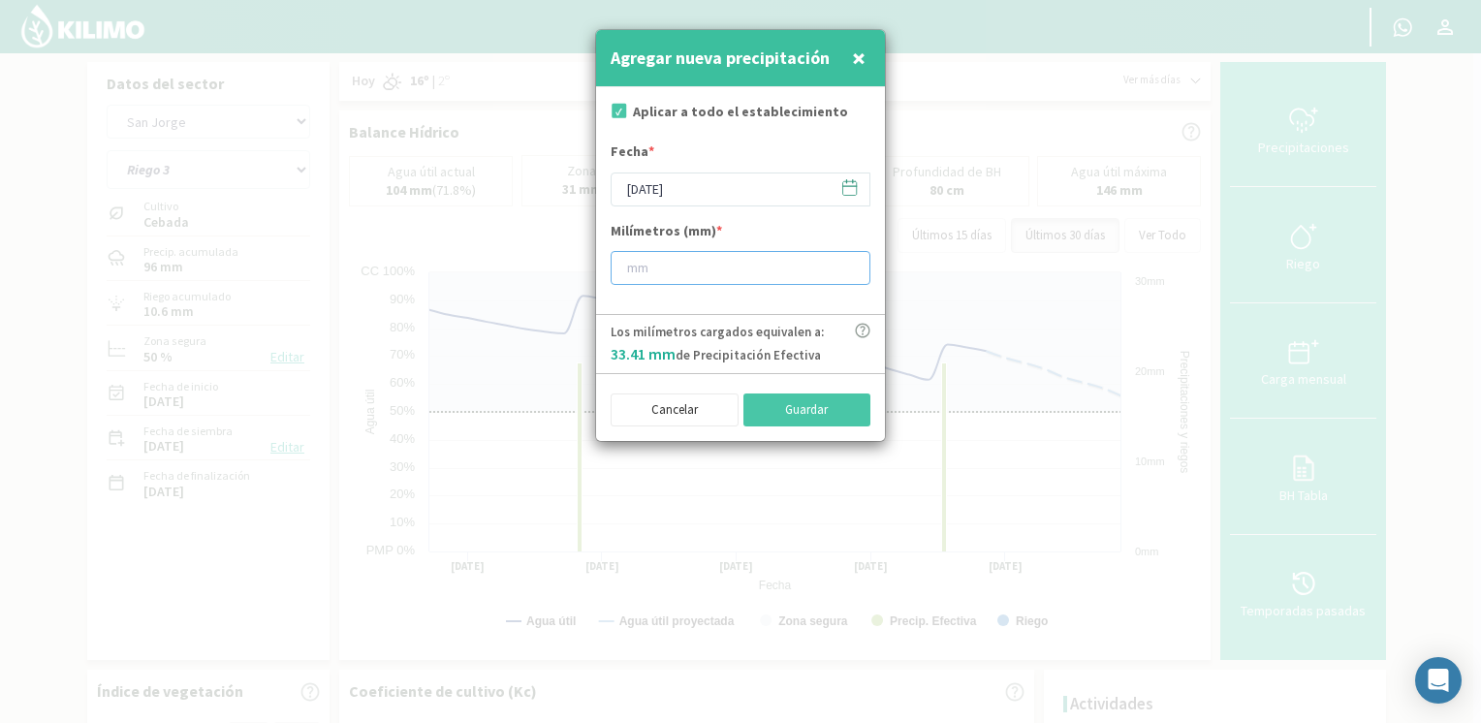
click at [694, 254] on input "number" at bounding box center [740, 268] width 260 height 34
type input "50"
click at [813, 390] on div "Cancelar Guardar" at bounding box center [740, 408] width 260 height 38
click at [795, 407] on button "Guardar" at bounding box center [807, 409] width 128 height 33
type input "[DATE]"
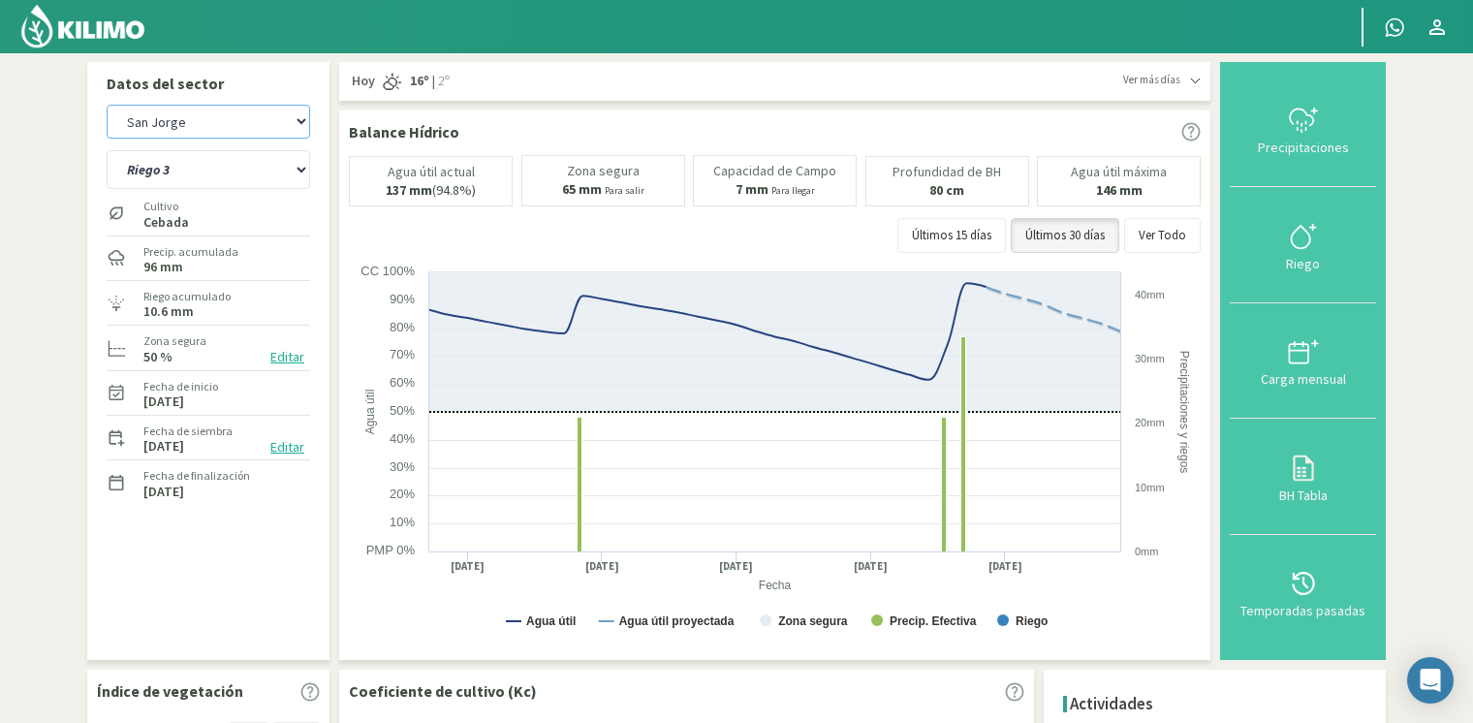
click at [213, 122] on select "[PERSON_NAME] [PERSON_NAME] 40cm El Recreo El Recreo (40cm) La Loma (40cm) [GEO…" at bounding box center [208, 122] width 203 height 34
click at [132, 29] on img at bounding box center [82, 26] width 127 height 47
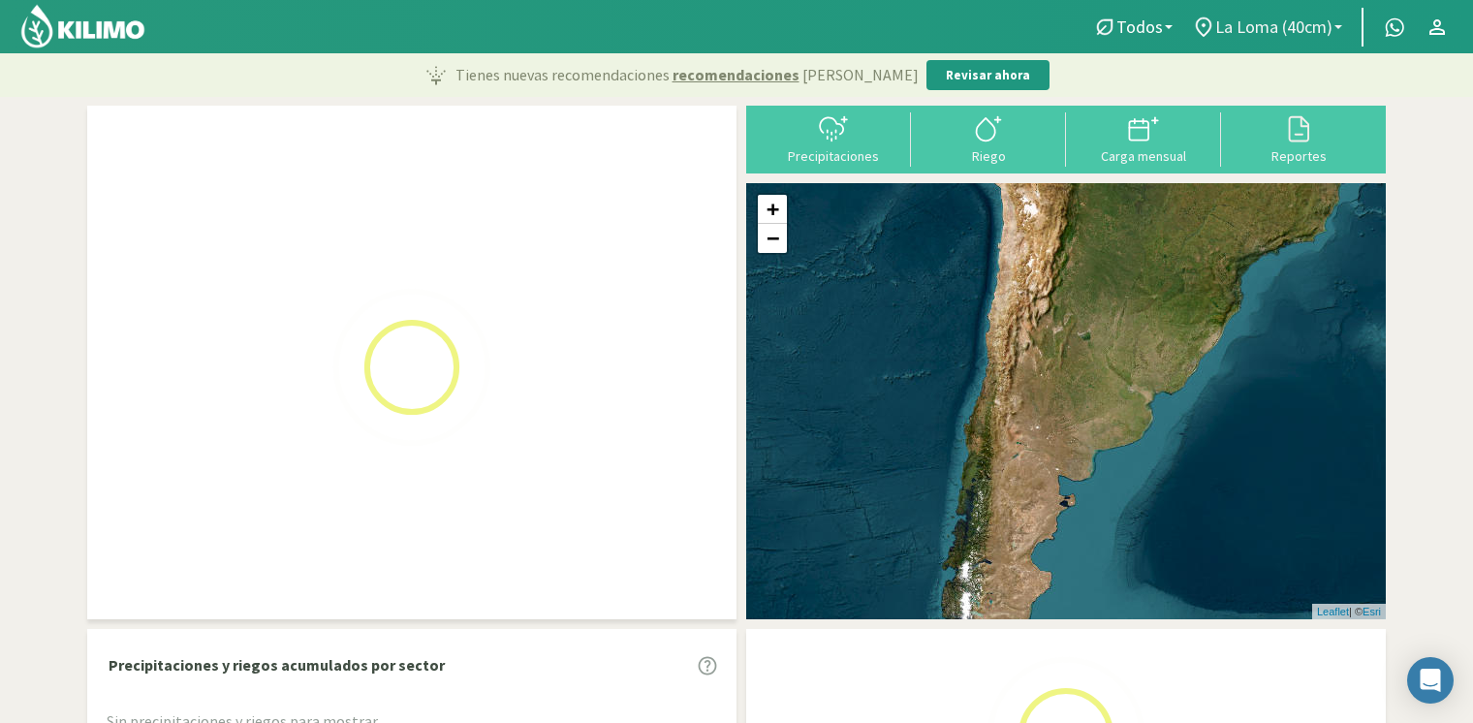
click at [1291, 28] on span "La Loma (40cm)" at bounding box center [1273, 26] width 117 height 20
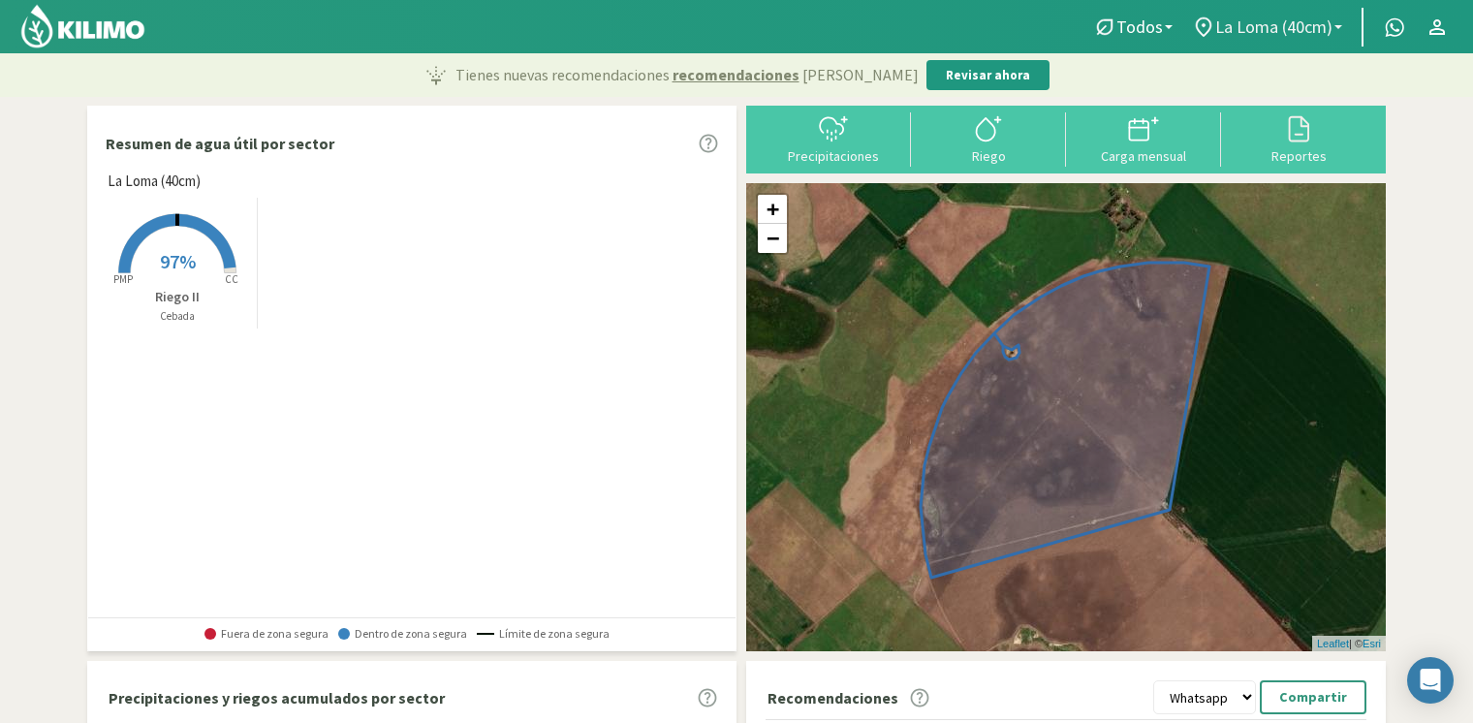
click at [1279, 37] on span "La Loma (40cm)" at bounding box center [1273, 26] width 117 height 20
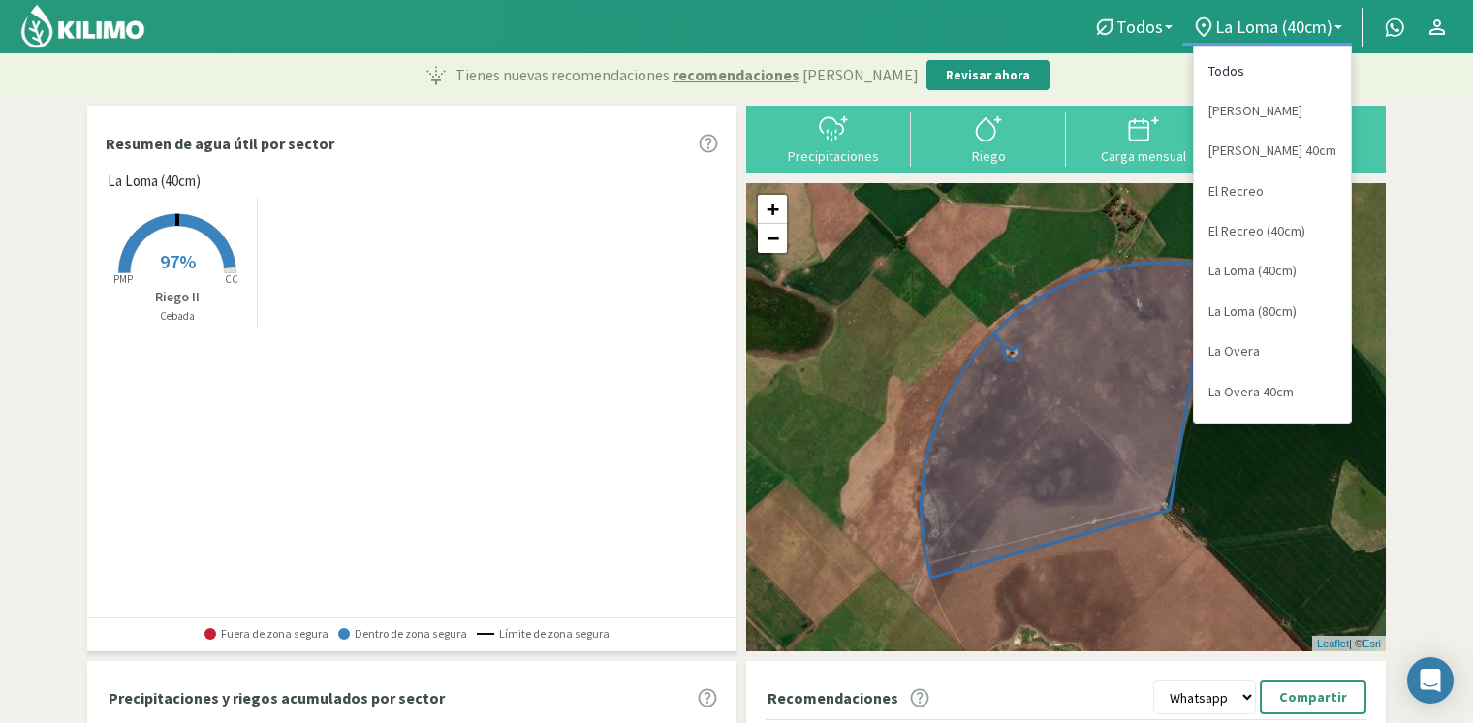
click at [1248, 74] on link "Todos" at bounding box center [1272, 71] width 157 height 40
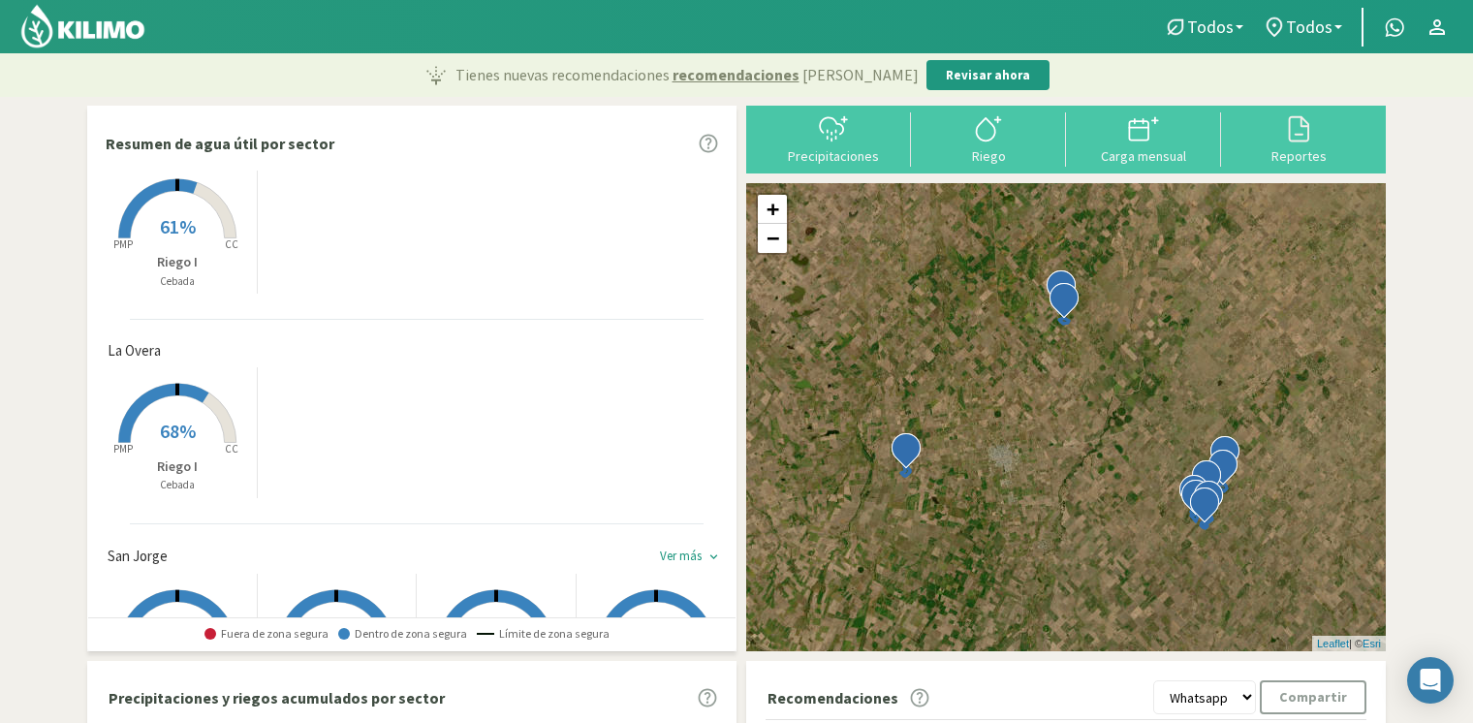
scroll to position [27, 0]
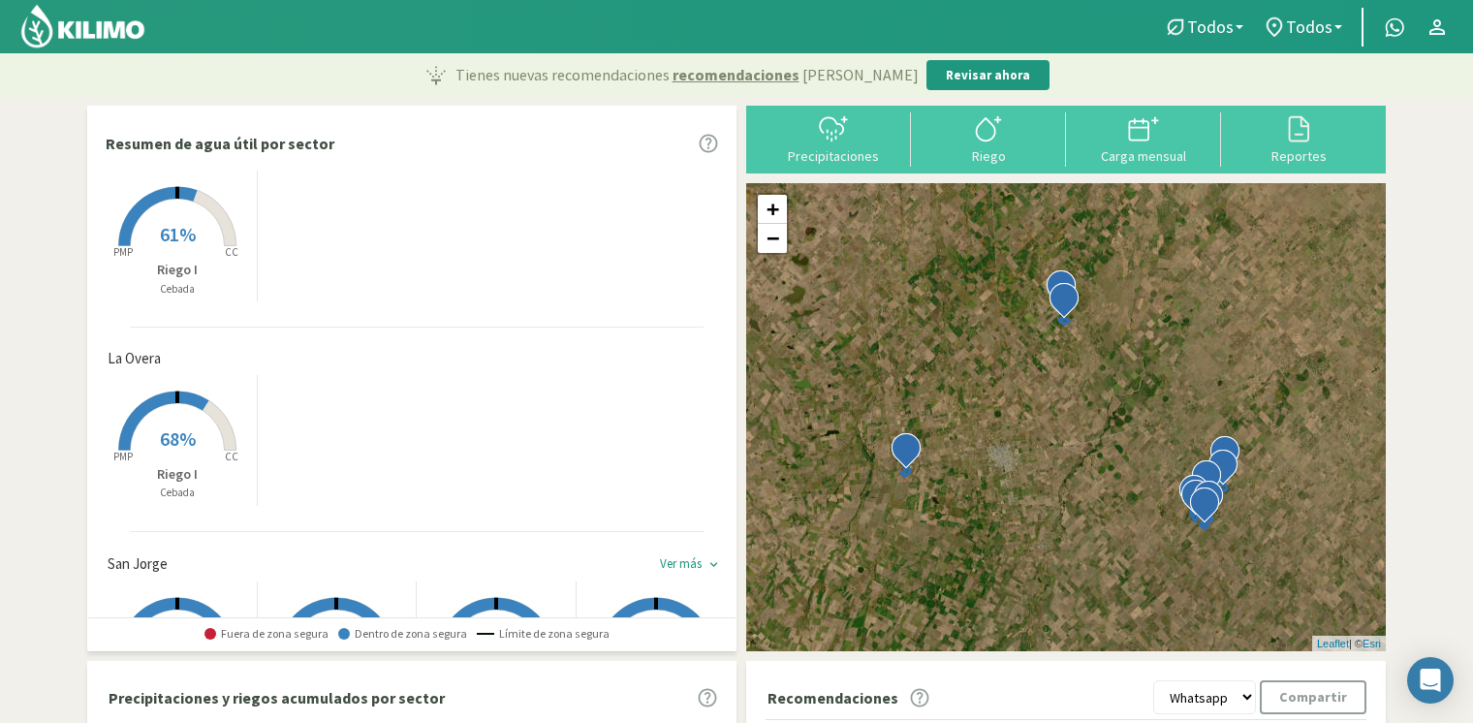
click at [188, 408] on rect at bounding box center [177, 452] width 155 height 155
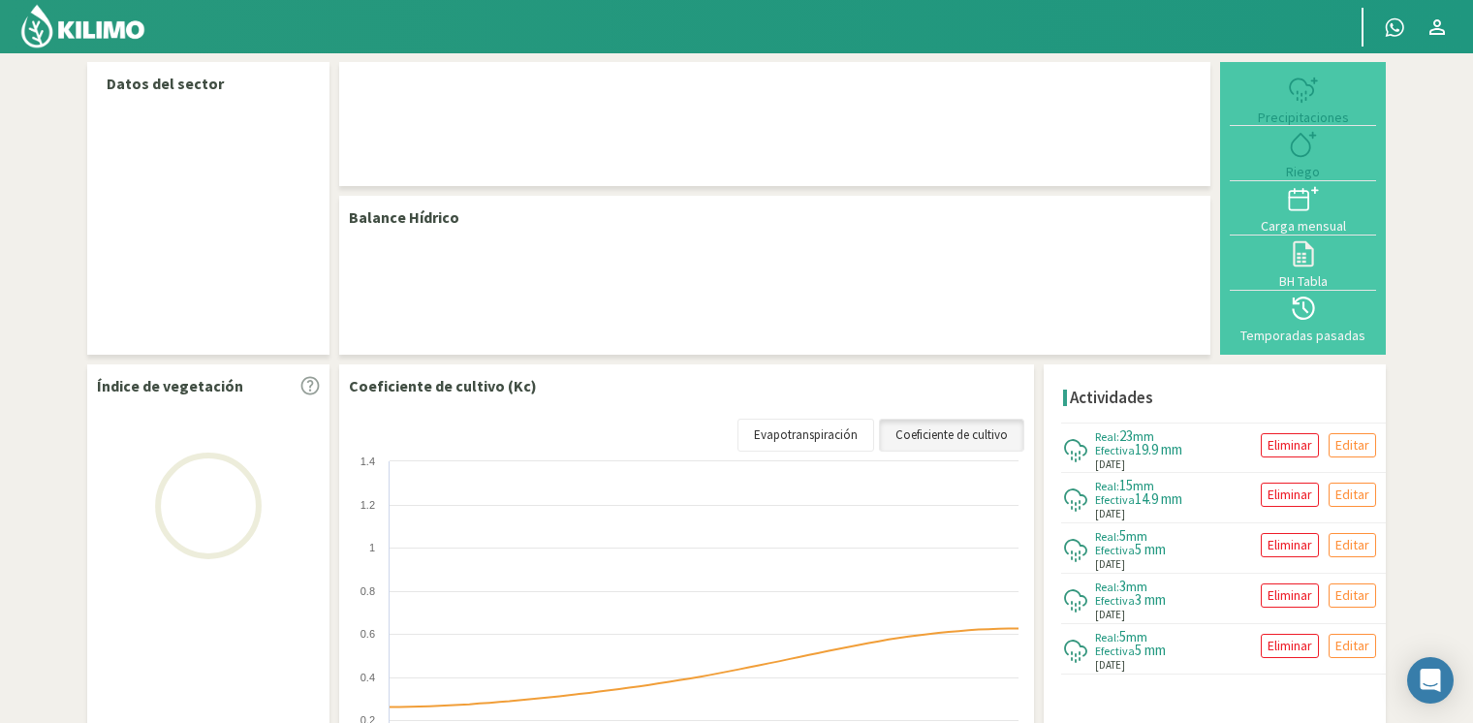
select select "6: Object"
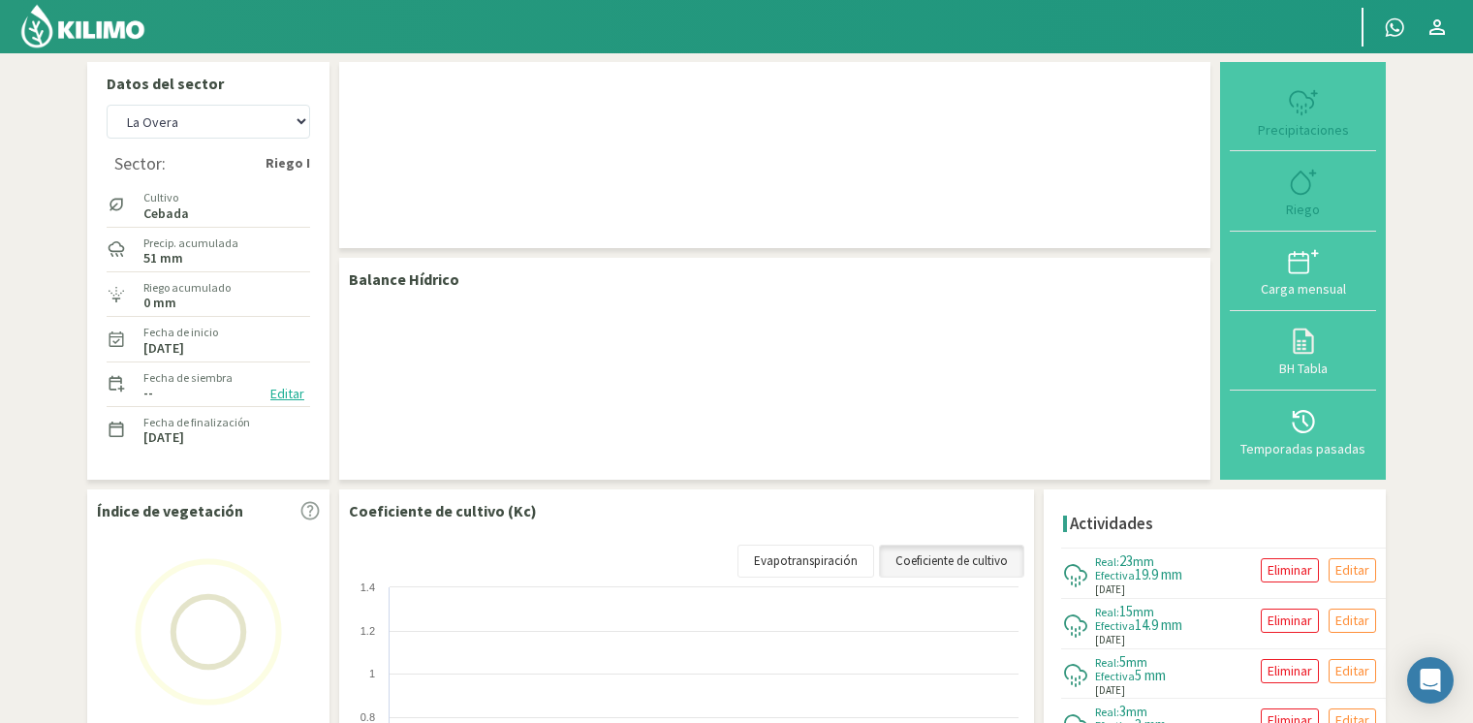
checkbox input "true"
type input "[DATE]"
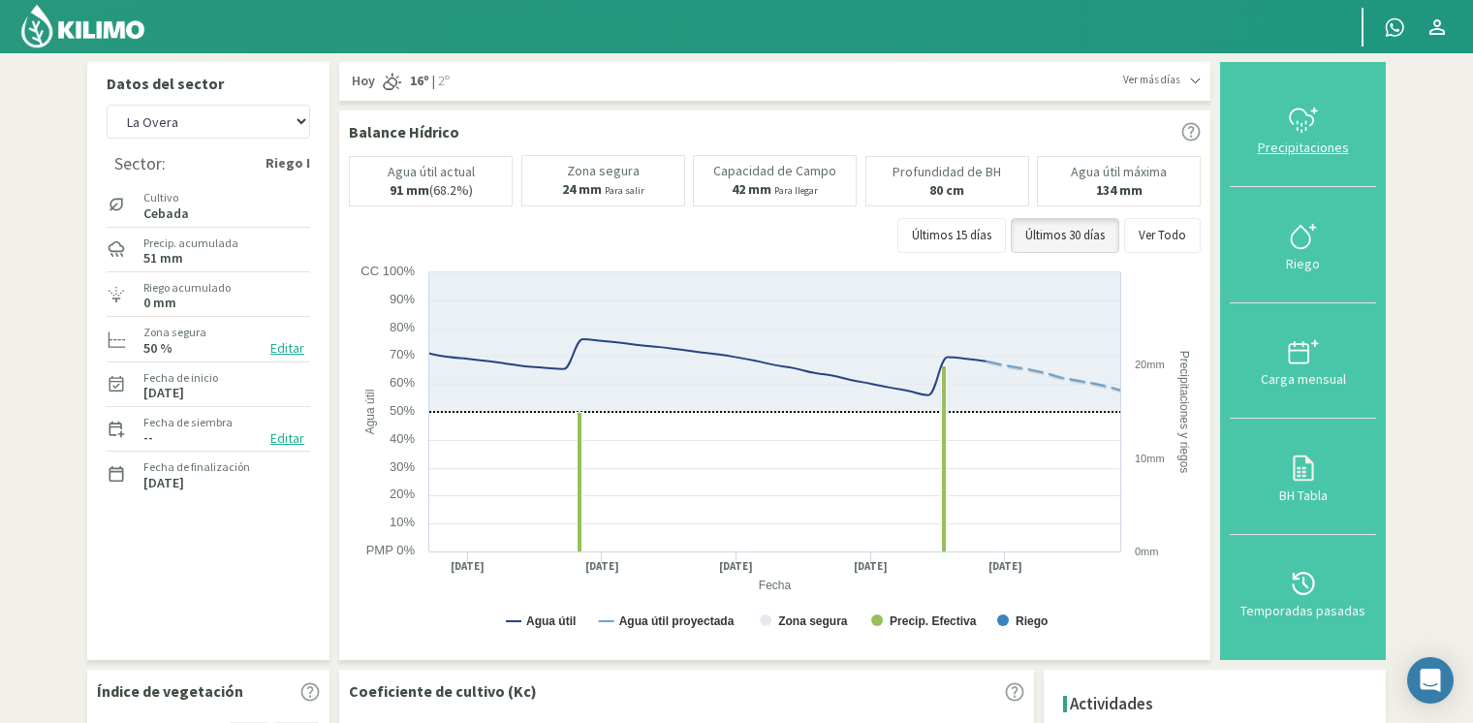
click at [1313, 130] on icon at bounding box center [1303, 120] width 31 height 31
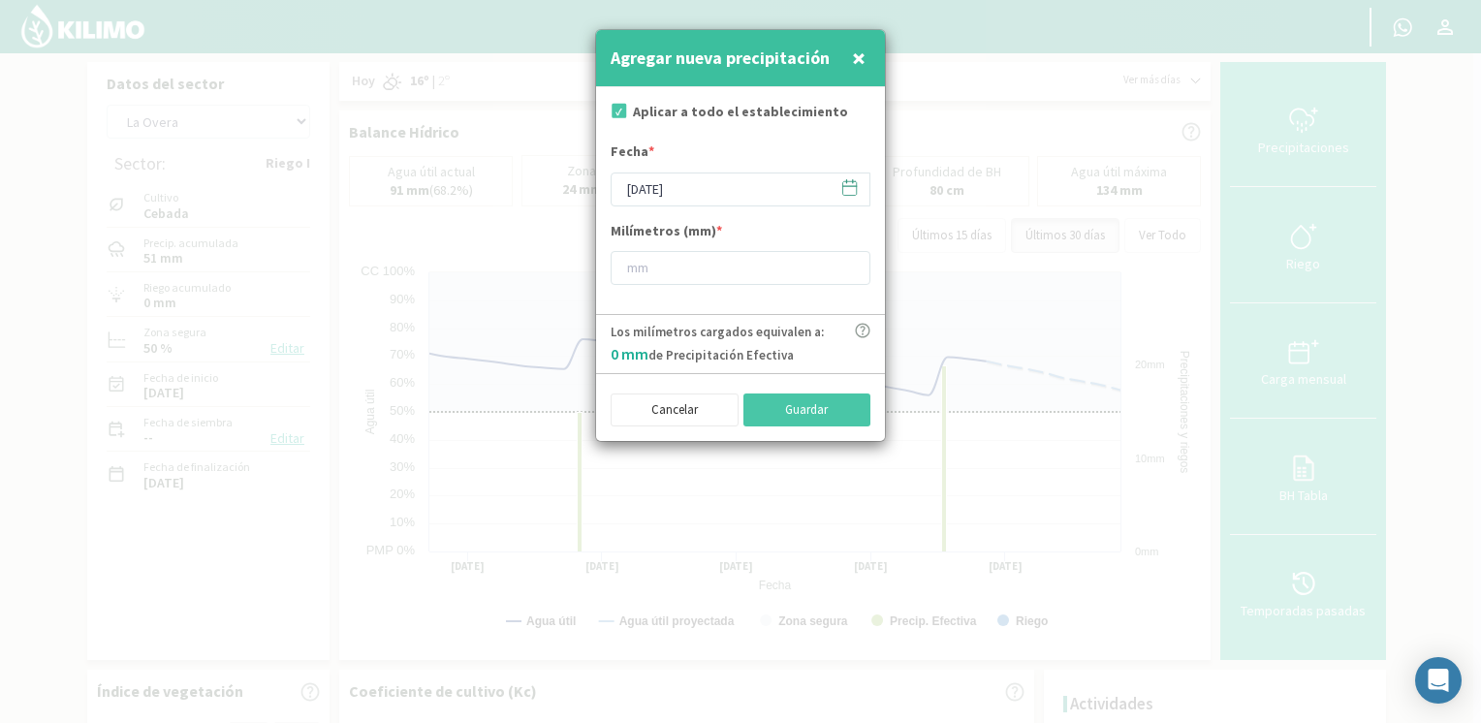
click at [848, 194] on icon at bounding box center [850, 188] width 14 height 14
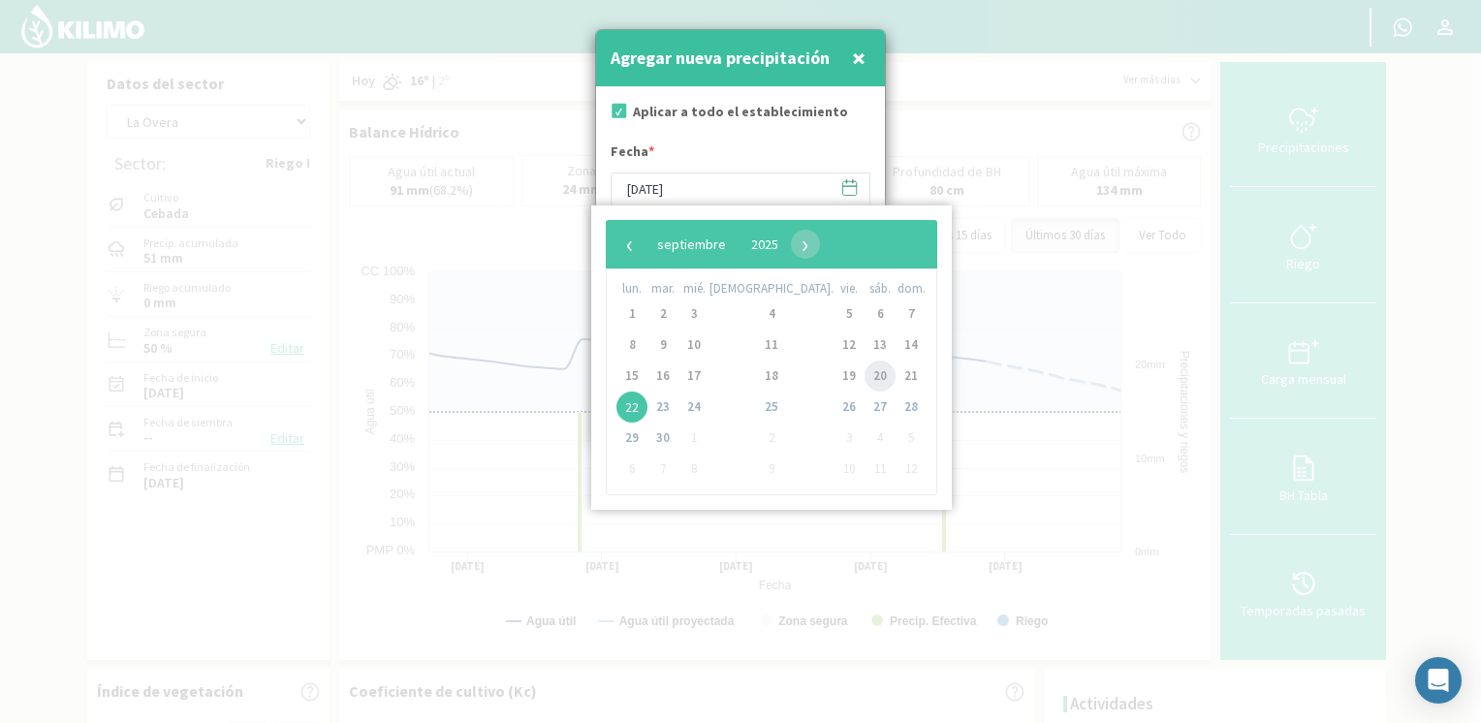
click at [864, 374] on span "20" at bounding box center [879, 375] width 31 height 31
type input "[DATE]"
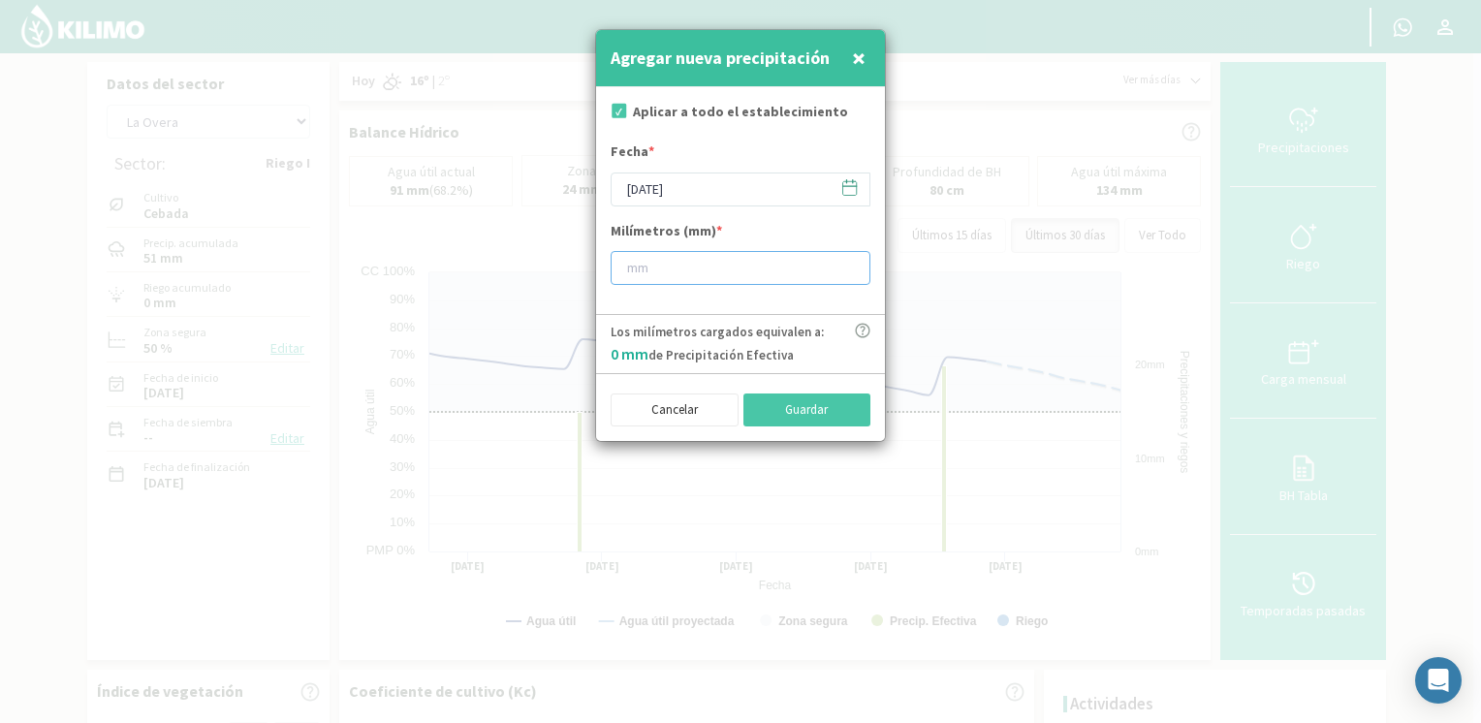
click at [734, 258] on input "number" at bounding box center [740, 268] width 260 height 34
type input "50"
click at [787, 413] on button "Guardar" at bounding box center [807, 409] width 128 height 33
type input "[DATE]"
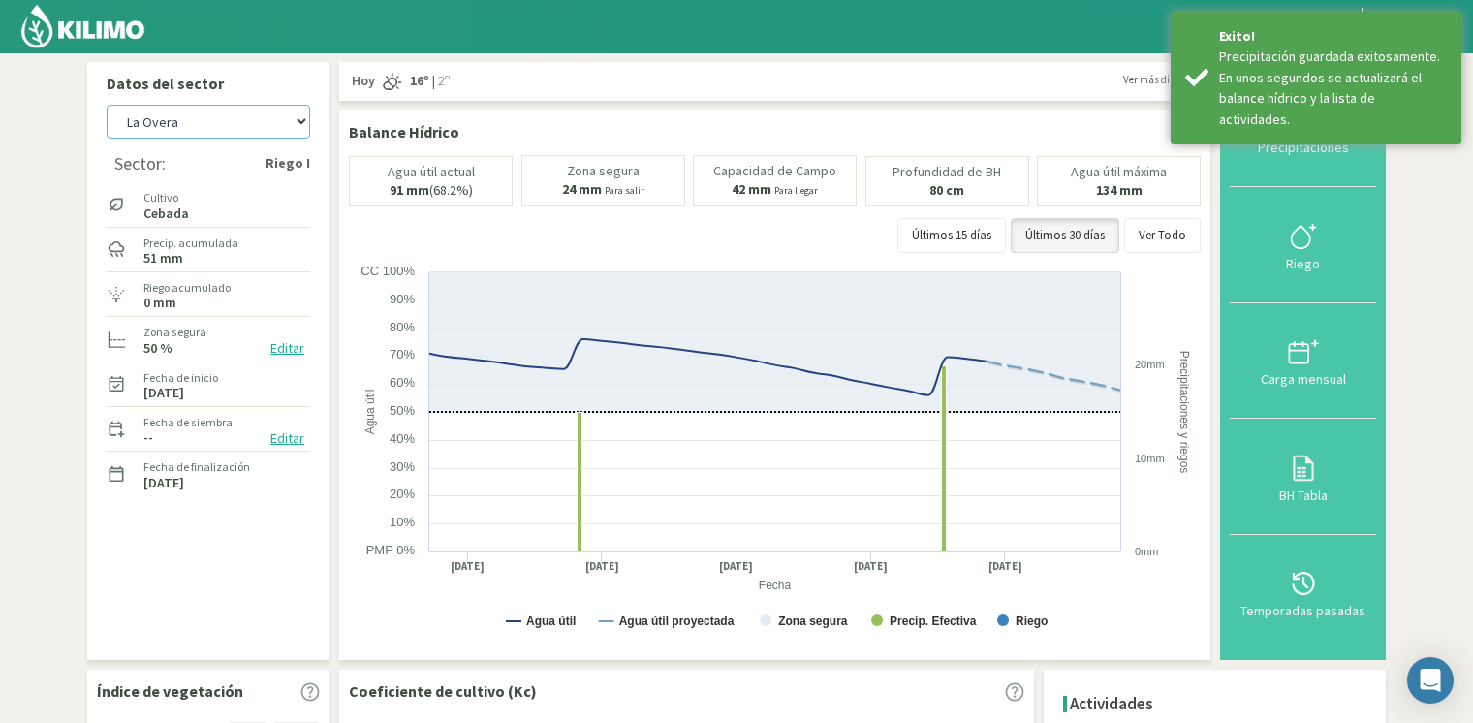
click at [234, 128] on select "[PERSON_NAME] [PERSON_NAME] 40cm El Recreo El Recreo (40cm) La Loma (40cm) [GEO…" at bounding box center [208, 122] width 203 height 34
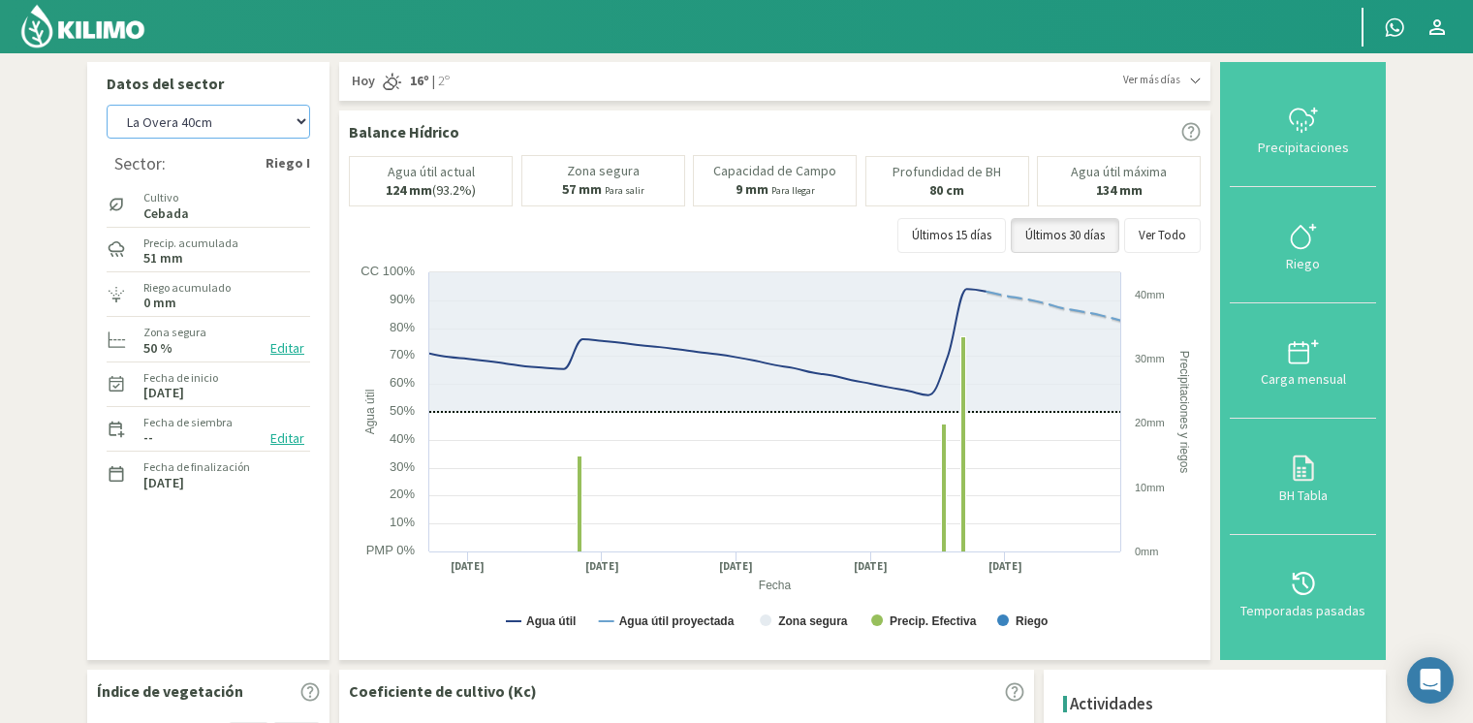
click at [107, 105] on select "[PERSON_NAME] [PERSON_NAME] 40cm El Recreo El Recreo (40cm) La Loma (40cm) [GEO…" at bounding box center [208, 122] width 203 height 34
select select "17: Object"
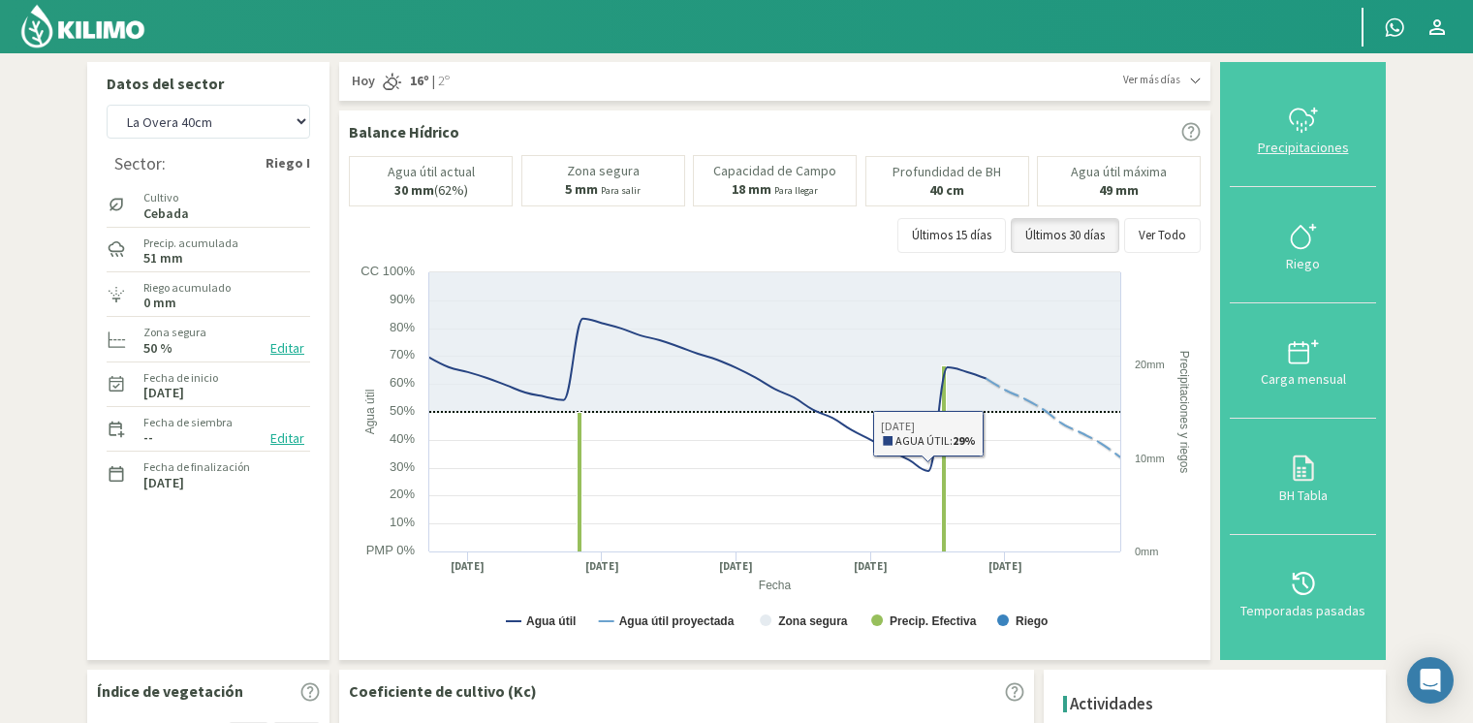
click at [1314, 134] on icon at bounding box center [1303, 120] width 31 height 31
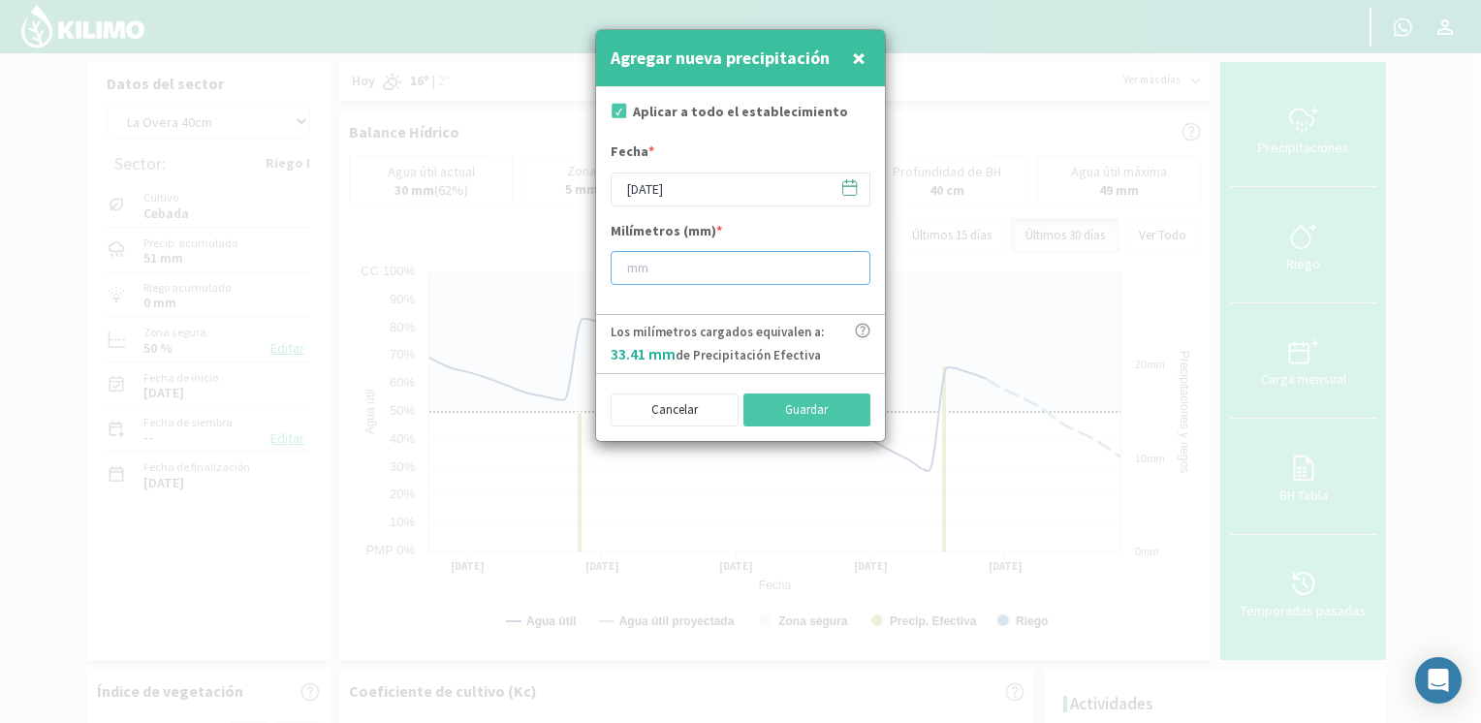
click at [762, 281] on input "number" at bounding box center [740, 268] width 260 height 34
click at [844, 189] on icon at bounding box center [849, 187] width 18 height 18
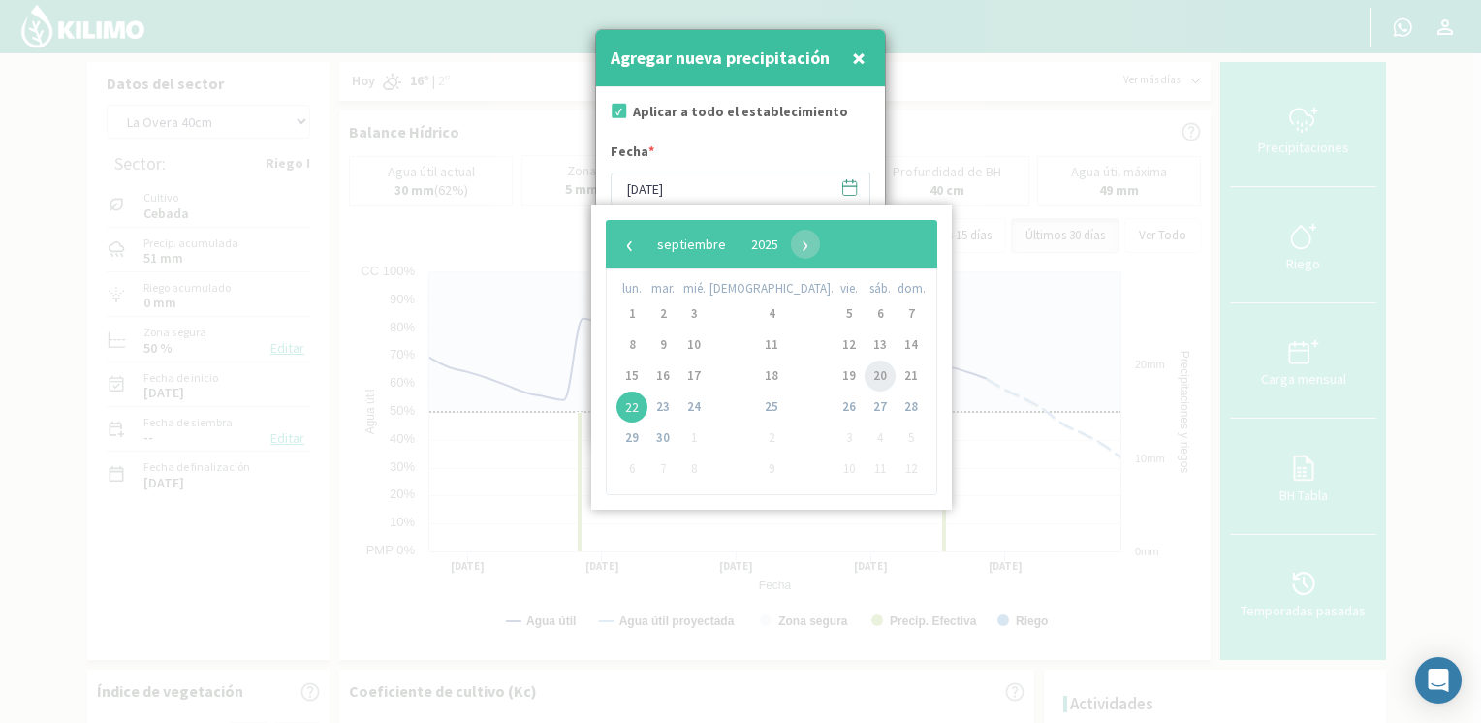
click at [864, 369] on span "20" at bounding box center [879, 375] width 31 height 31
type input "[DATE]"
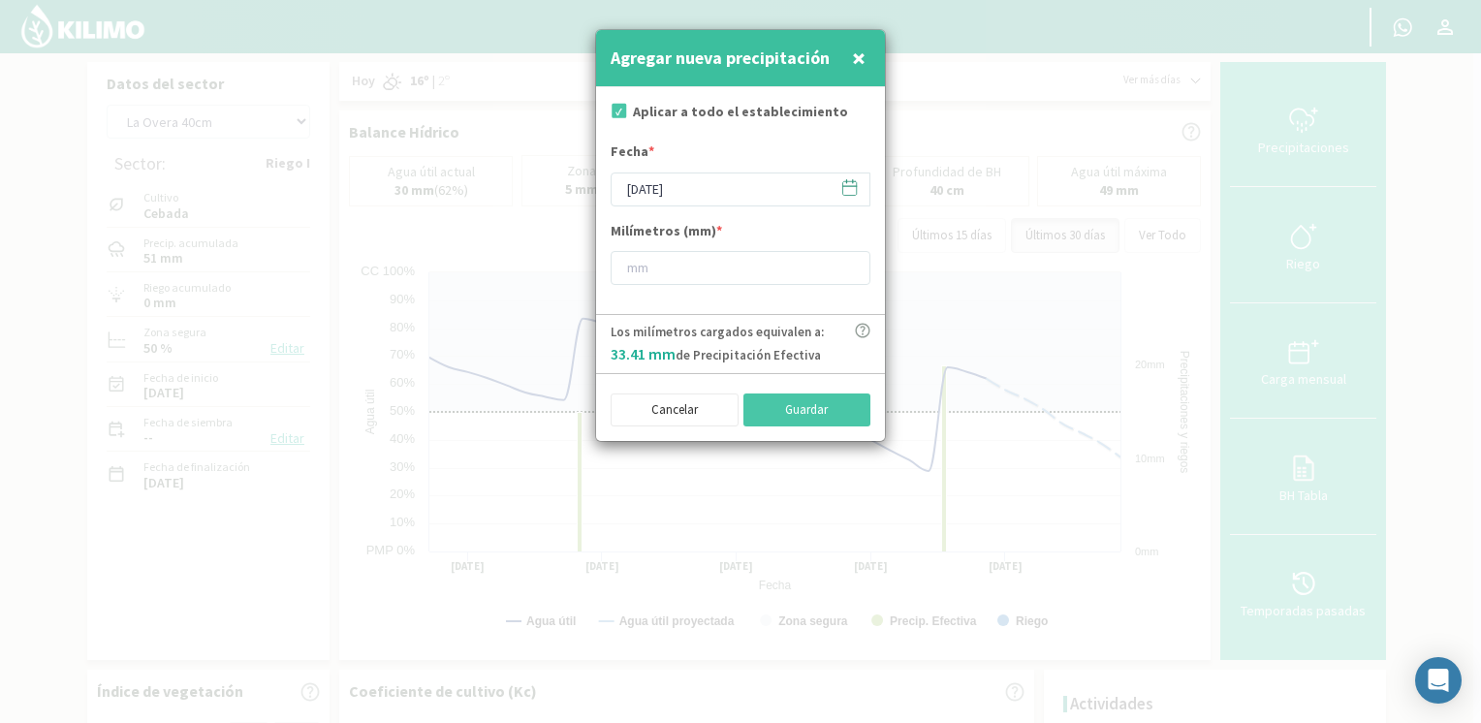
click at [734, 237] on div "Milímetros (mm) *" at bounding box center [740, 253] width 260 height 64
click at [728, 258] on input "number" at bounding box center [740, 268] width 260 height 34
type input "50"
click at [820, 409] on button "Guardar" at bounding box center [807, 409] width 128 height 33
type input "[DATE]"
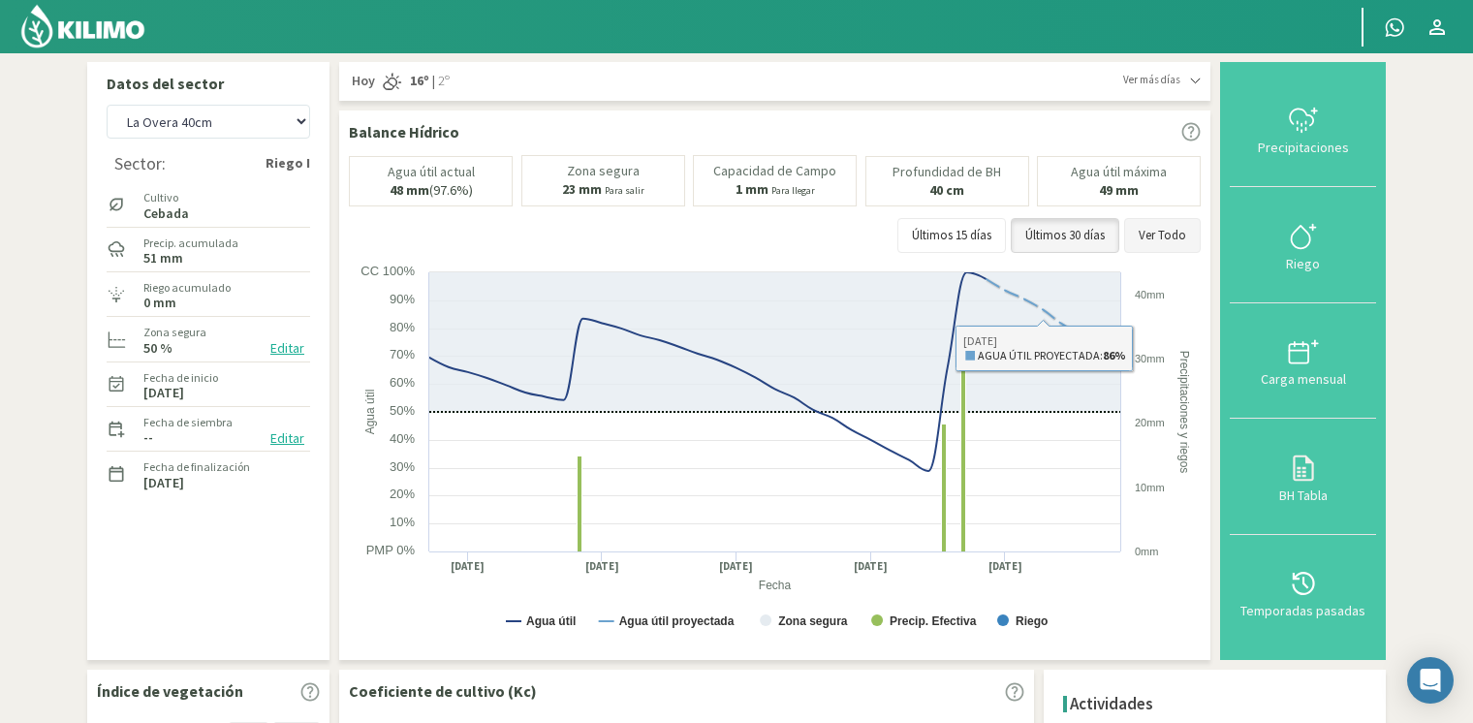
click at [1158, 245] on button "Ver Todo" at bounding box center [1162, 235] width 77 height 35
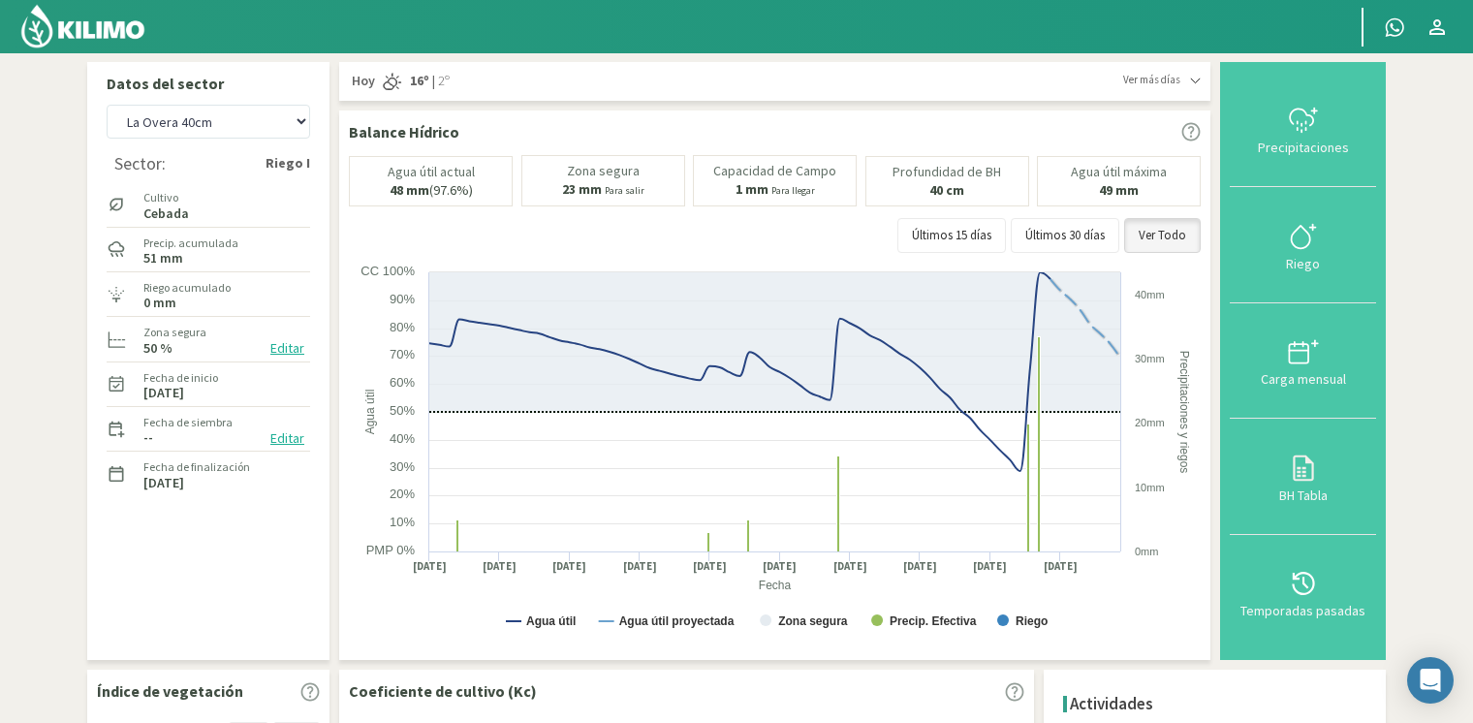
click at [118, 37] on img at bounding box center [82, 26] width 127 height 47
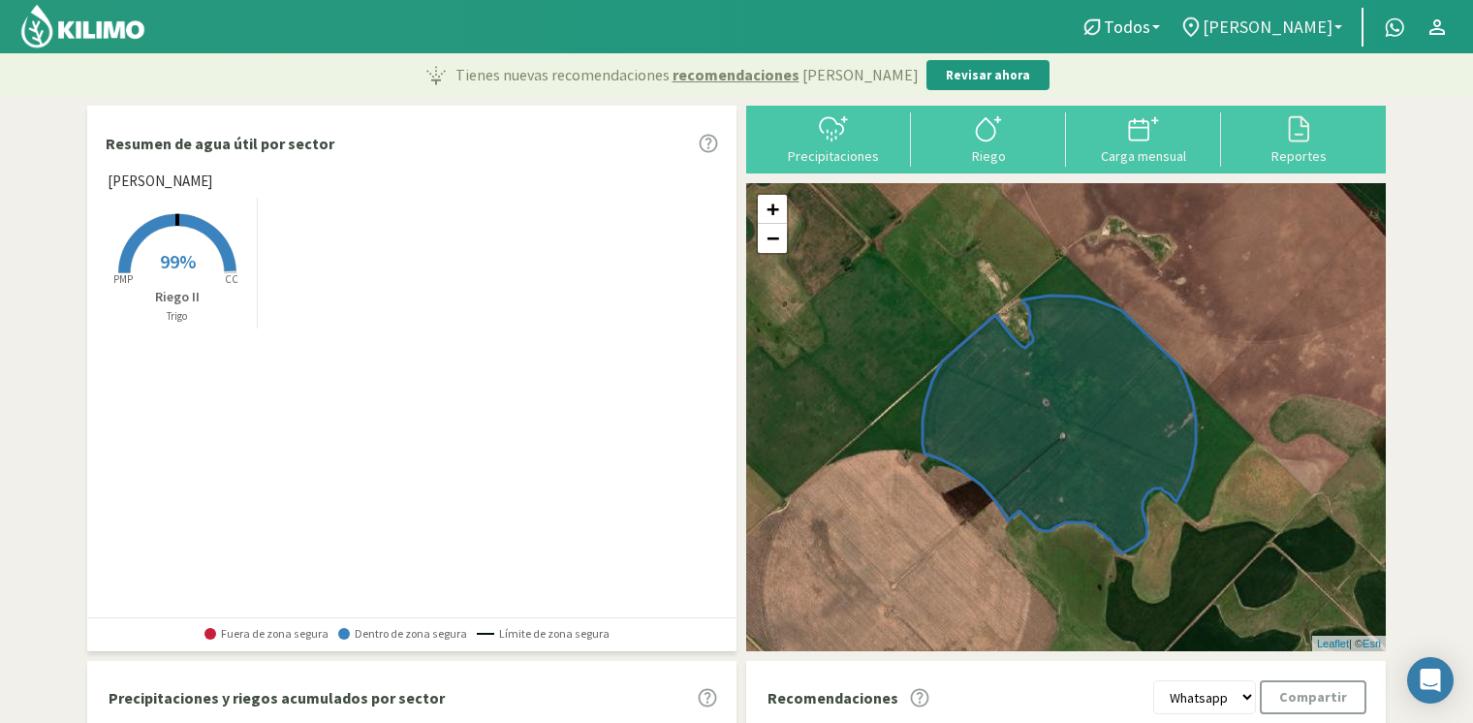
click at [1248, 37] on link "[PERSON_NAME]" at bounding box center [1261, 27] width 182 height 37
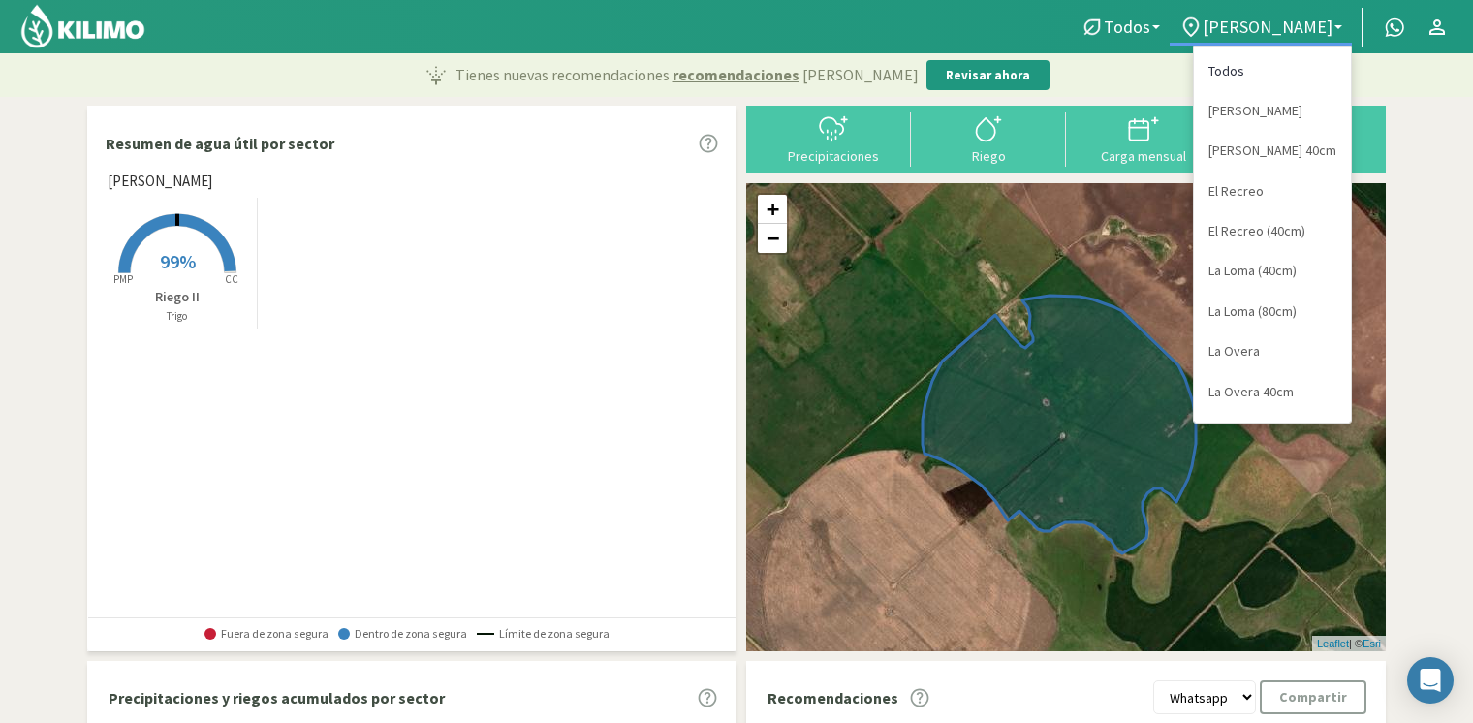
click at [1233, 67] on link "Todos" at bounding box center [1272, 71] width 157 height 40
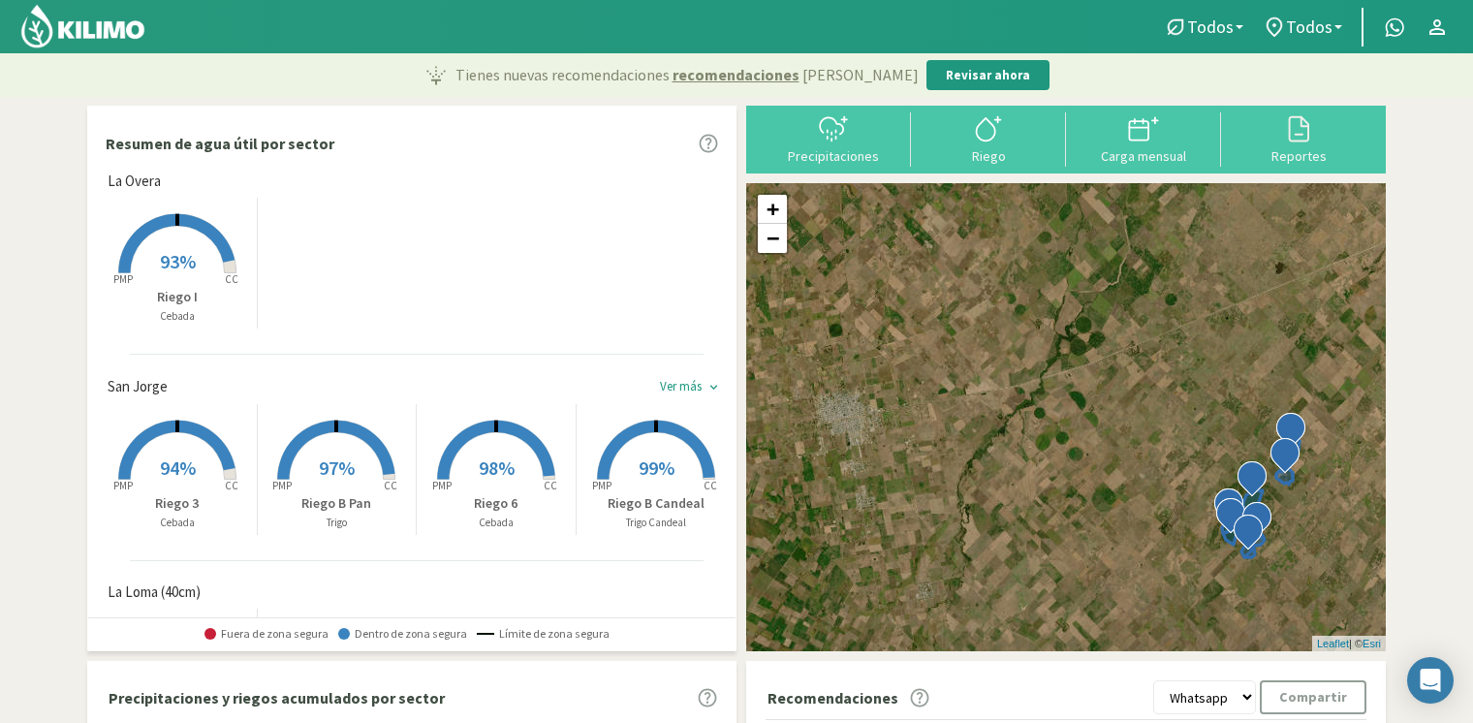
click at [172, 263] on span "93%" at bounding box center [178, 261] width 36 height 24
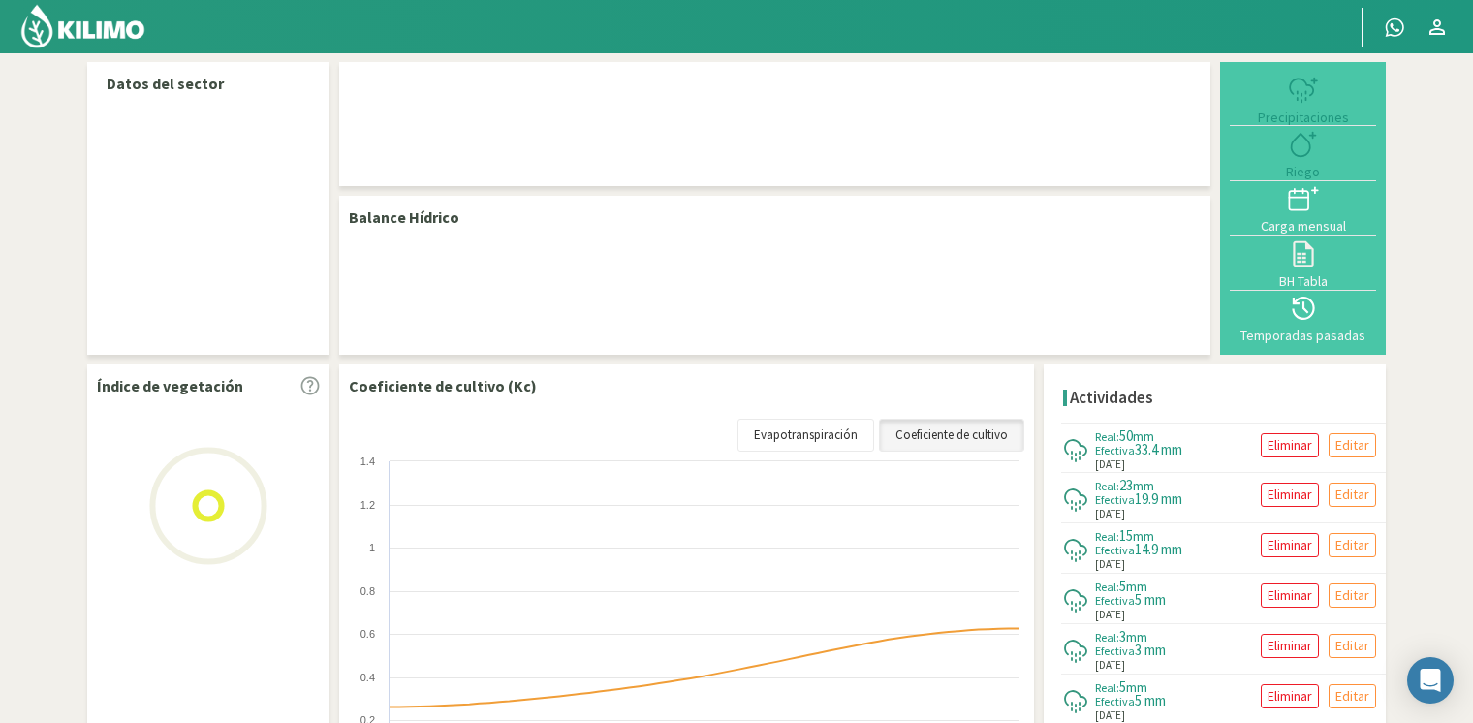
select select "6: Object"
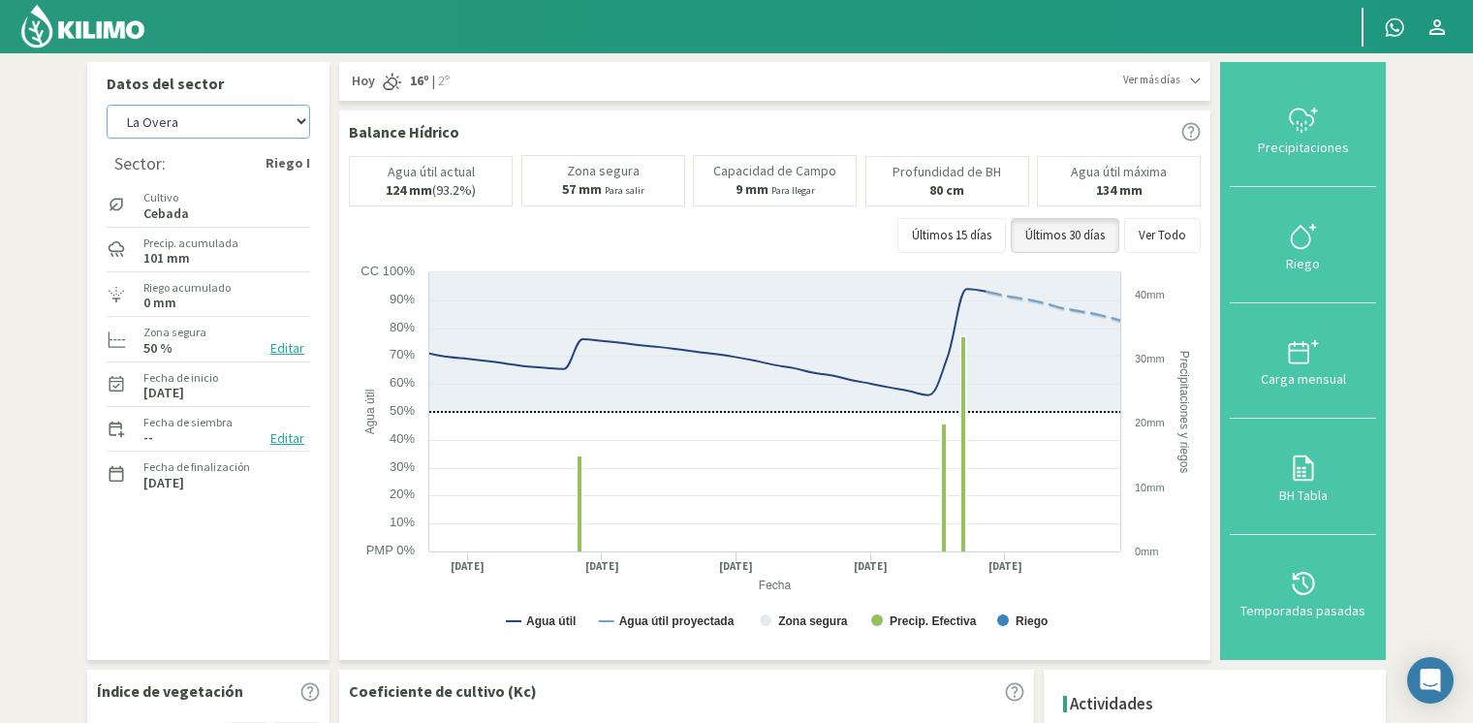
click at [275, 129] on select "[PERSON_NAME] [PERSON_NAME] 40cm El Recreo El Recreo (40cm) La Loma (40cm) [GEO…" at bounding box center [208, 122] width 203 height 34
click at [97, 22] on img at bounding box center [82, 26] width 127 height 47
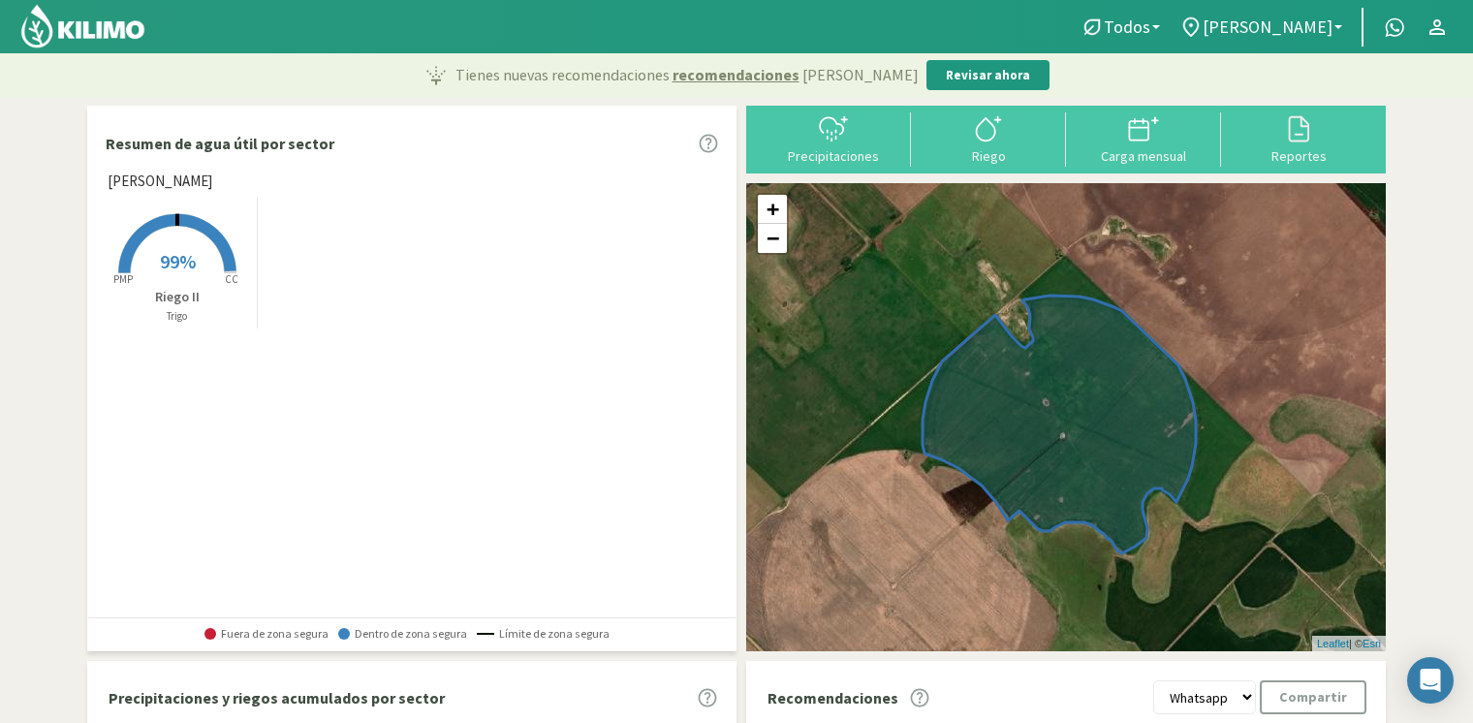
click at [145, 21] on img at bounding box center [82, 26] width 127 height 47
click at [109, 32] on img at bounding box center [82, 26] width 127 height 47
